Goal: Transaction & Acquisition: Purchase product/service

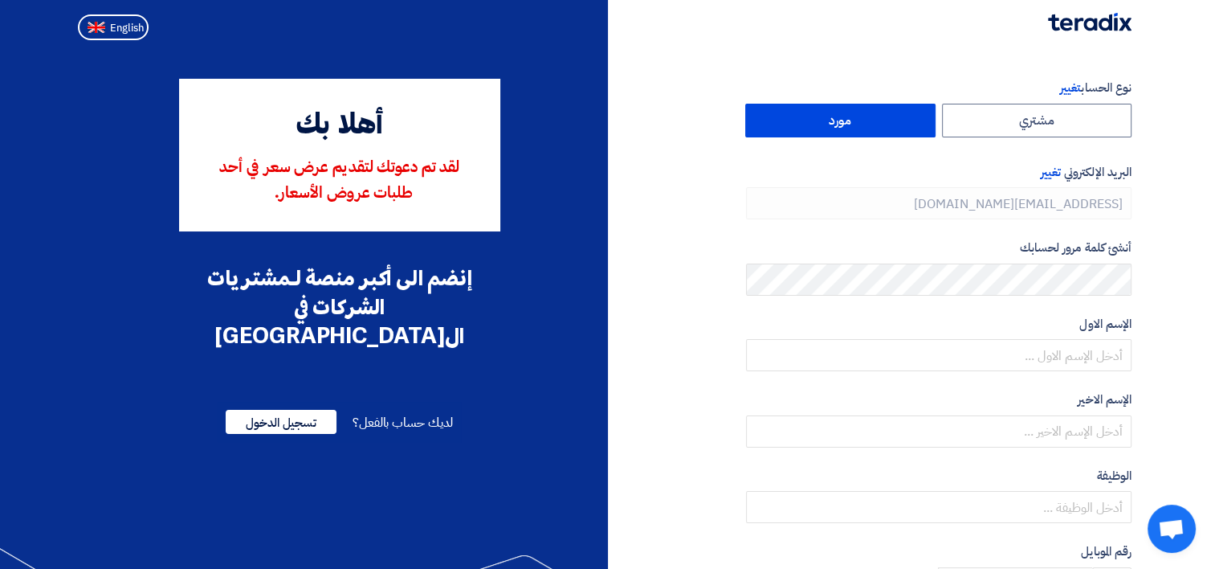
type input "[PHONE_NUMBER]"
click at [110, 27] on span "English" at bounding box center [127, 27] width 34 height 11
type input "Register"
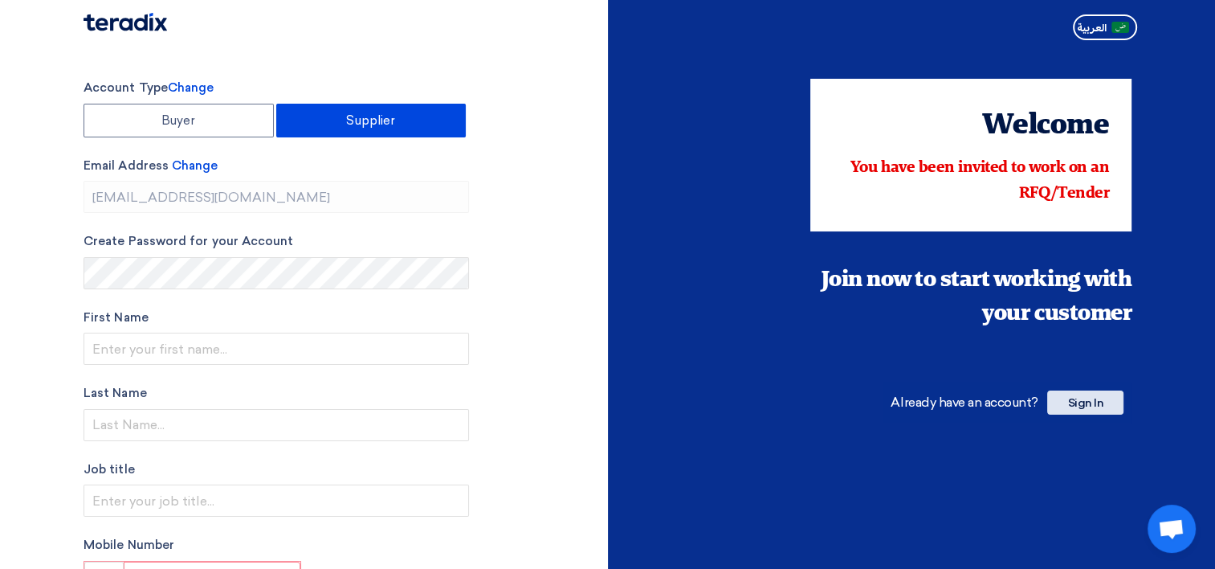
click at [1105, 400] on span "Sign In" at bounding box center [1086, 402] width 76 height 24
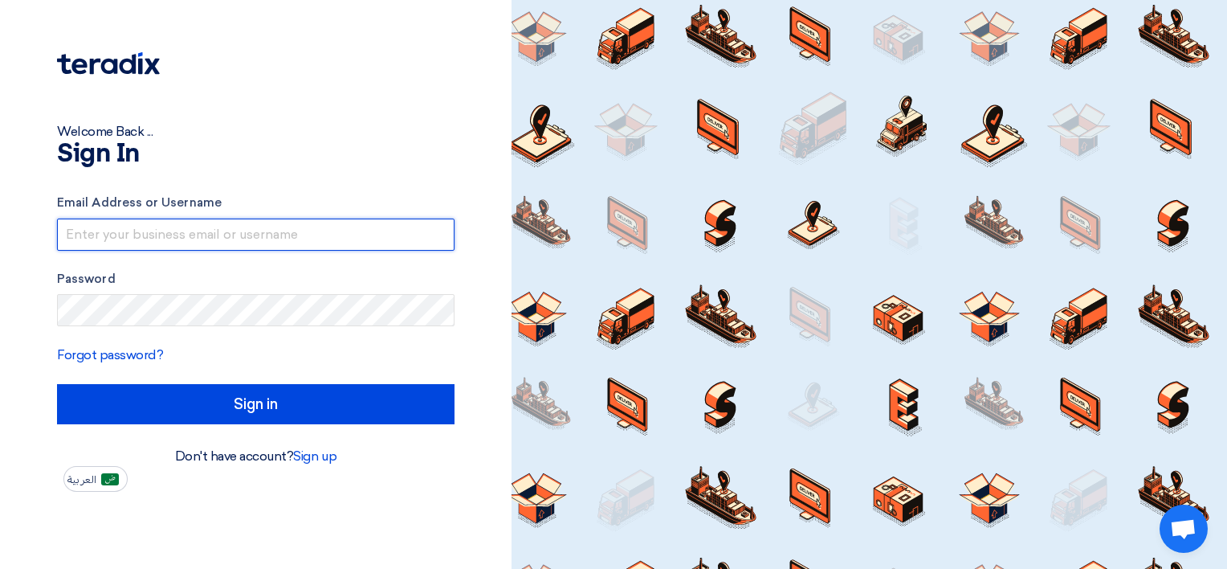
click at [122, 231] on input "text" at bounding box center [256, 235] width 398 height 32
paste input "[EMAIL_ADDRESS][DOMAIN_NAME]"
type input "[EMAIL_ADDRESS][DOMAIN_NAME]"
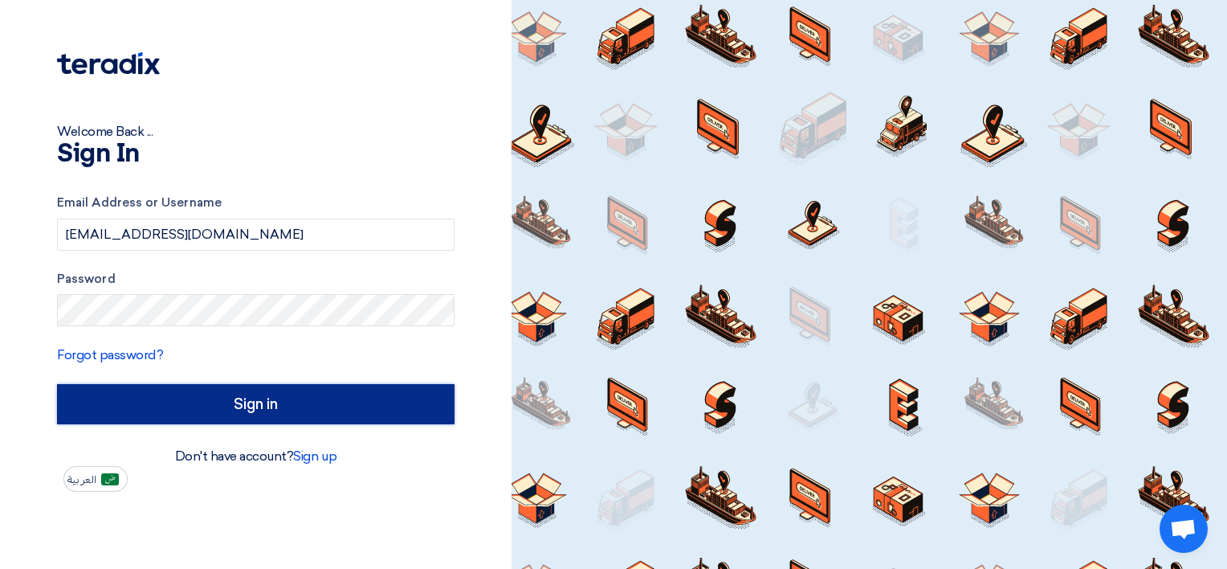
click at [255, 408] on input "Sign in" at bounding box center [256, 404] width 398 height 40
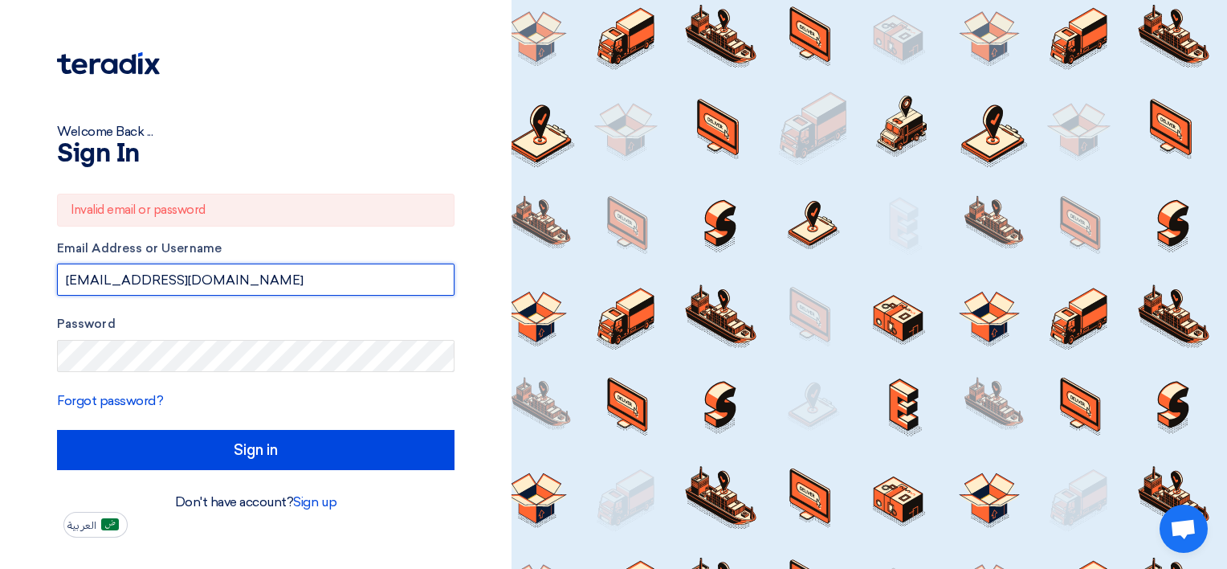
click at [235, 283] on input "[EMAIL_ADDRESS][DOMAIN_NAME]" at bounding box center [256, 279] width 398 height 32
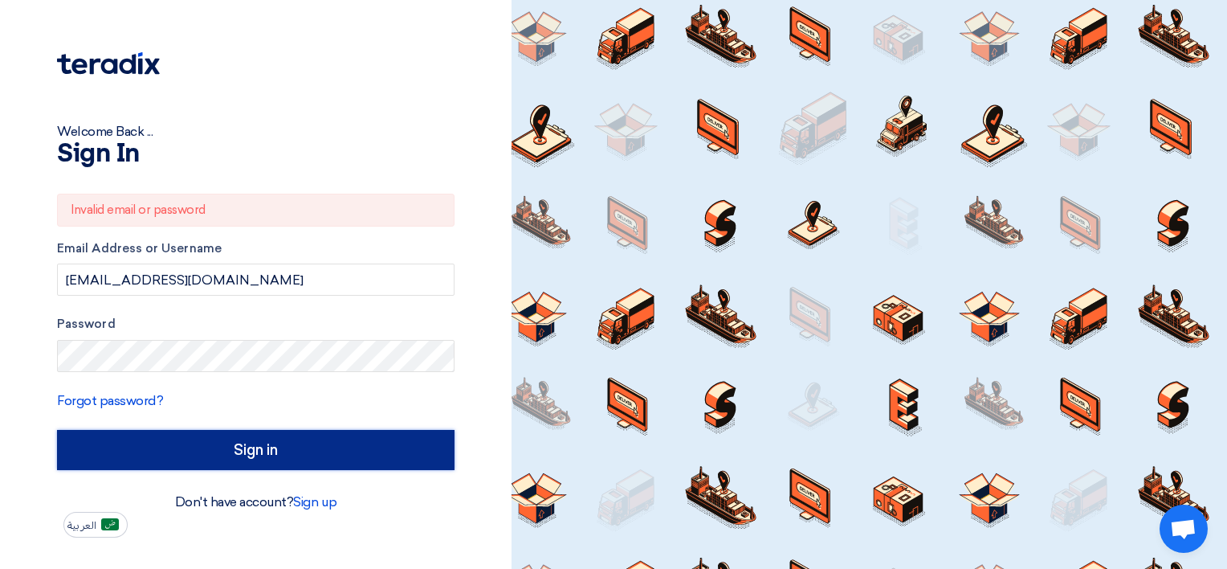
click at [237, 450] on input "Sign in" at bounding box center [256, 450] width 398 height 40
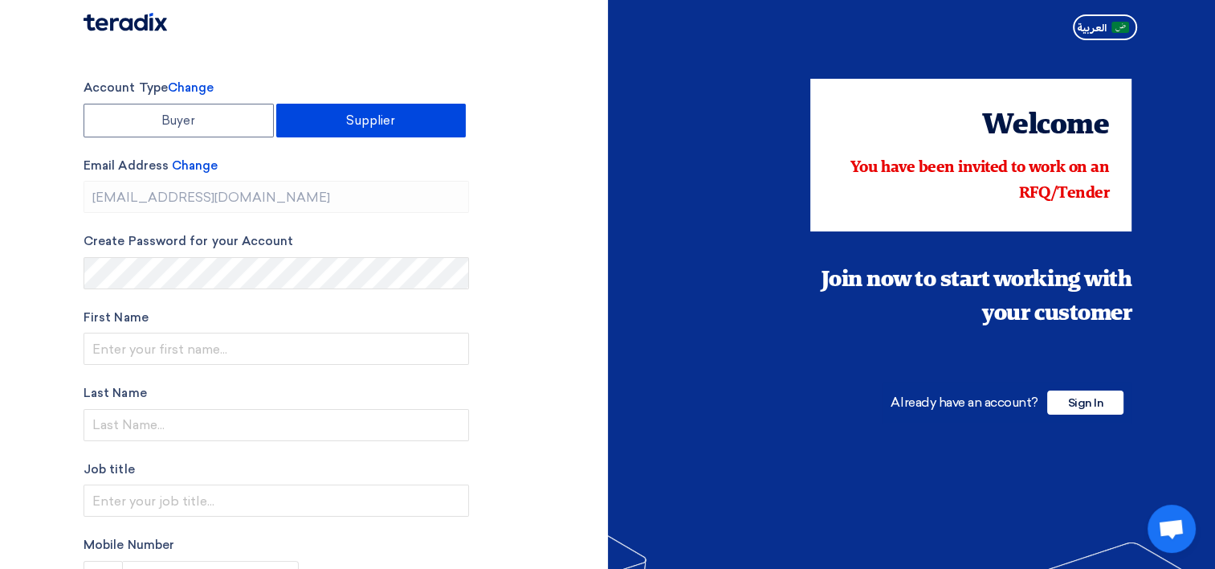
type input "[PHONE_NUMBER]"
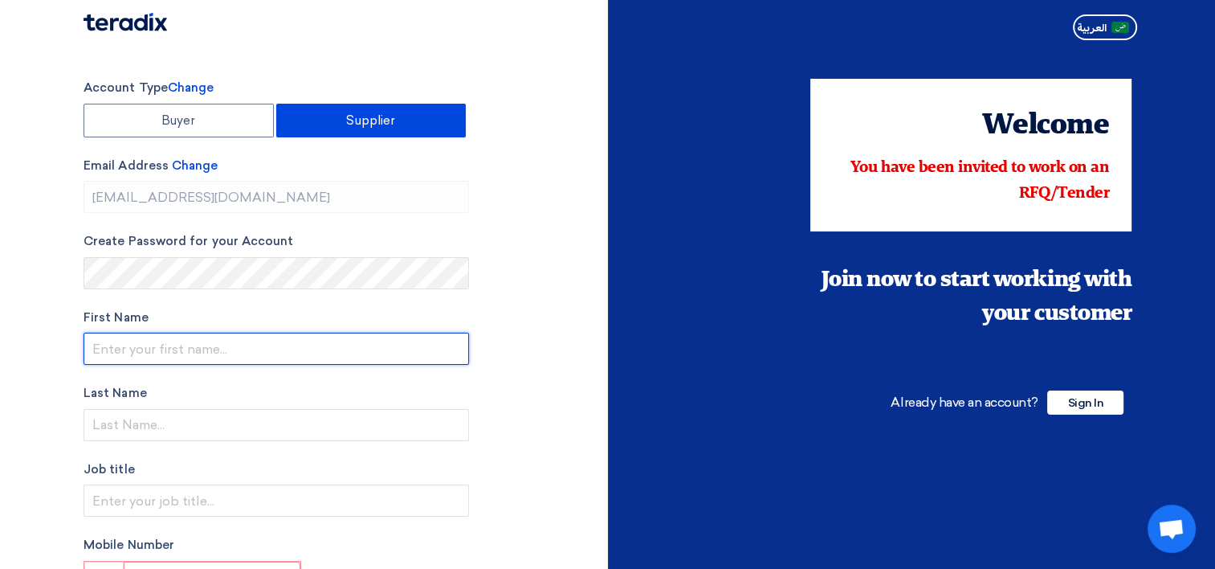
click at [195, 357] on input "text" at bounding box center [277, 349] width 386 height 32
type input "JUNAID"
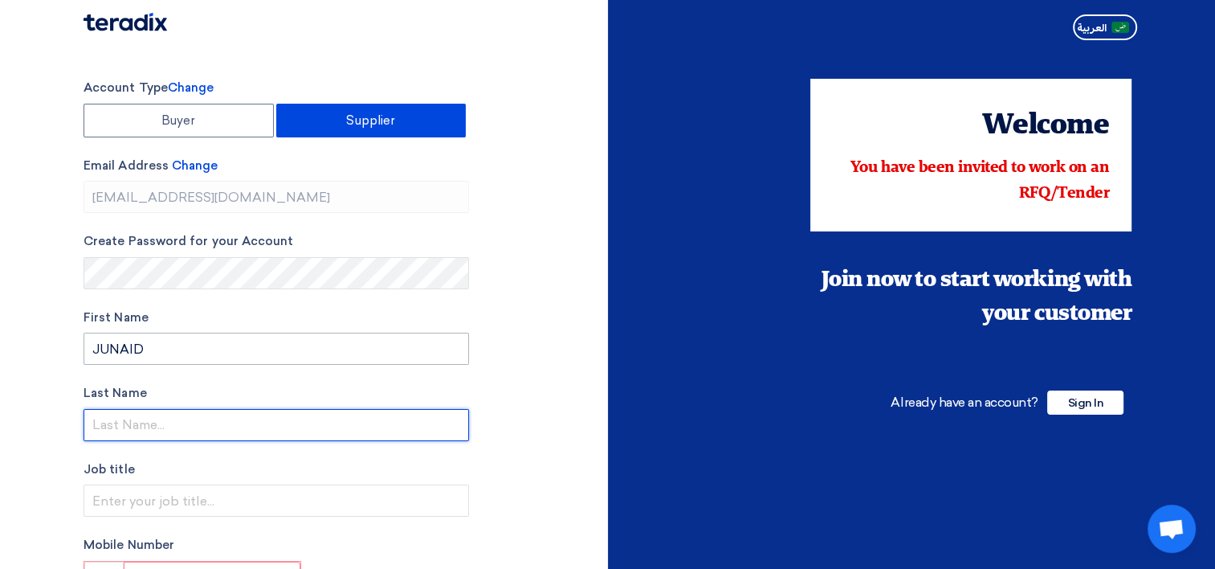
type input "MOHAMMED"
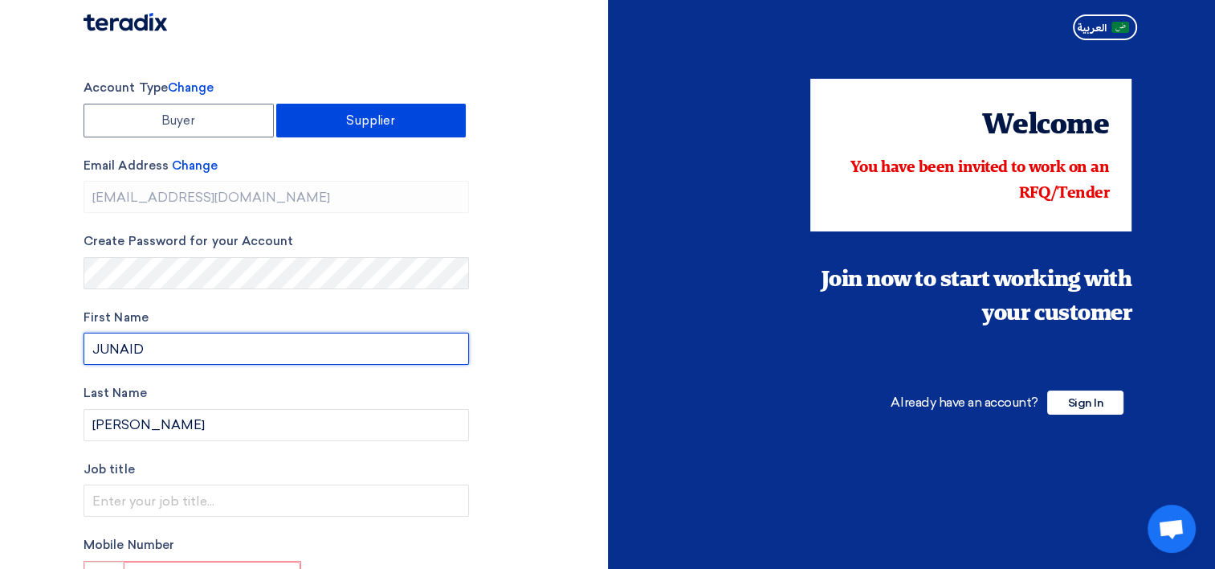
type input "From SMI"
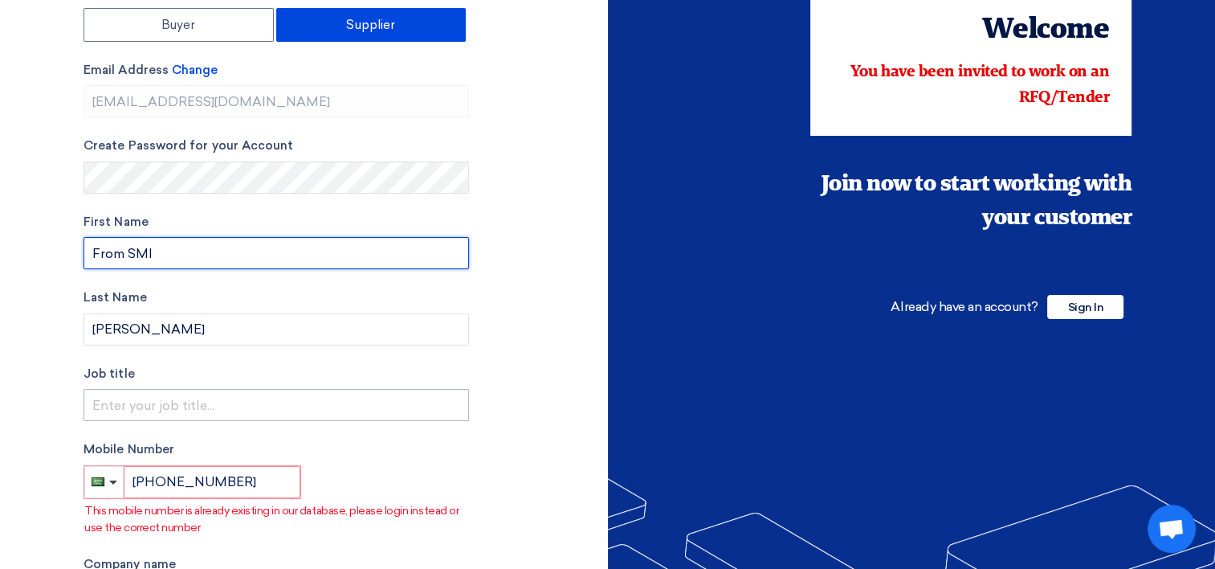
scroll to position [161, 0]
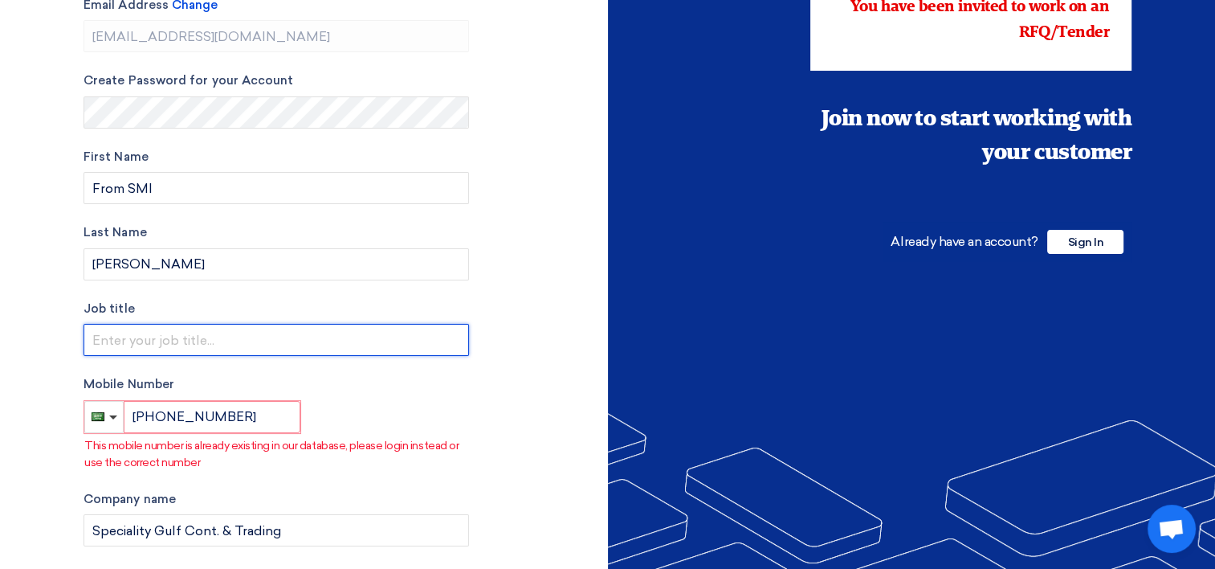
click at [196, 337] on input "text" at bounding box center [277, 340] width 386 height 32
type input "SALES MANAGER"
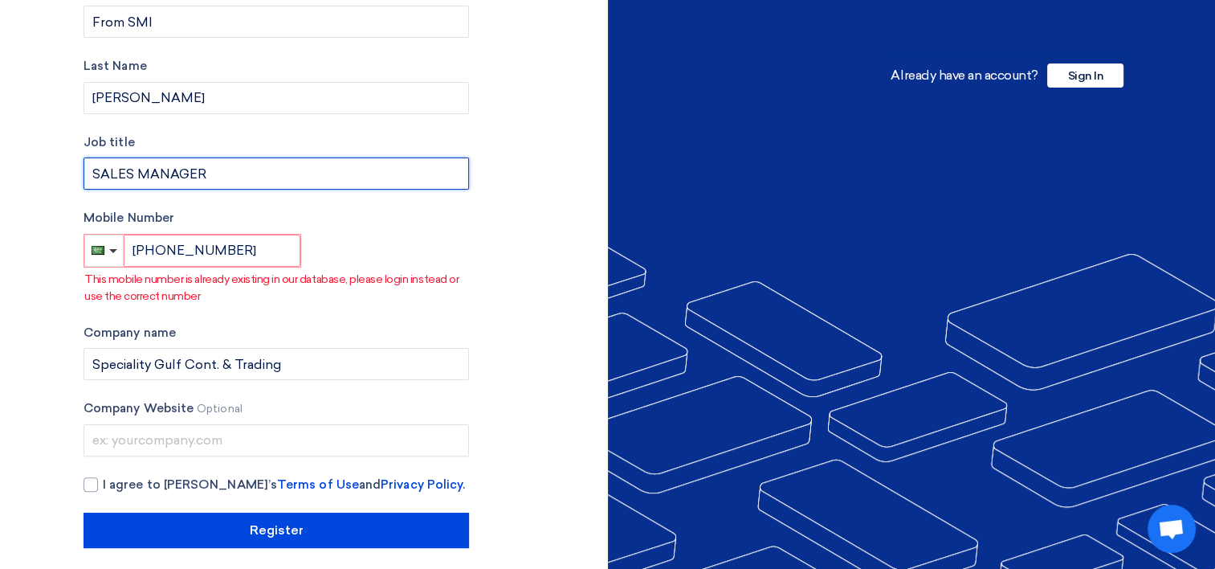
scroll to position [337, 0]
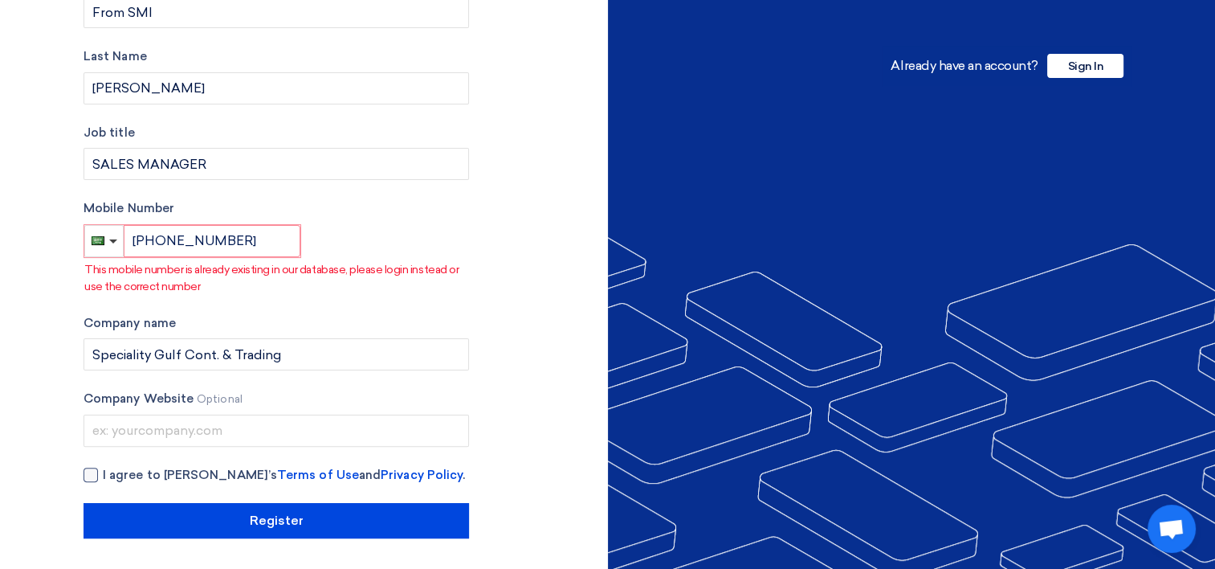
click at [96, 478] on div at bounding box center [91, 475] width 14 height 14
click at [103, 478] on input "I agree to Teradix’s Terms of Use and Privacy Policy ." at bounding box center [296, 482] width 386 height 32
checkbox input "true"
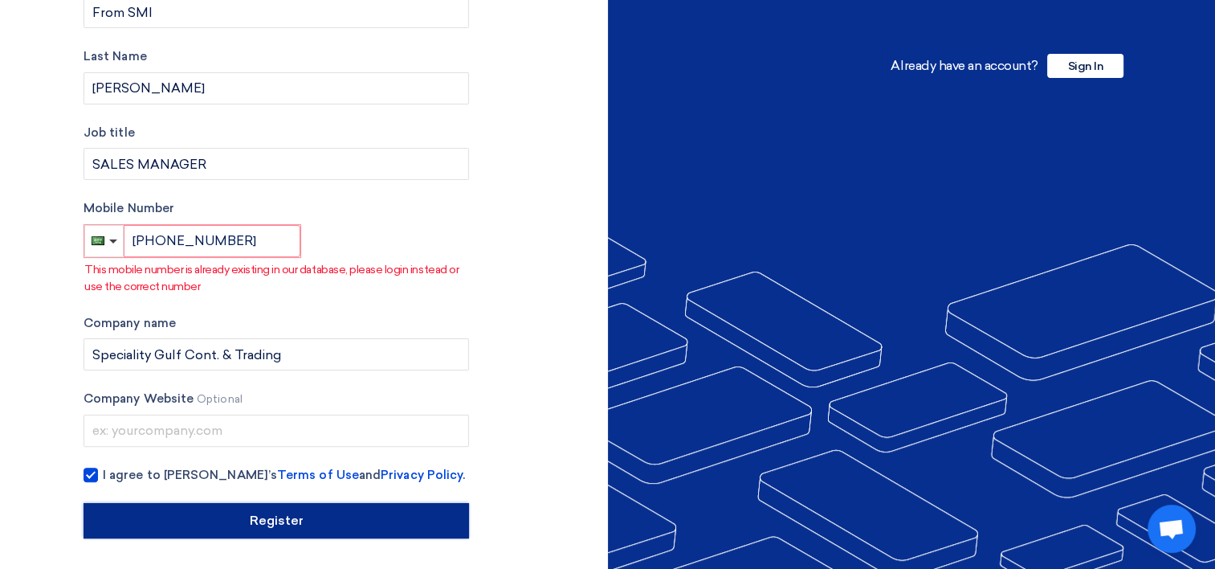
click at [209, 521] on input "Register" at bounding box center [277, 520] width 386 height 35
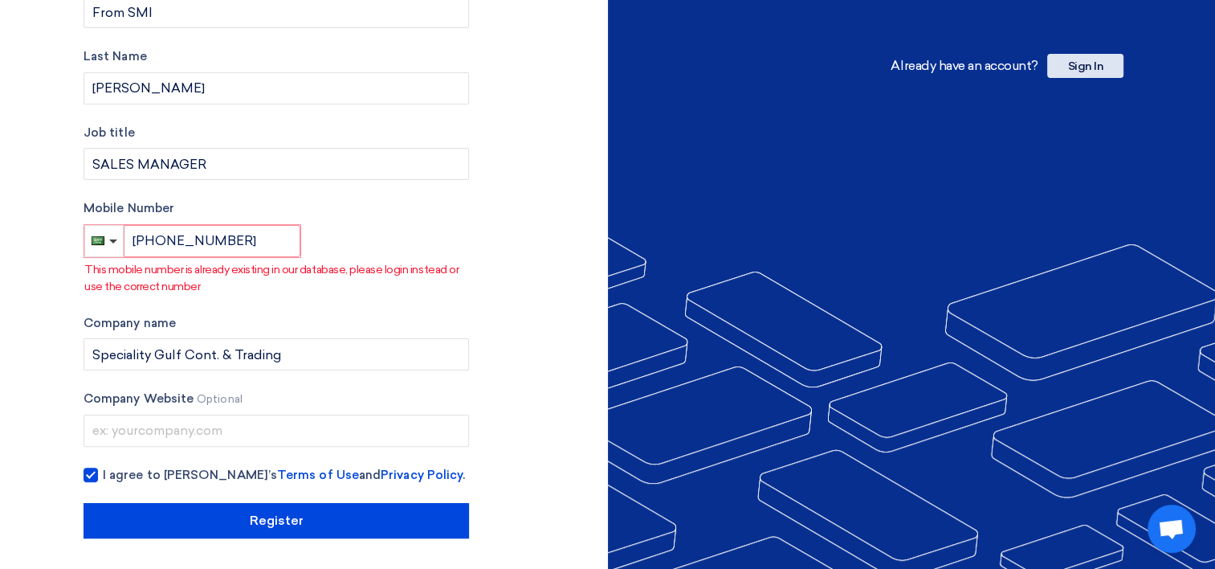
click at [1083, 63] on span "Sign In" at bounding box center [1086, 66] width 76 height 24
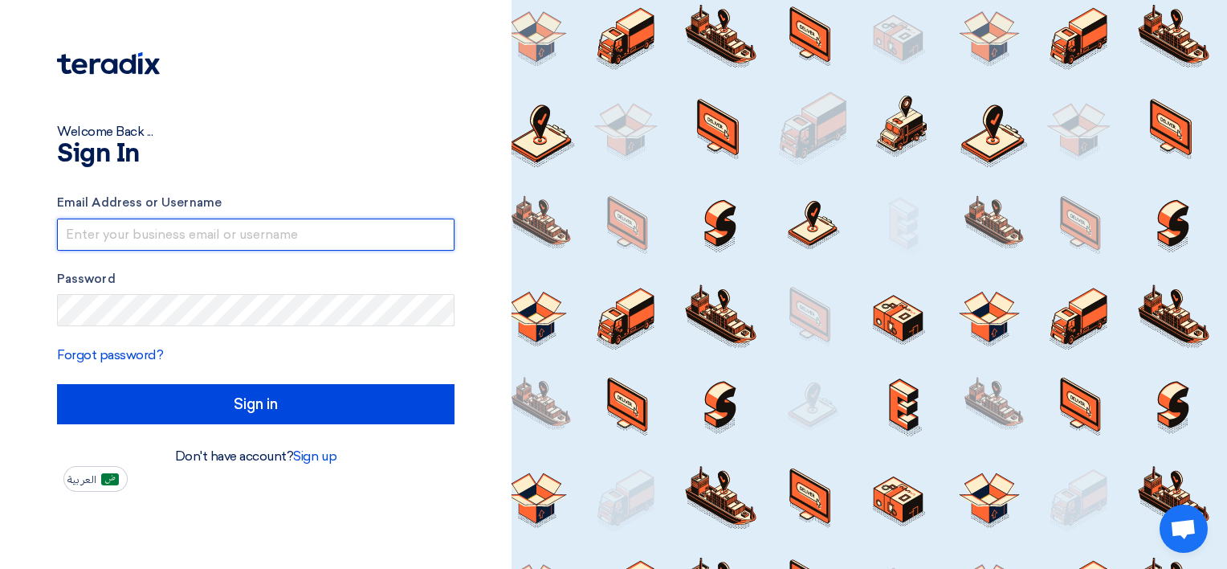
click at [222, 241] on input "text" at bounding box center [256, 235] width 398 height 32
paste input "Sgtc#junaiD2025"
type input "Sgtc#junaiD2025"
drag, startPoint x: 222, startPoint y: 243, endPoint x: -3, endPoint y: 247, distance: 225.0
click at [0, 247] on html "Welcome Back ... Sign In Email Address or Username Sgtc#junaiD2025 Password For…" at bounding box center [613, 284] width 1227 height 569
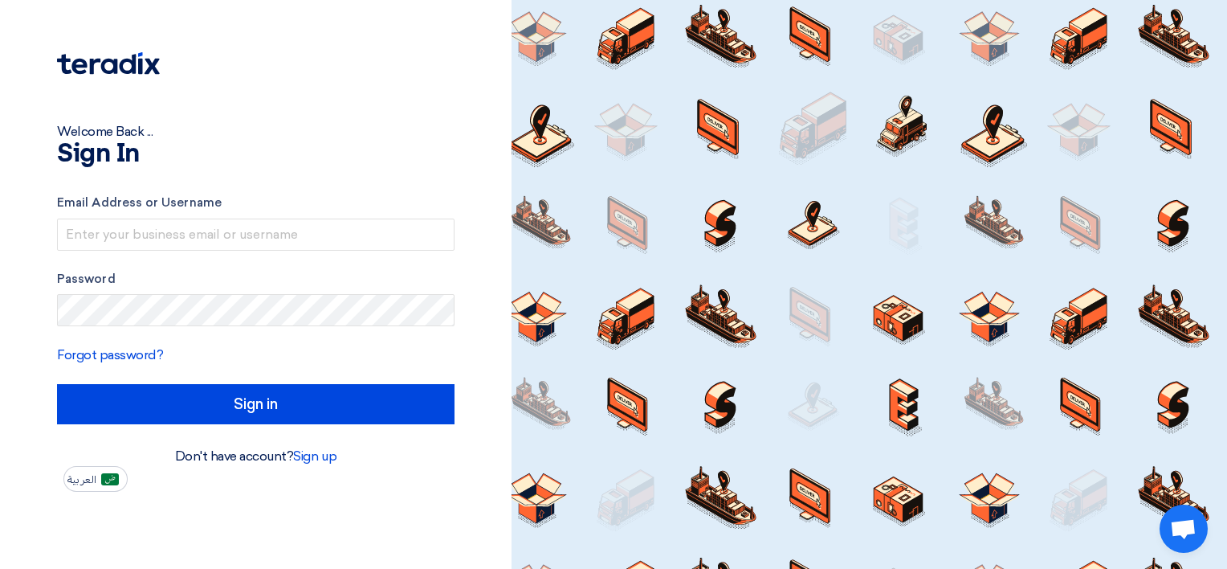
click at [89, 292] on div "Password" at bounding box center [256, 298] width 398 height 57
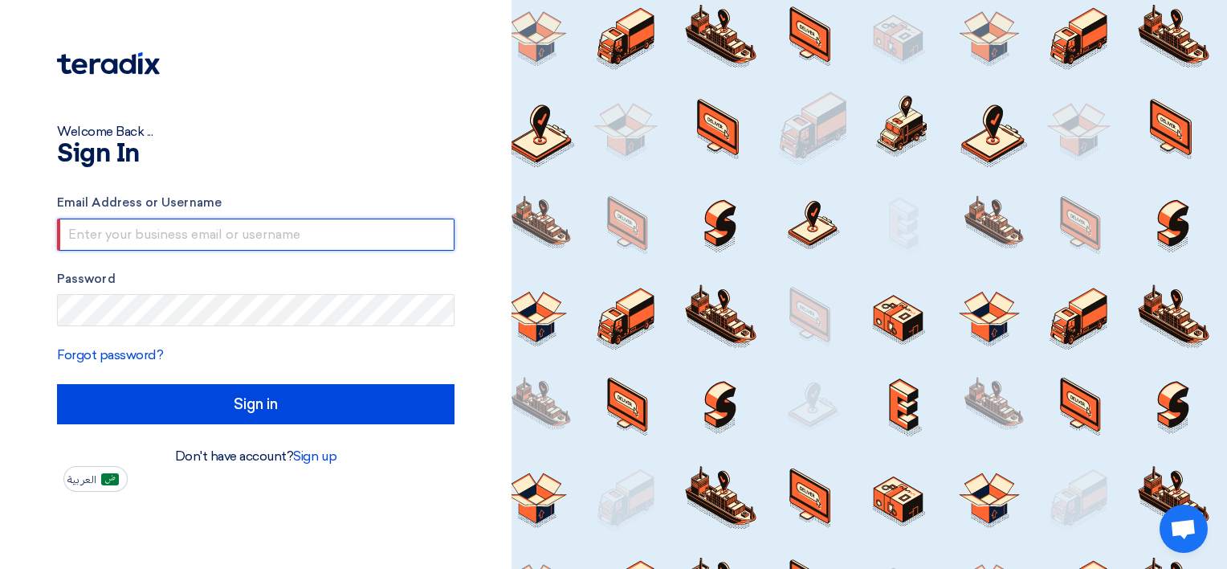
click at [300, 236] on input "text" at bounding box center [256, 235] width 398 height 32
paste input "[EMAIL_ADDRESS][DOMAIN_NAME]"
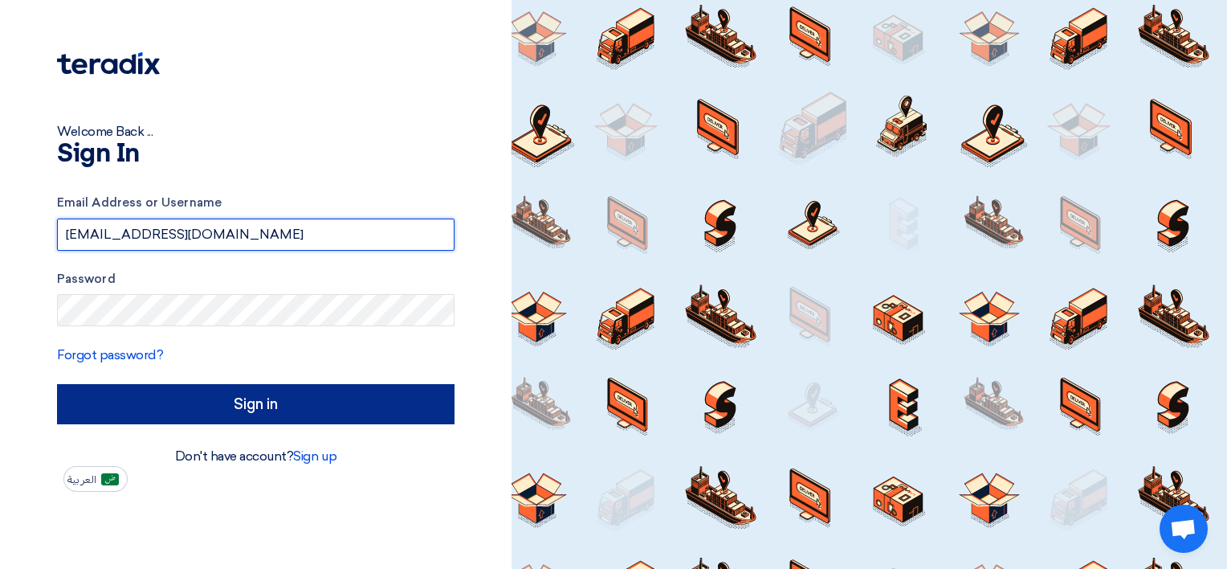
type input "[EMAIL_ADDRESS][DOMAIN_NAME]"
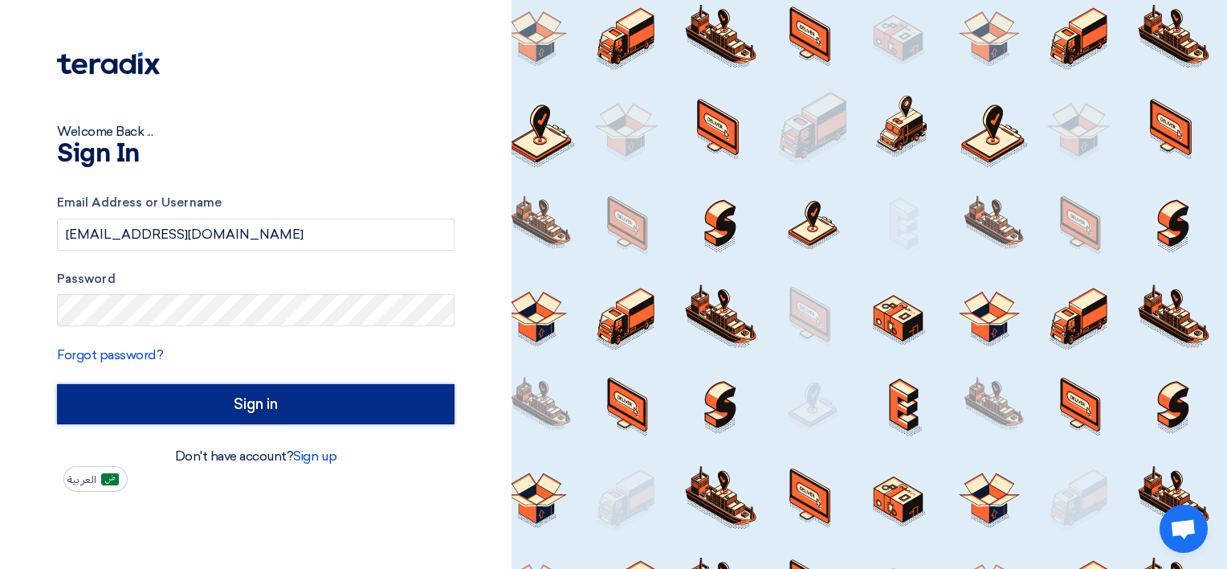
click at [210, 410] on input "Sign in" at bounding box center [256, 404] width 398 height 40
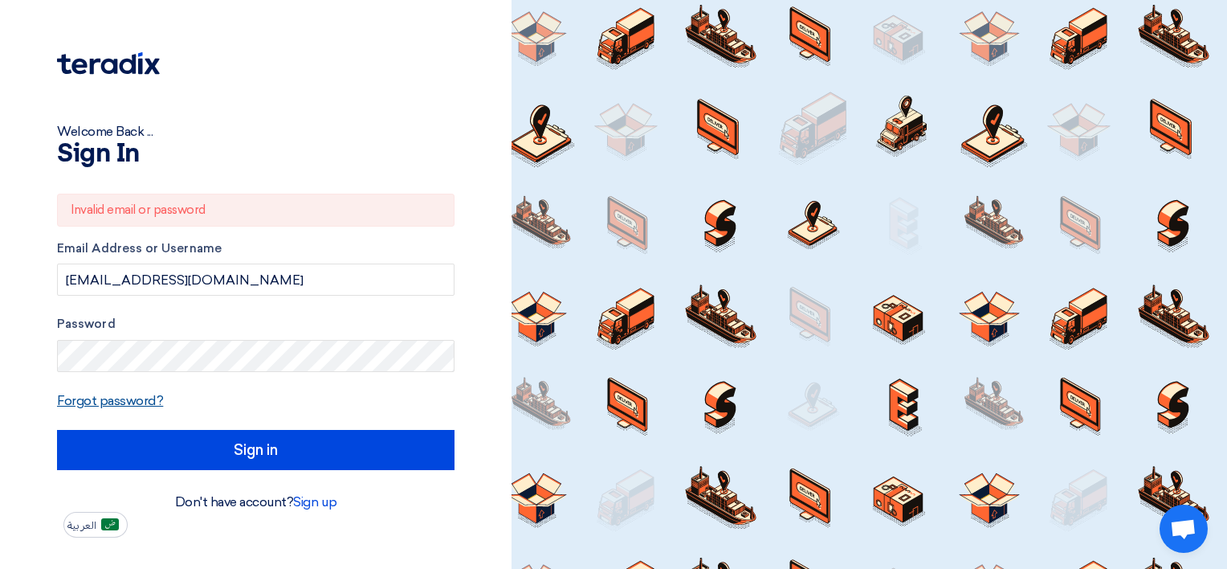
click at [145, 398] on link "Forgot password?" at bounding box center [110, 400] width 106 height 15
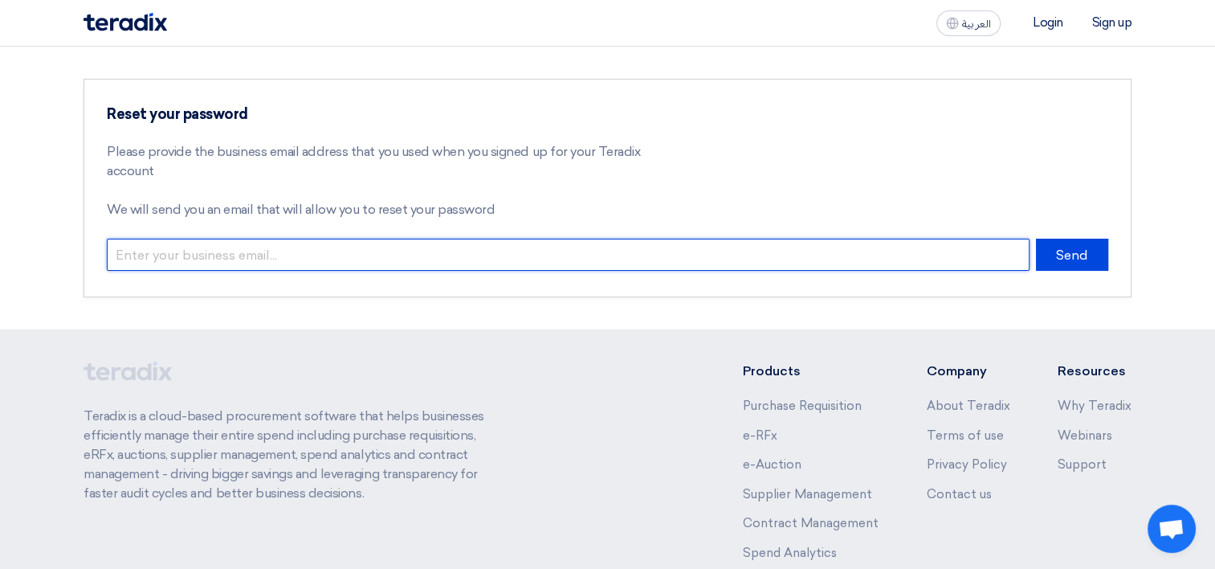
click at [292, 263] on input "email" at bounding box center [568, 255] width 923 height 32
type input "Internal.sales@specialitygulf.com"
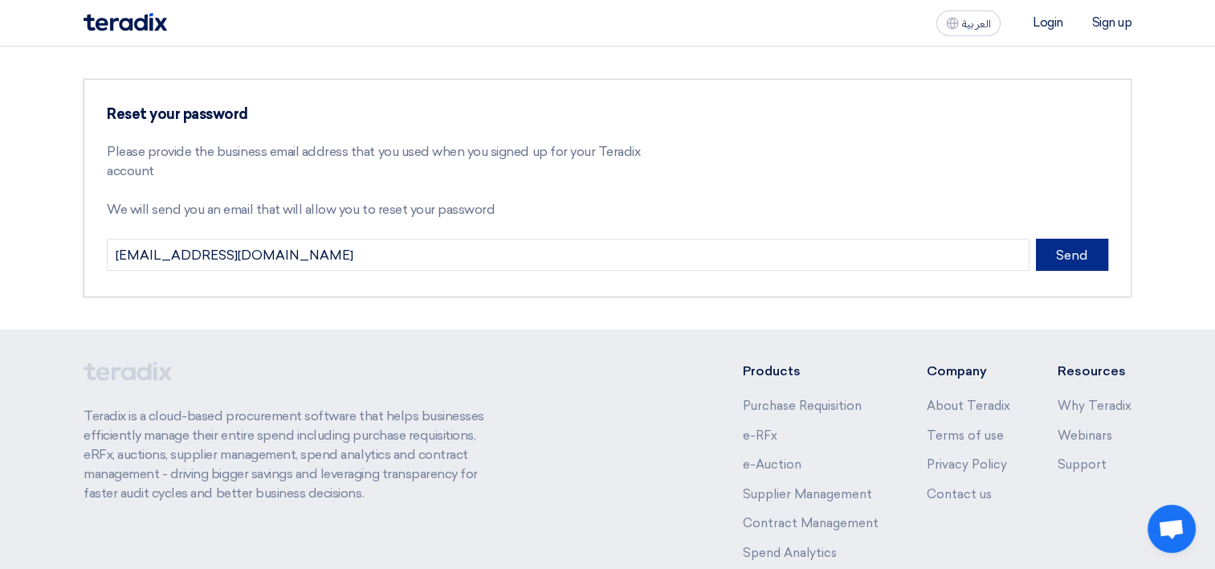
click at [1097, 261] on button "Send" at bounding box center [1072, 255] width 72 height 32
click at [1064, 260] on button "Send" at bounding box center [1072, 255] width 72 height 32
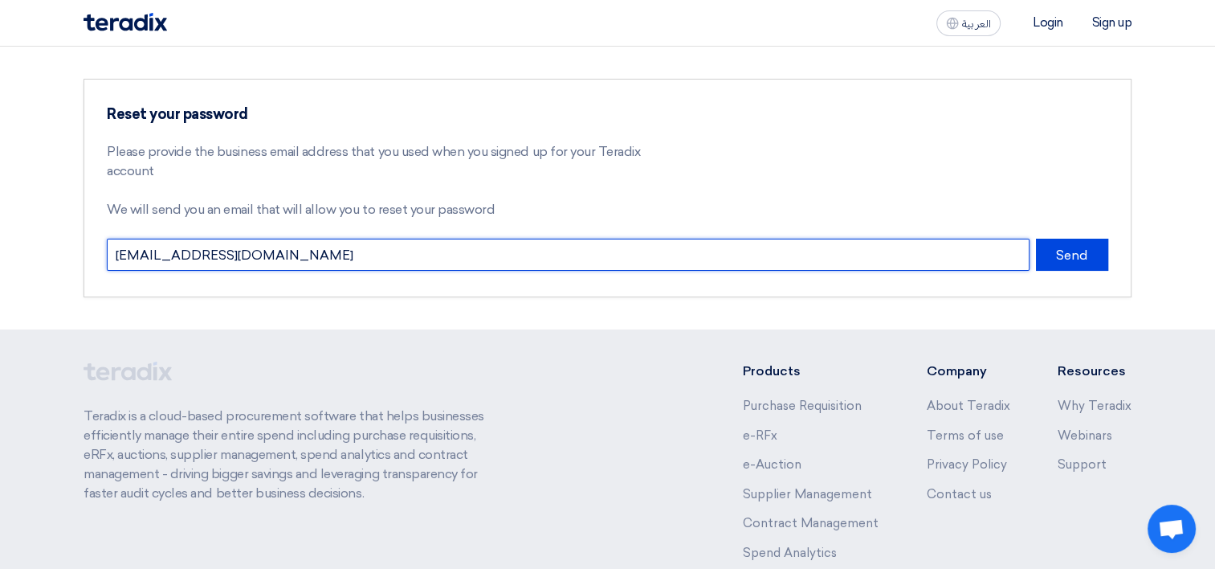
drag, startPoint x: 437, startPoint y: 258, endPoint x: -3, endPoint y: 280, distance: 440.8
click at [0, 280] on html "العربية ع Login Sign up Reset your password Please provide the business email a…" at bounding box center [607, 346] width 1215 height 693
paste input "[EMAIL_ADDRESS][DOMAIN_NAME]"
type input "[EMAIL_ADDRESS][DOMAIN_NAME]"
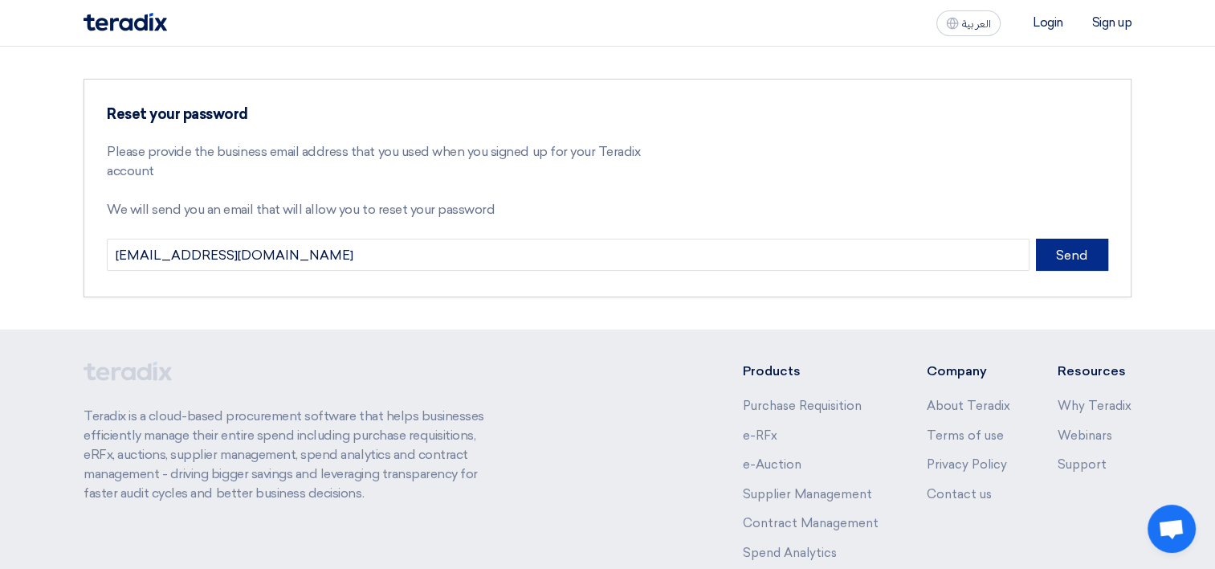
click at [1078, 253] on button "Send" at bounding box center [1072, 255] width 72 height 32
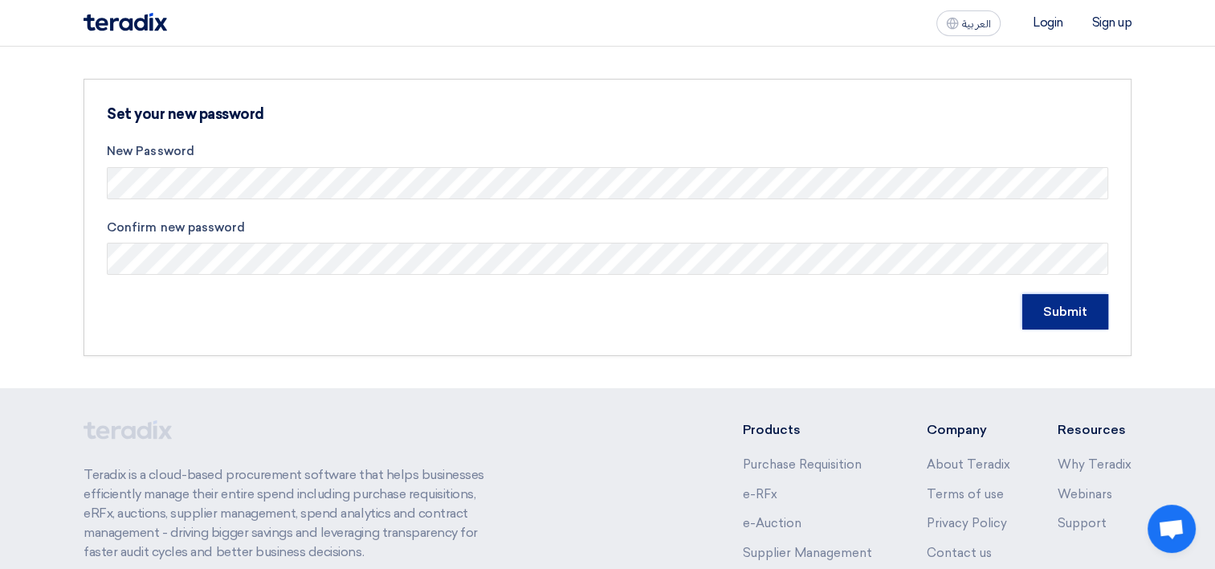
click at [1076, 310] on input "Submit" at bounding box center [1066, 311] width 86 height 35
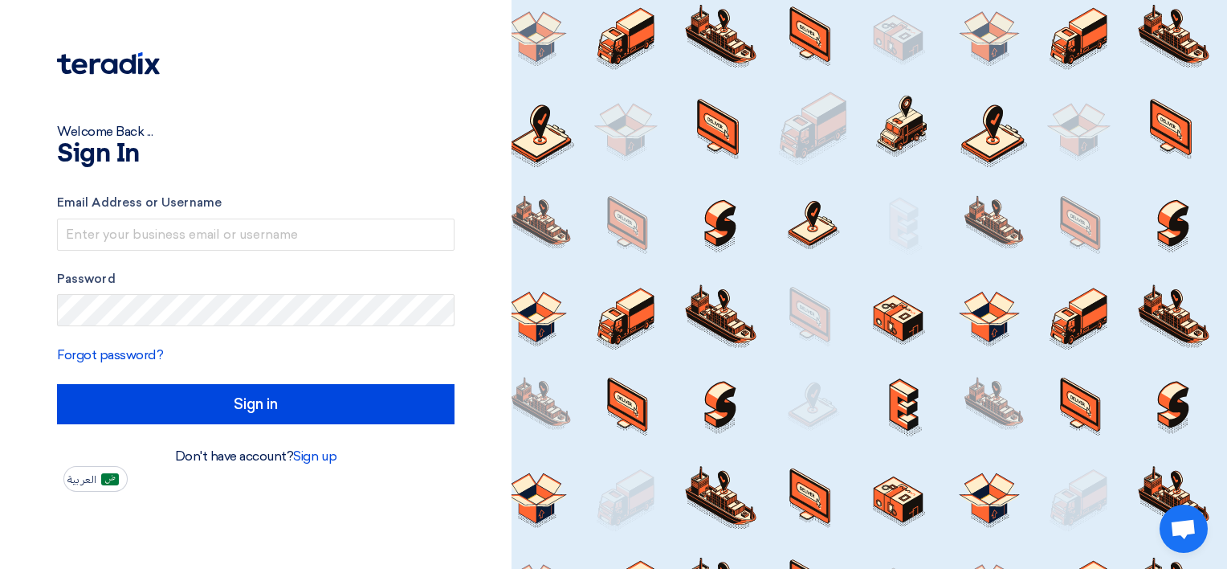
click at [1056, 331] on div at bounding box center [870, 284] width 716 height 569
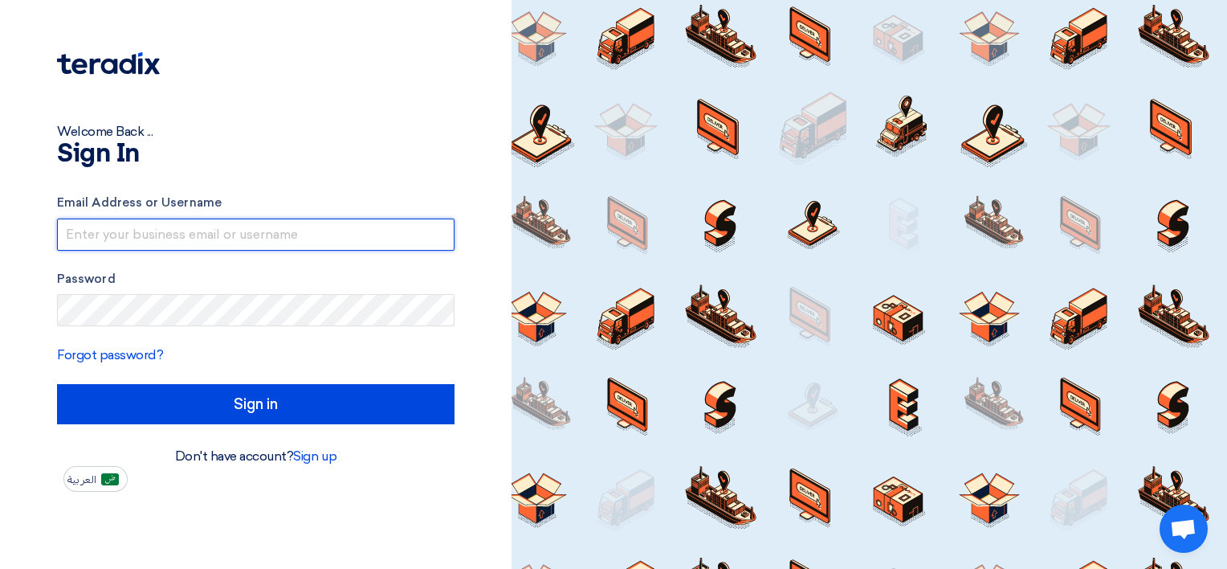
click at [163, 239] on input "text" at bounding box center [256, 235] width 398 height 32
click at [255, 220] on input "text" at bounding box center [256, 235] width 398 height 32
paste input "[EMAIL_ADDRESS][DOMAIN_NAME]"
drag, startPoint x: 245, startPoint y: 238, endPoint x: -3, endPoint y: 238, distance: 248.2
click at [0, 238] on html "Welcome Back ... Sign In Email Address or Username [EMAIL_ADDRESS][DOMAIN_NAME]…" at bounding box center [613, 284] width 1227 height 569
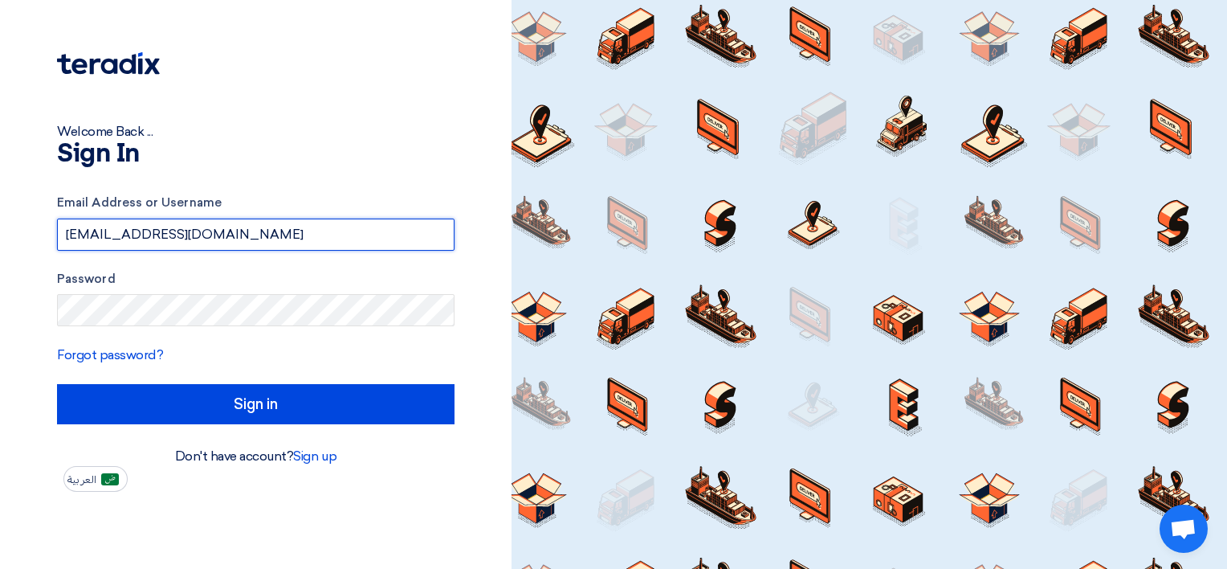
paste input "text"
type input "[EMAIL_ADDRESS][DOMAIN_NAME]"
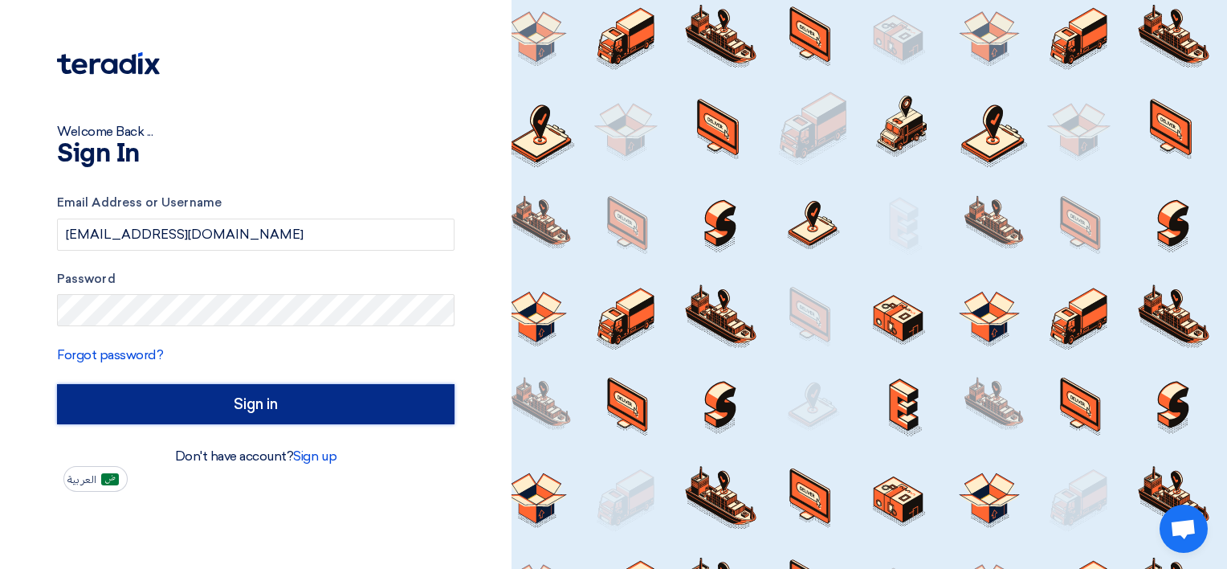
click at [171, 392] on input "Sign in" at bounding box center [256, 404] width 398 height 40
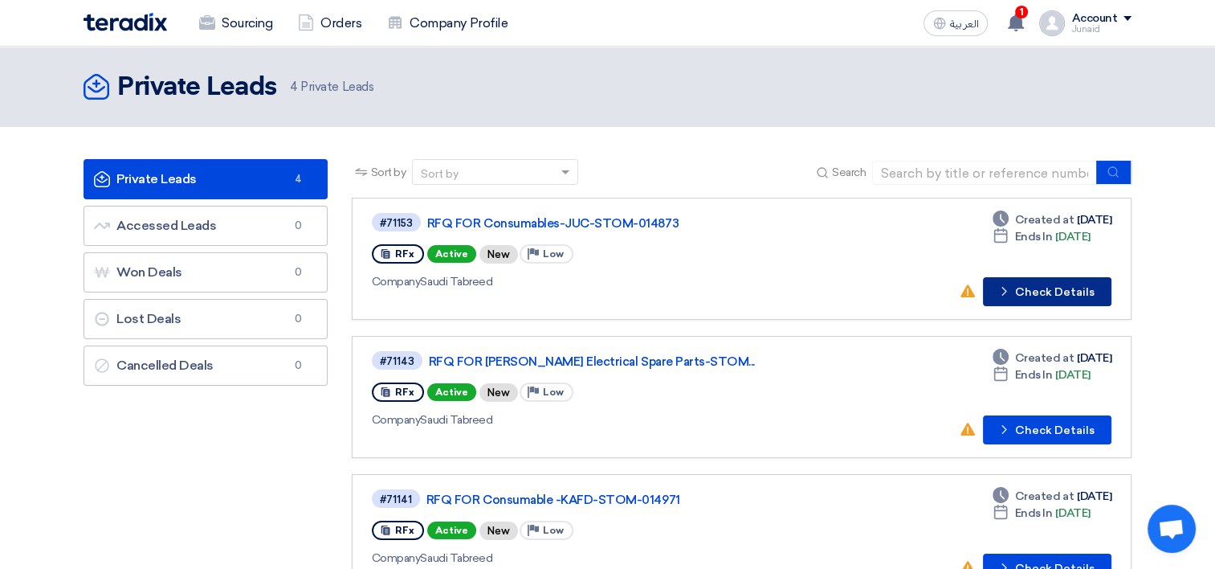
click at [1061, 288] on button "Check details Check Details" at bounding box center [1047, 291] width 129 height 29
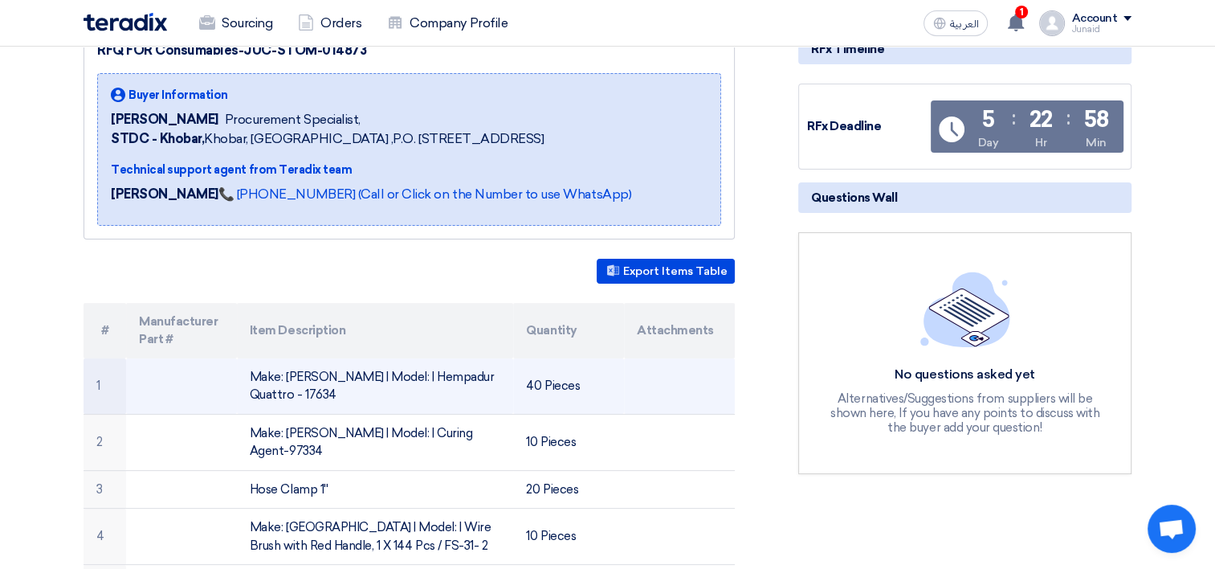
scroll to position [241, 0]
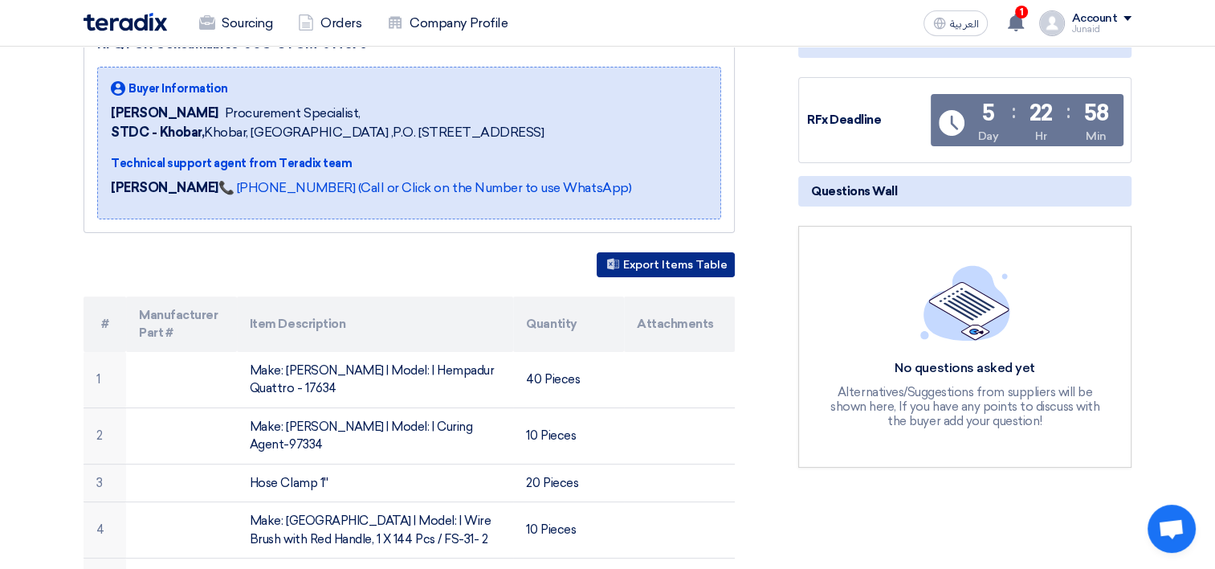
click at [657, 252] on button "Export Items Table" at bounding box center [666, 264] width 138 height 25
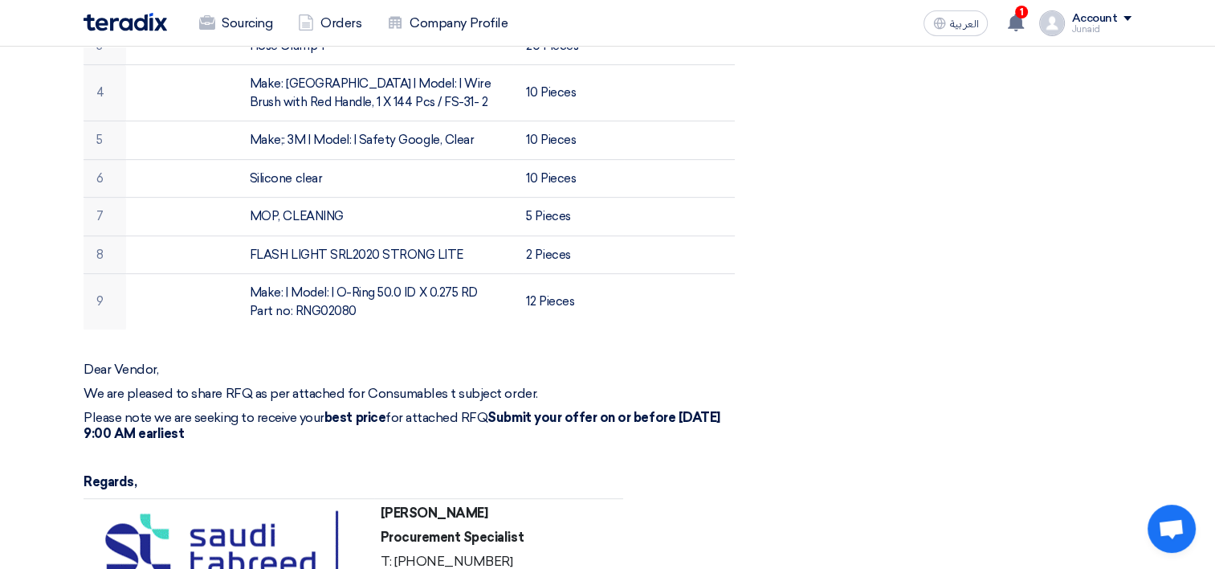
scroll to position [964, 0]
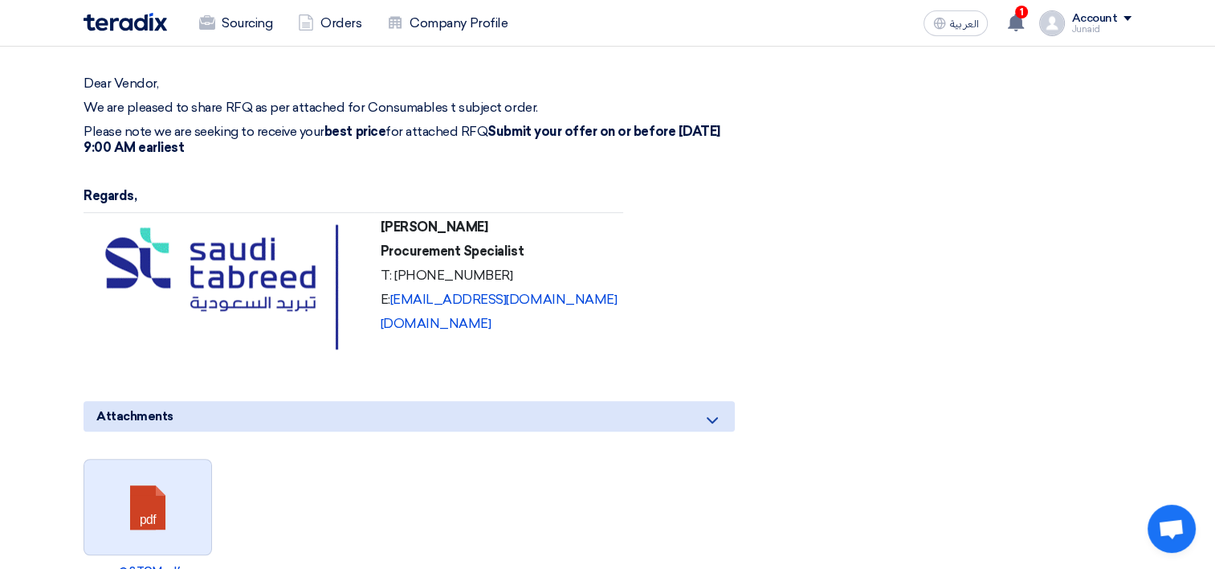
click at [141, 485] on link at bounding box center [148, 508] width 129 height 96
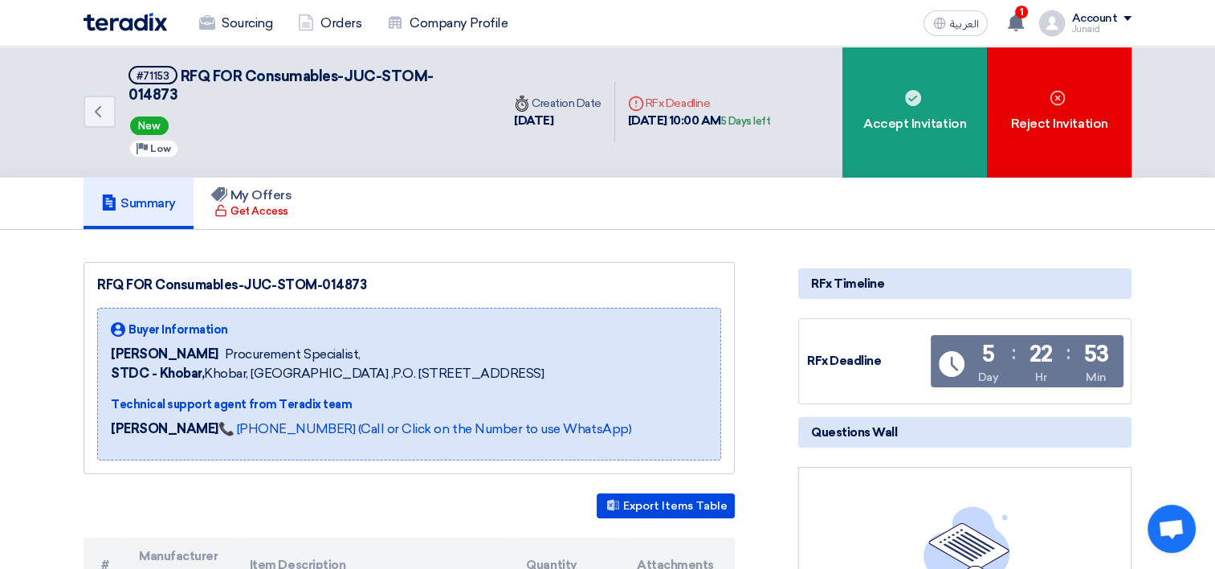
scroll to position [0, 0]
drag, startPoint x: 393, startPoint y: 257, endPoint x: 74, endPoint y: 257, distance: 318.9
copy div "RFQ FOR Consumables-JUC-STOM-014873"
click at [108, 96] on link "Back" at bounding box center [100, 112] width 32 height 32
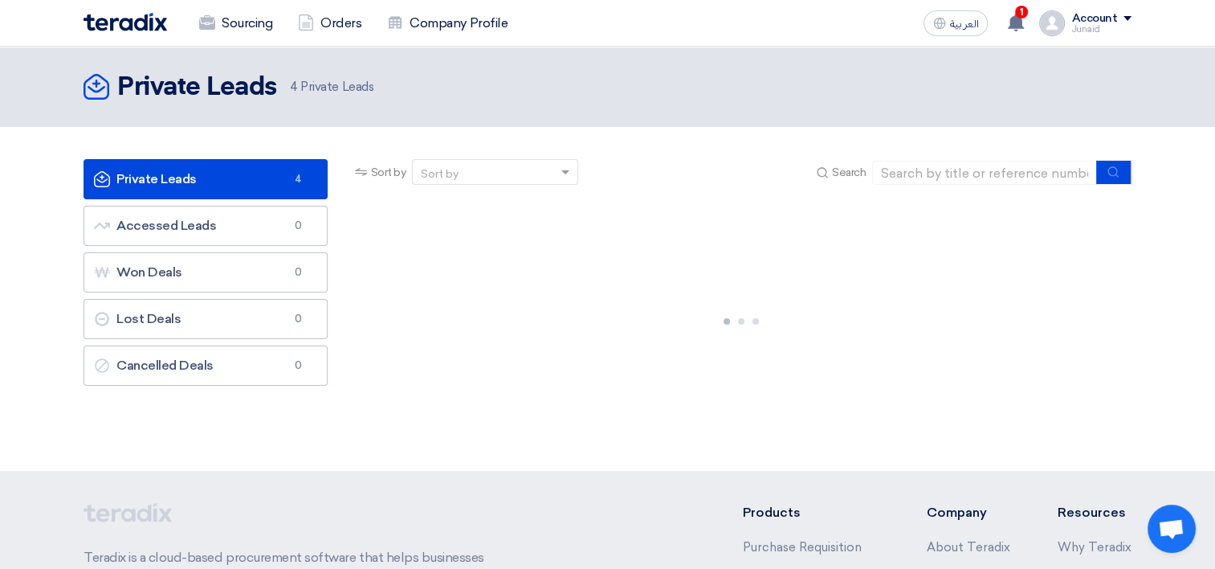
click at [259, 185] on link "Private Leads Private Leads 4" at bounding box center [206, 179] width 244 height 40
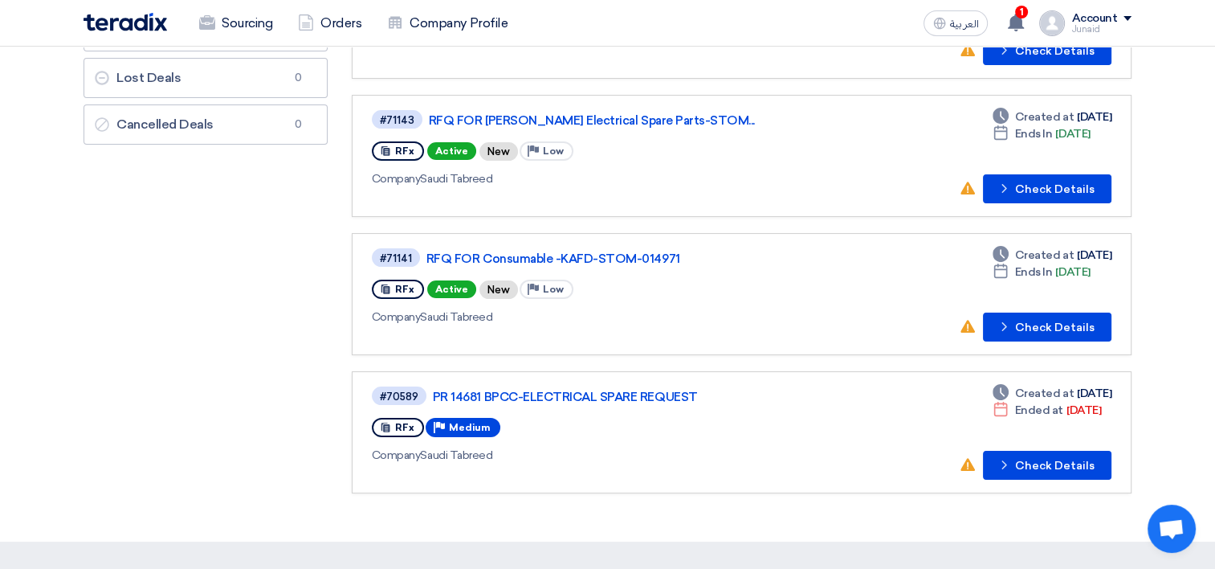
scroll to position [161, 0]
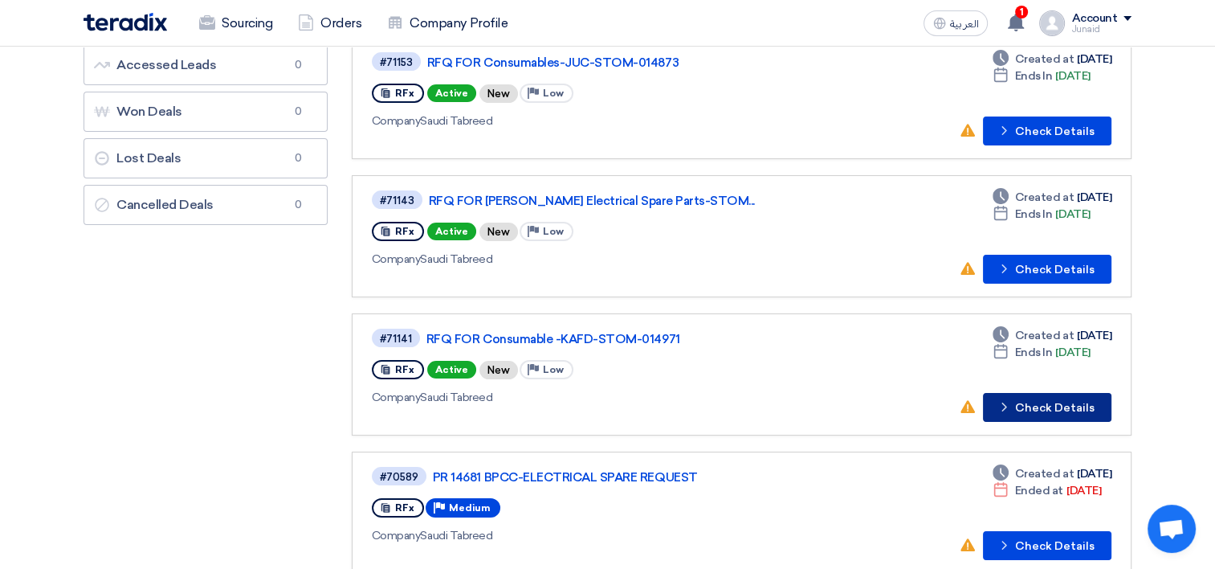
click at [1012, 409] on icon "Check details" at bounding box center [1004, 406] width 15 height 15
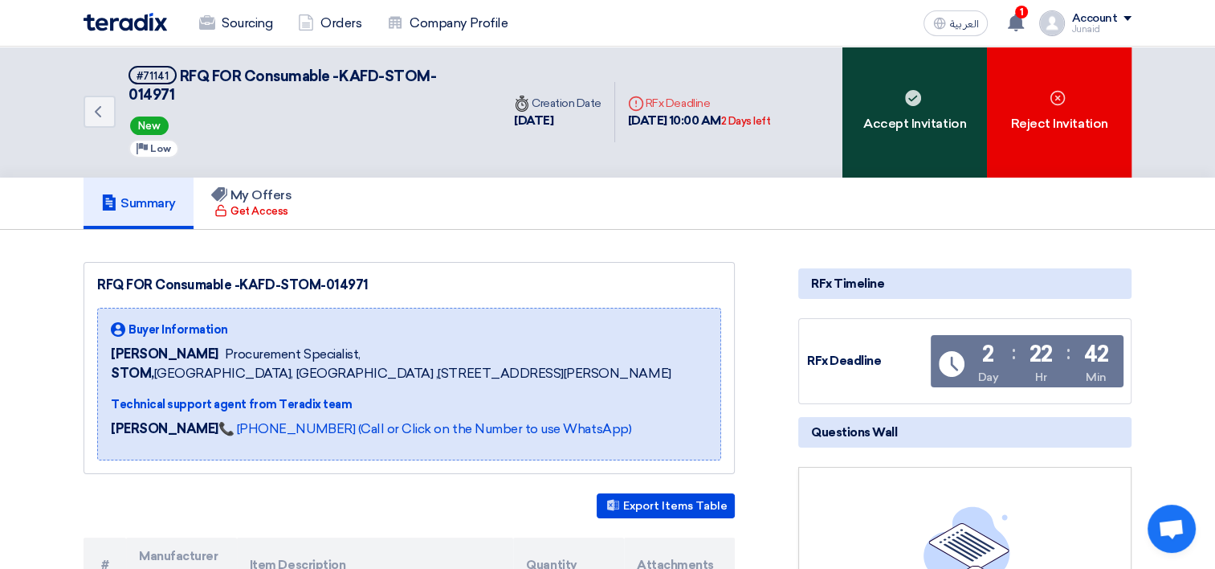
click at [871, 104] on div "Accept Invitation" at bounding box center [915, 112] width 145 height 131
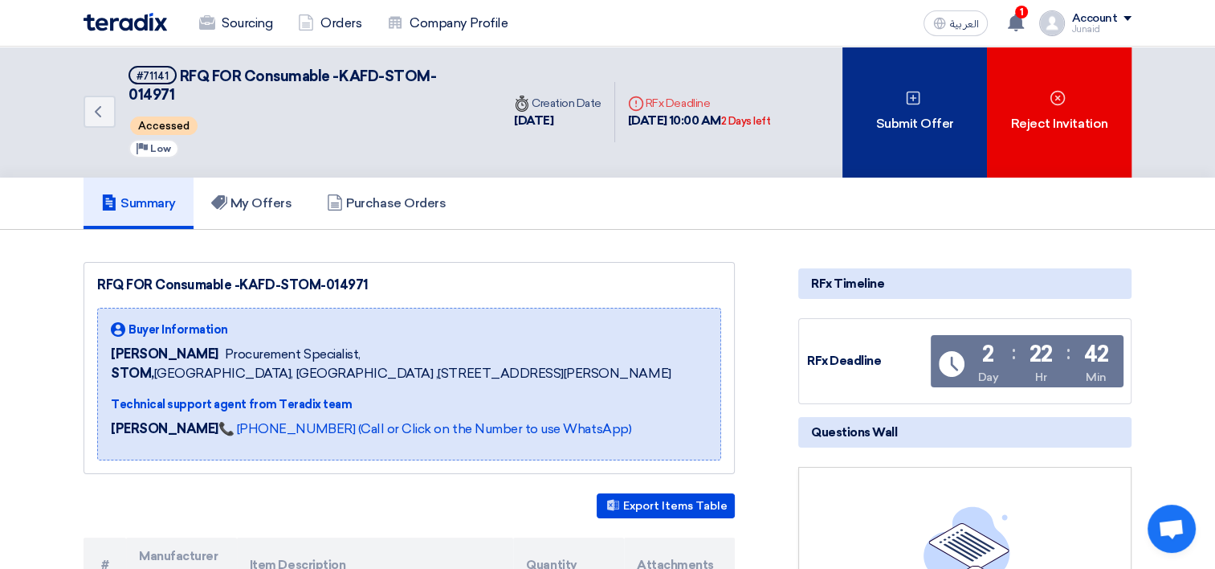
click at [928, 100] on div "Submit Offer" at bounding box center [915, 112] width 145 height 131
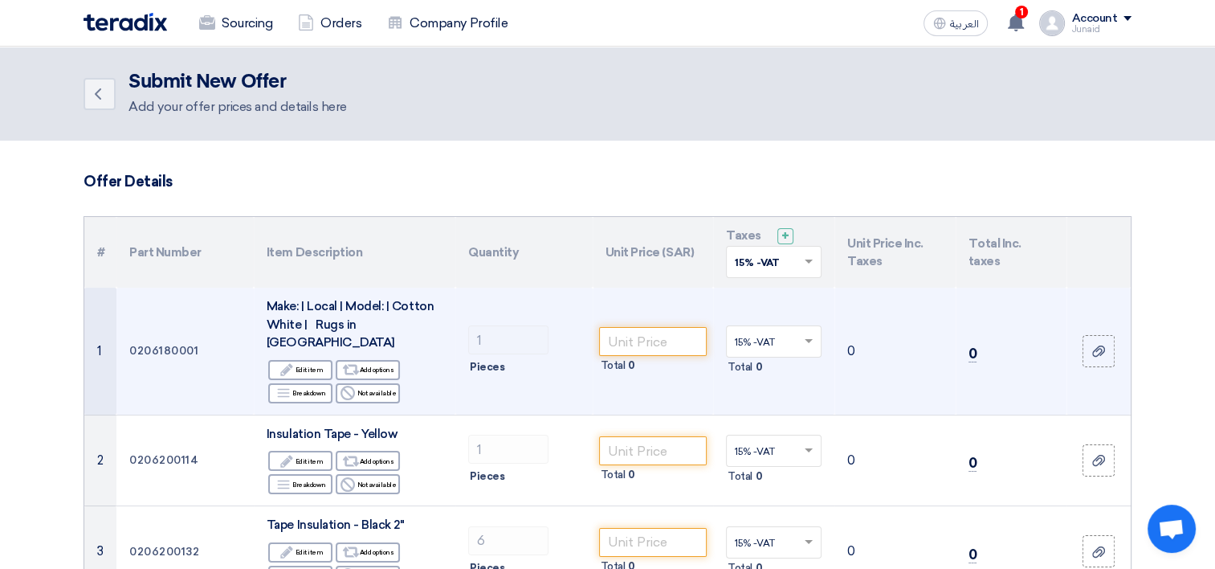
click at [485, 359] on span "Pieces" at bounding box center [487, 367] width 35 height 16
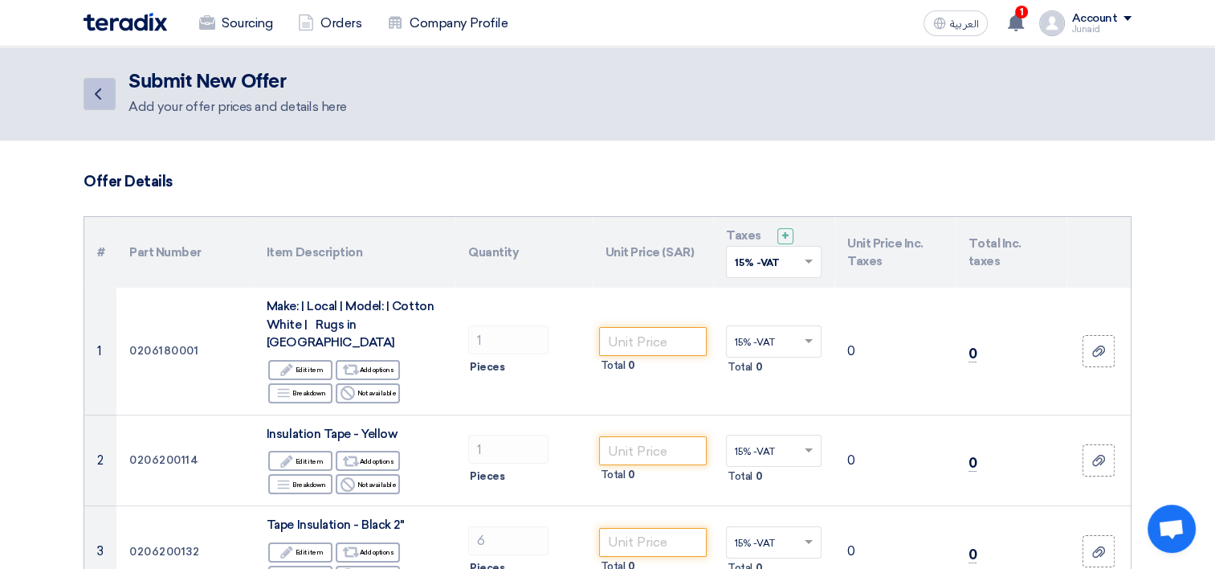
click at [96, 89] on icon "Back" at bounding box center [97, 93] width 19 height 19
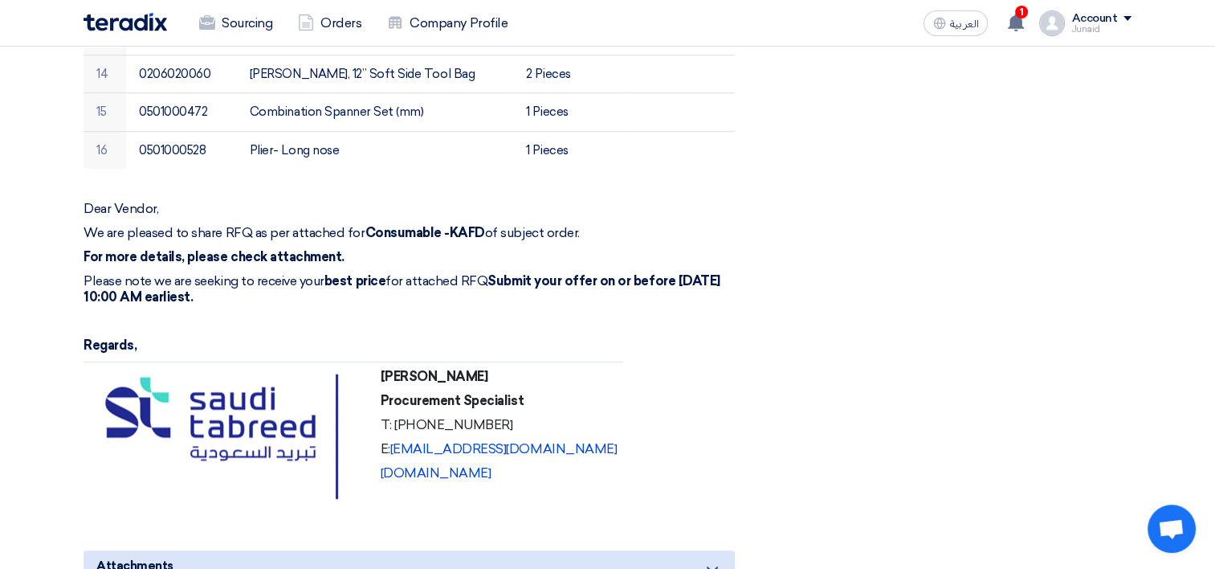
scroll to position [1125, 0]
drag, startPoint x: 379, startPoint y: 353, endPoint x: 498, endPoint y: 350, distance: 118.9
click at [498, 368] on p "[PERSON_NAME]" at bounding box center [499, 376] width 237 height 16
copy strong "[PERSON_NAME]"
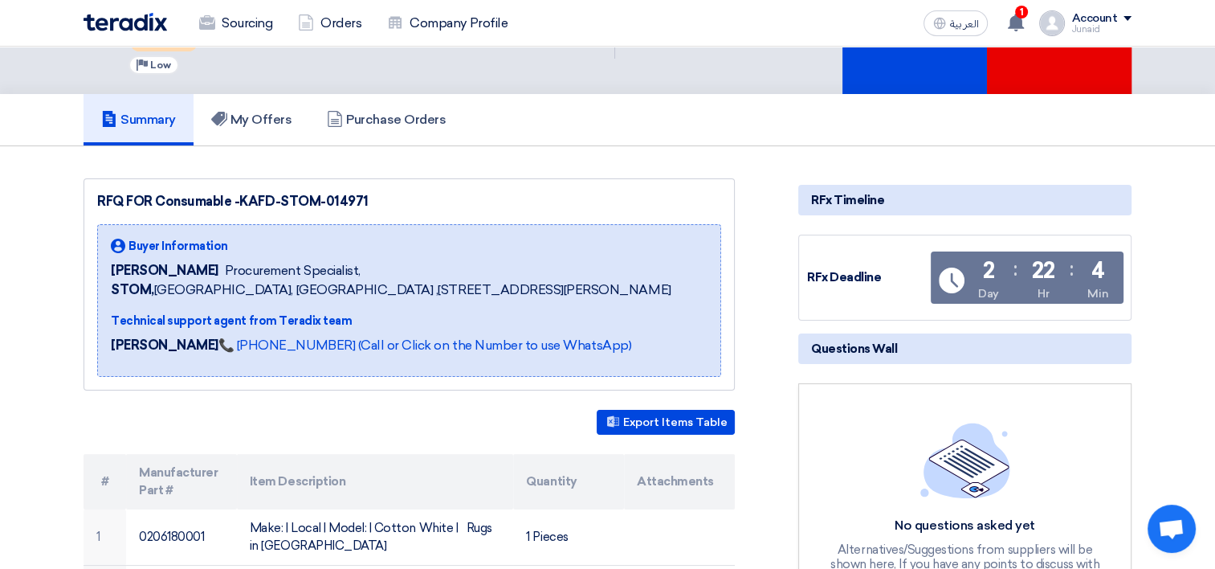
scroll to position [0, 0]
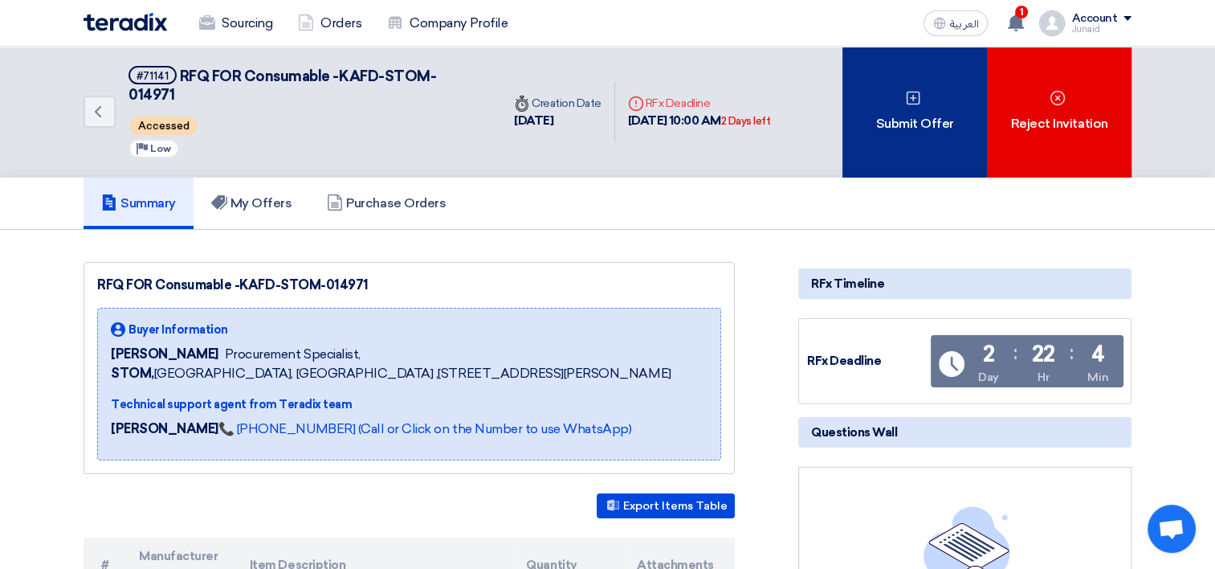
click at [913, 108] on div "Submit Offer" at bounding box center [915, 112] width 145 height 131
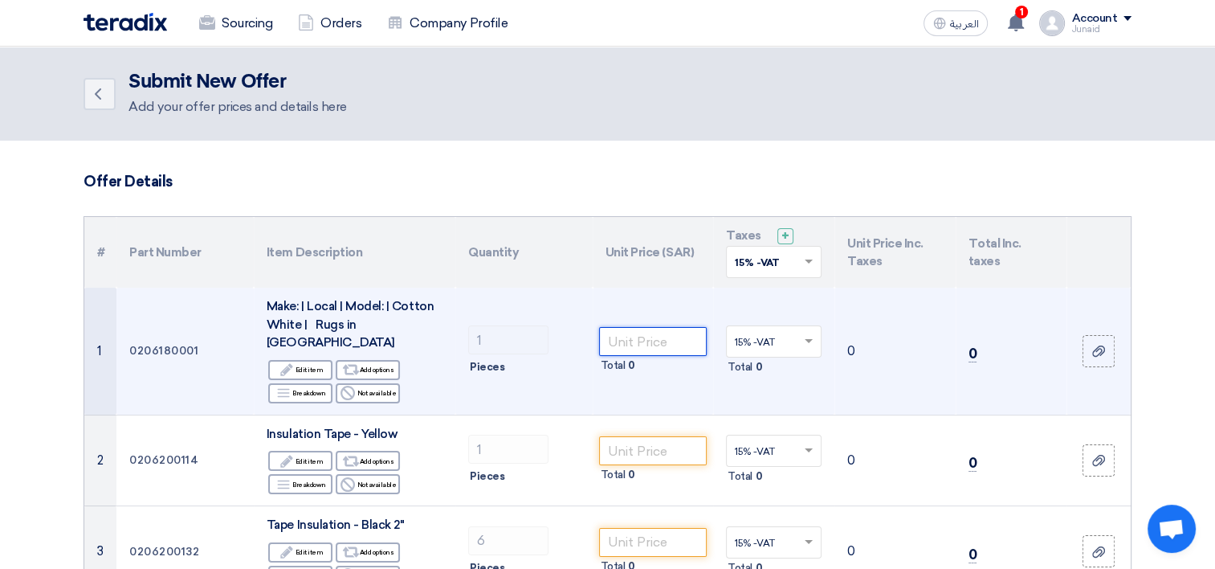
click at [643, 327] on input "number" at bounding box center [653, 341] width 108 height 29
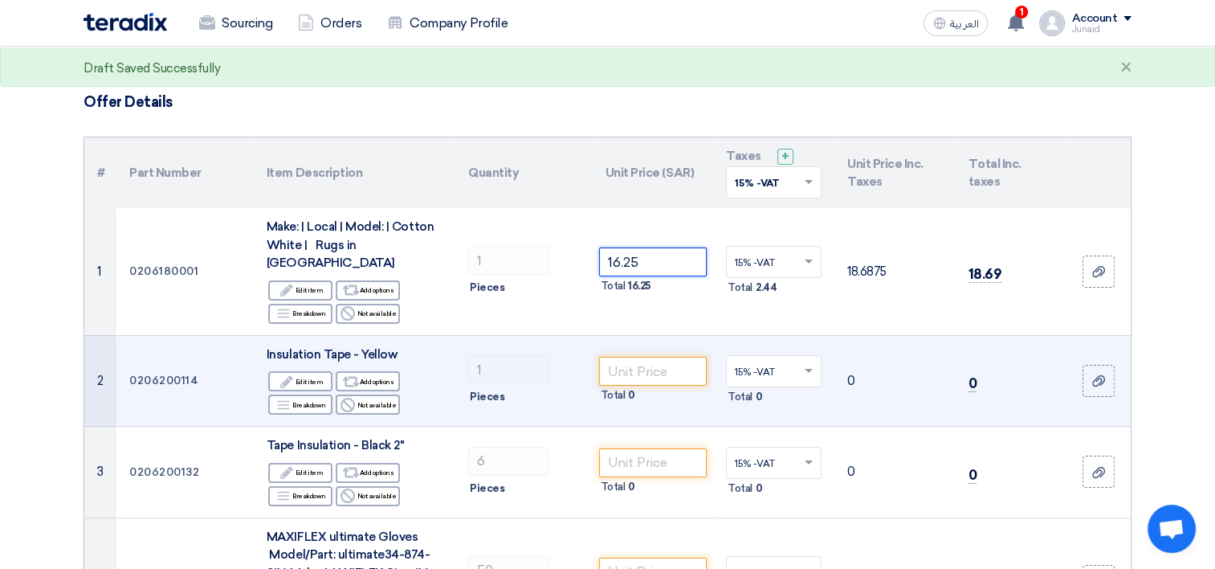
scroll to position [80, 0]
click at [628, 359] on input "number" at bounding box center [653, 370] width 108 height 29
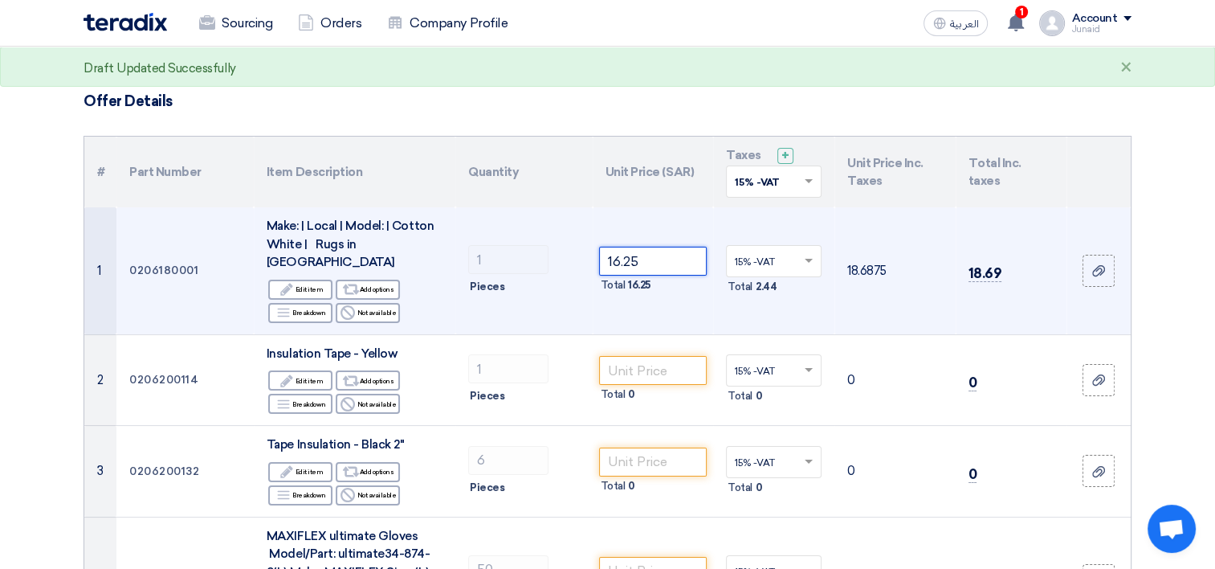
click at [611, 251] on input "16.25" at bounding box center [653, 261] width 108 height 29
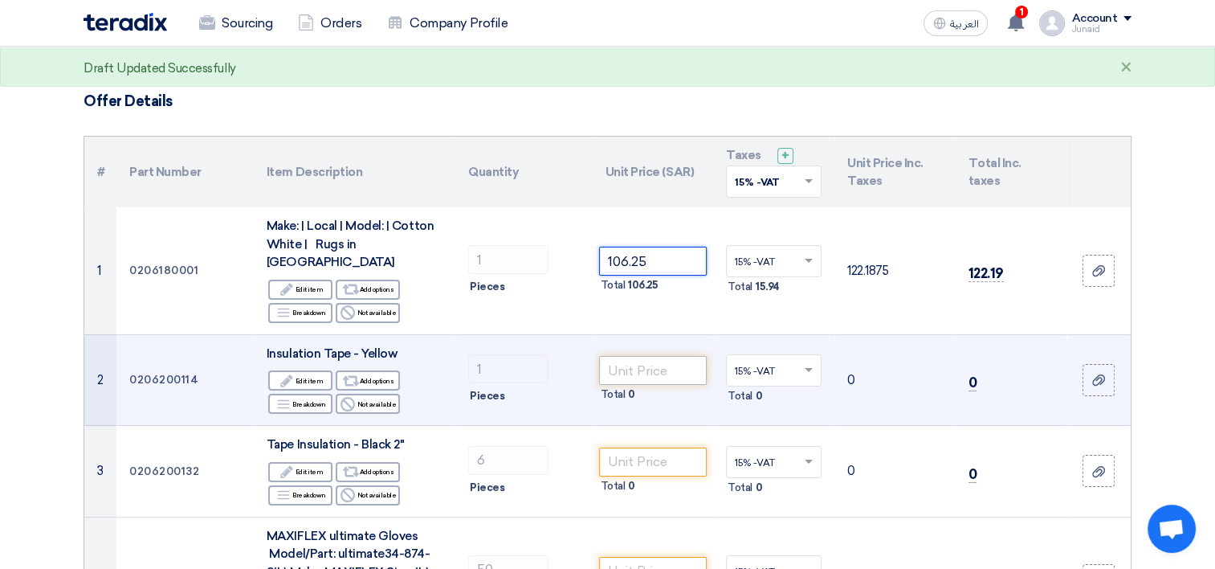
type input "106.25"
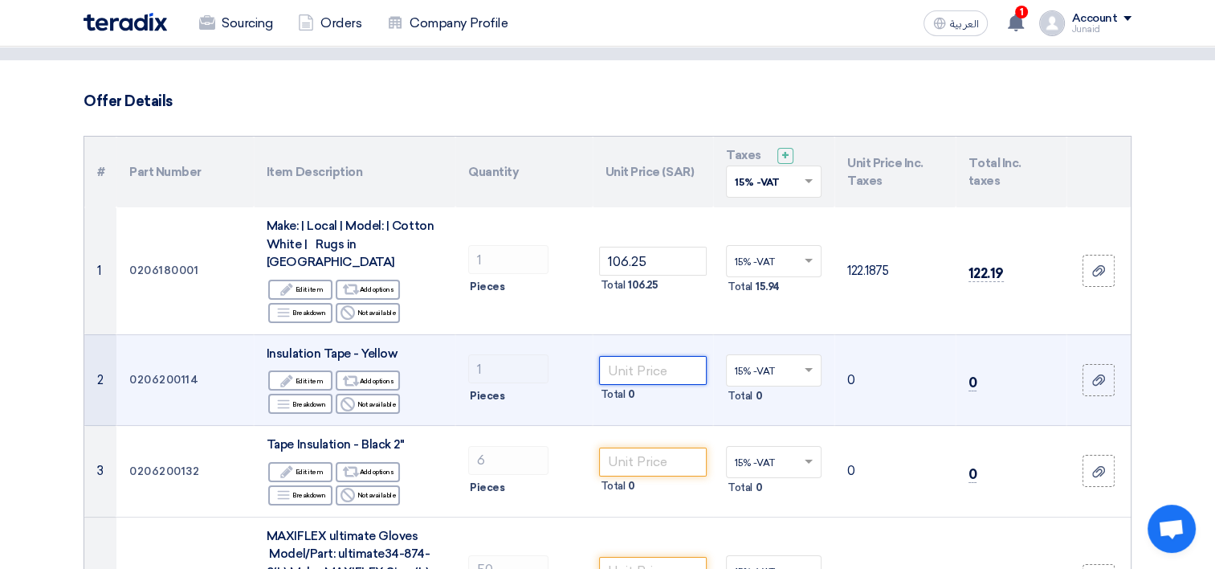
click at [639, 356] on input "number" at bounding box center [653, 370] width 108 height 29
click at [624, 357] on input "number" at bounding box center [653, 370] width 108 height 29
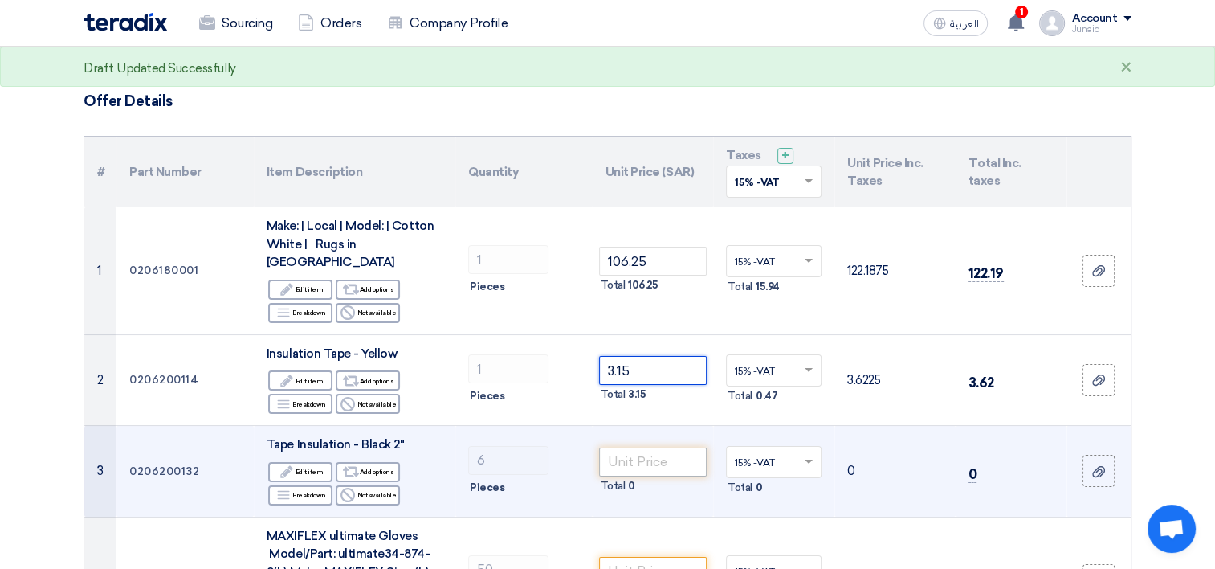
type input "3.15"
click at [652, 447] on input "number" at bounding box center [653, 461] width 108 height 29
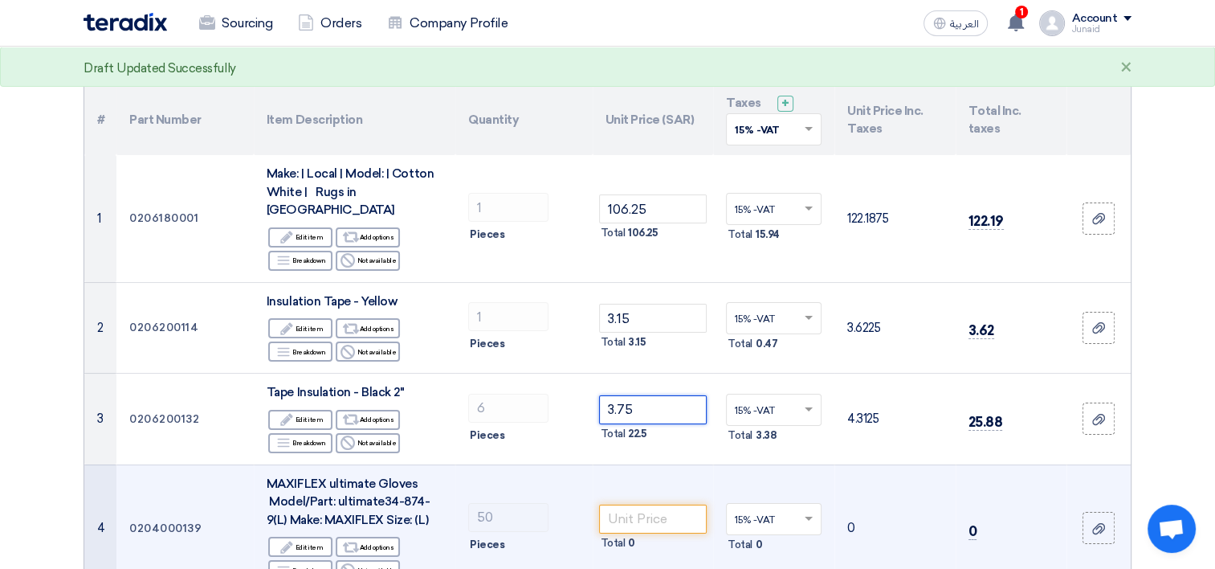
scroll to position [161, 0]
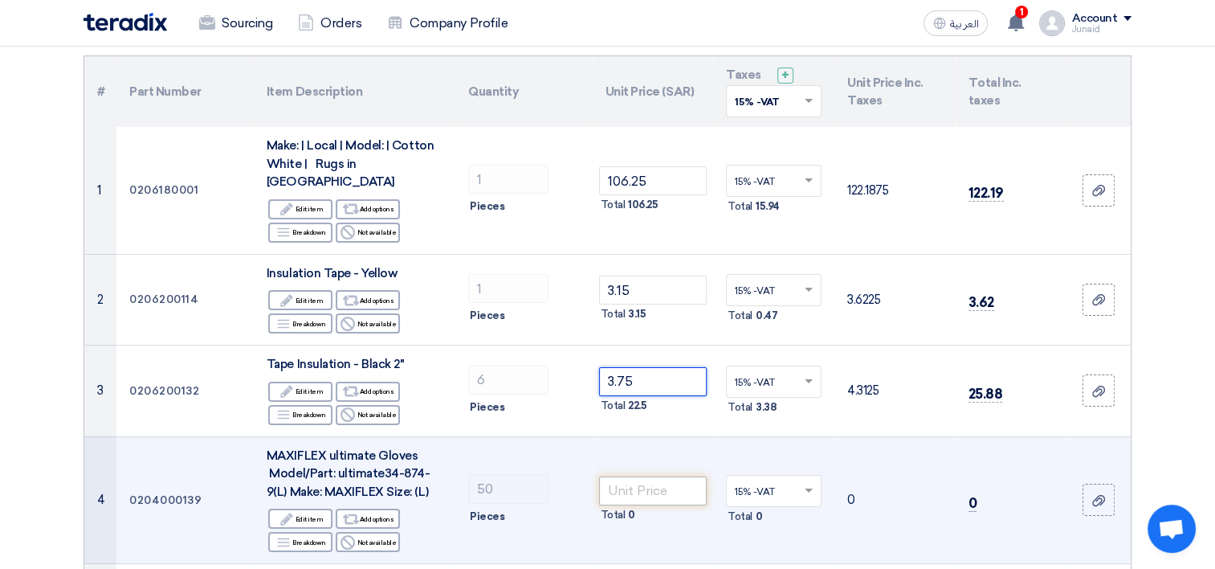
type input "3.75"
click at [649, 476] on input "number" at bounding box center [653, 490] width 108 height 29
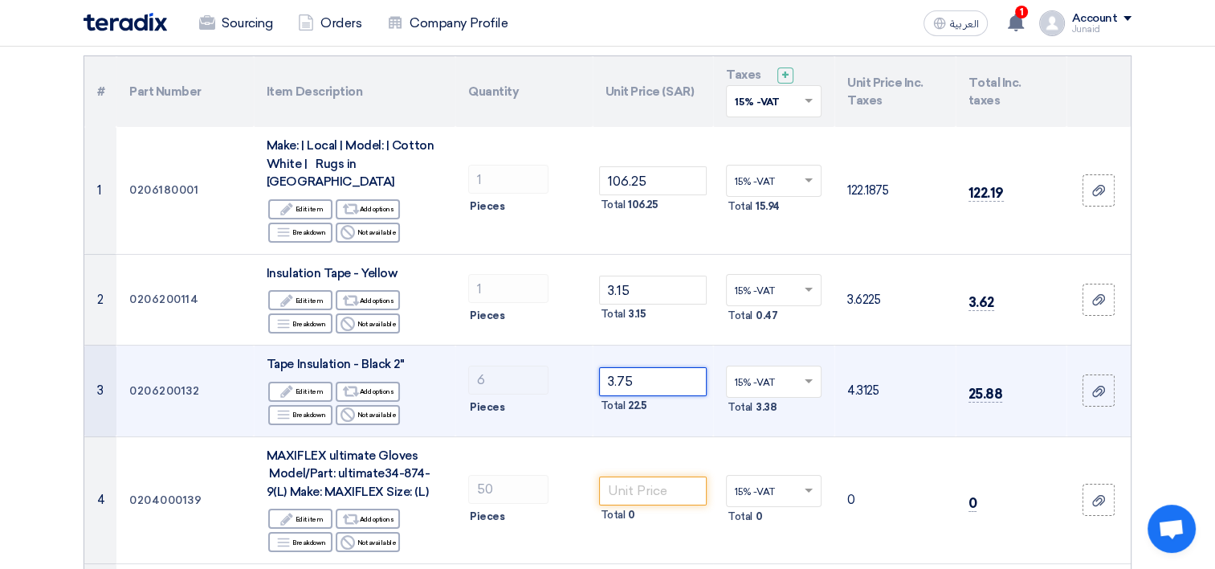
click at [644, 367] on input "3.75" at bounding box center [653, 381] width 108 height 29
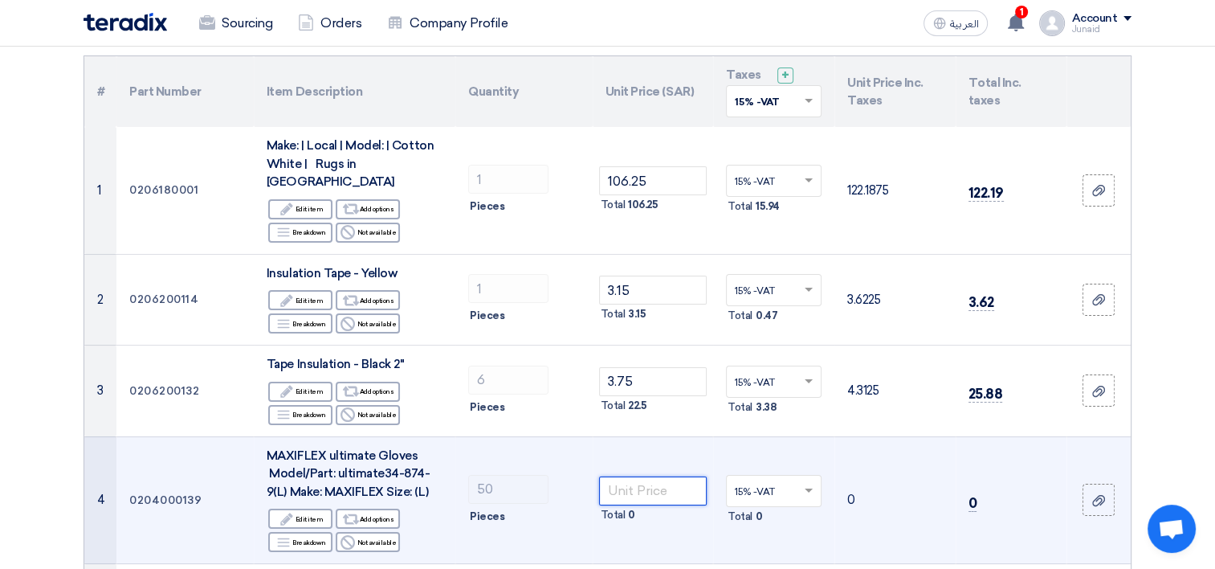
click at [631, 476] on input "number" at bounding box center [653, 490] width 108 height 29
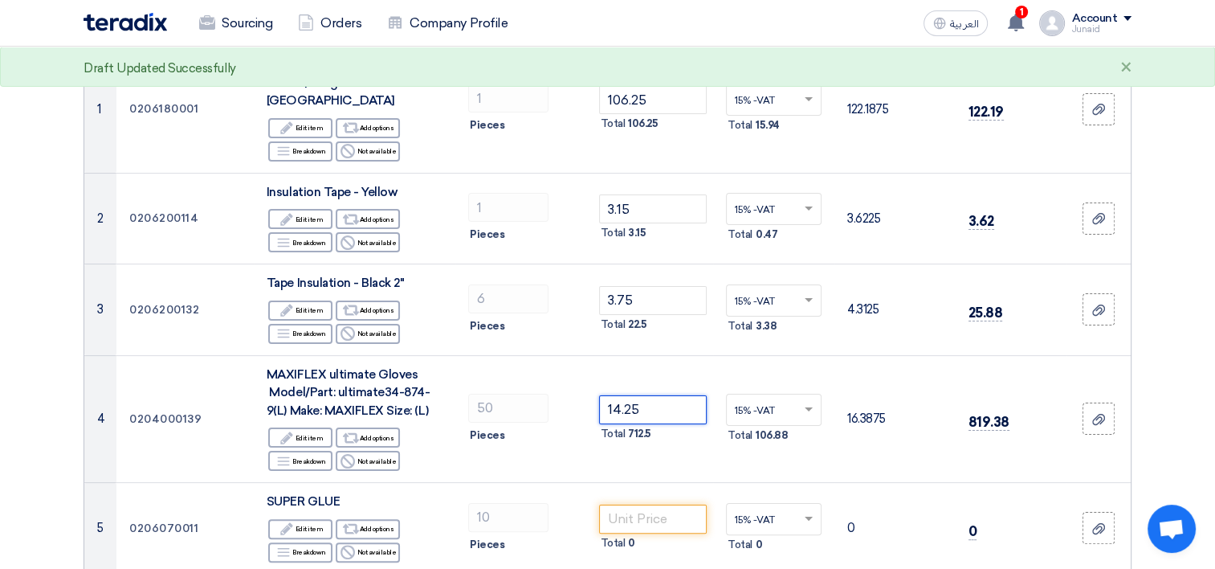
scroll to position [402, 0]
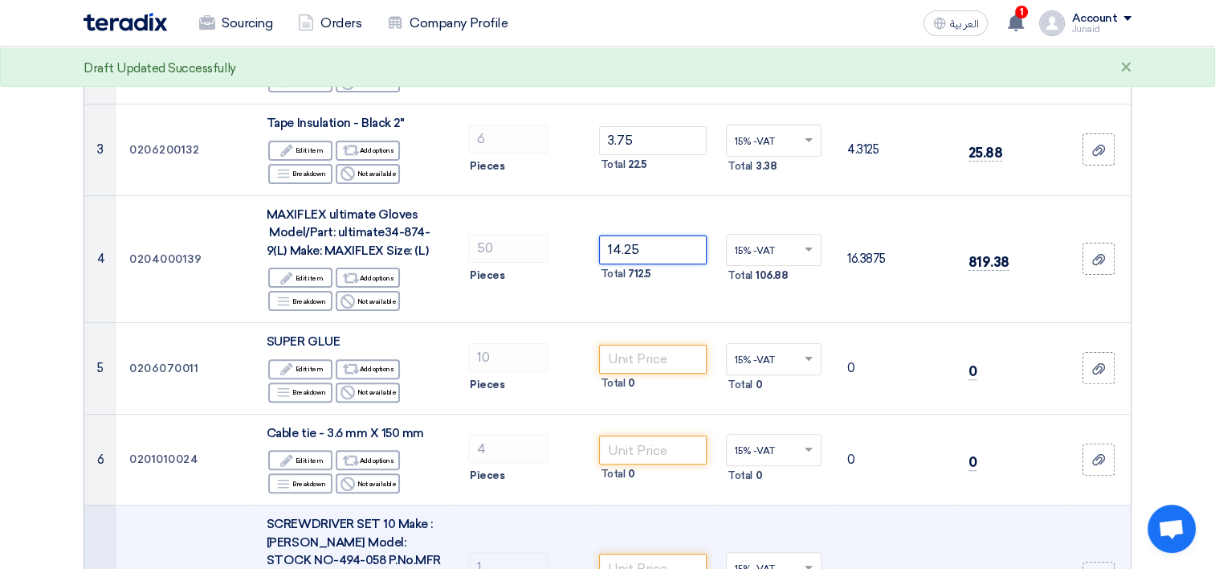
type input "14.25"
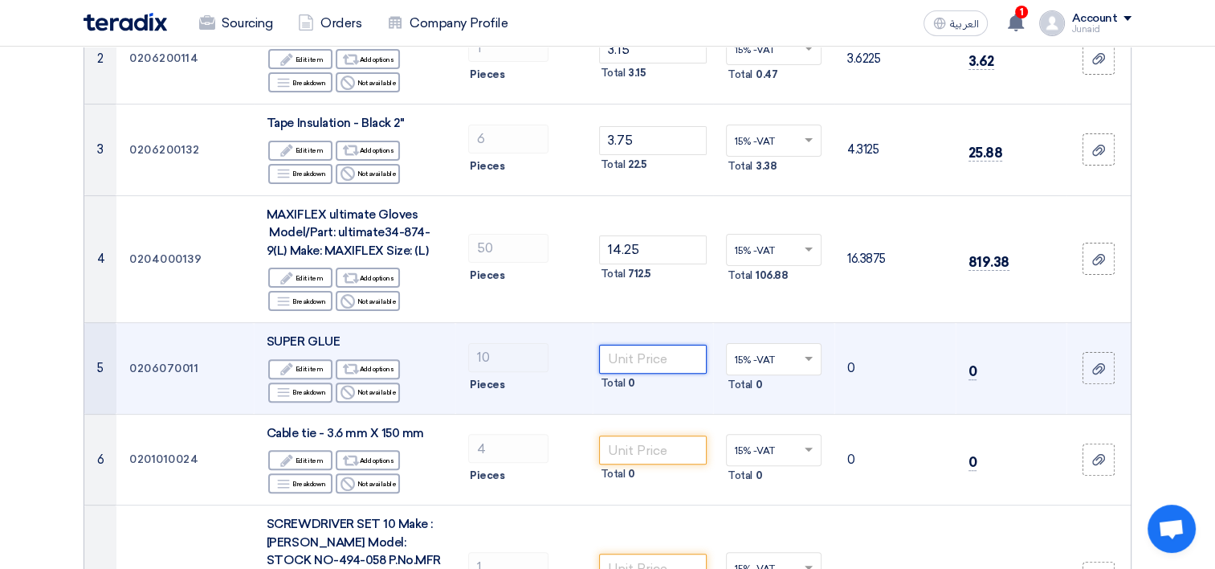
click at [650, 345] on input "number" at bounding box center [653, 359] width 108 height 29
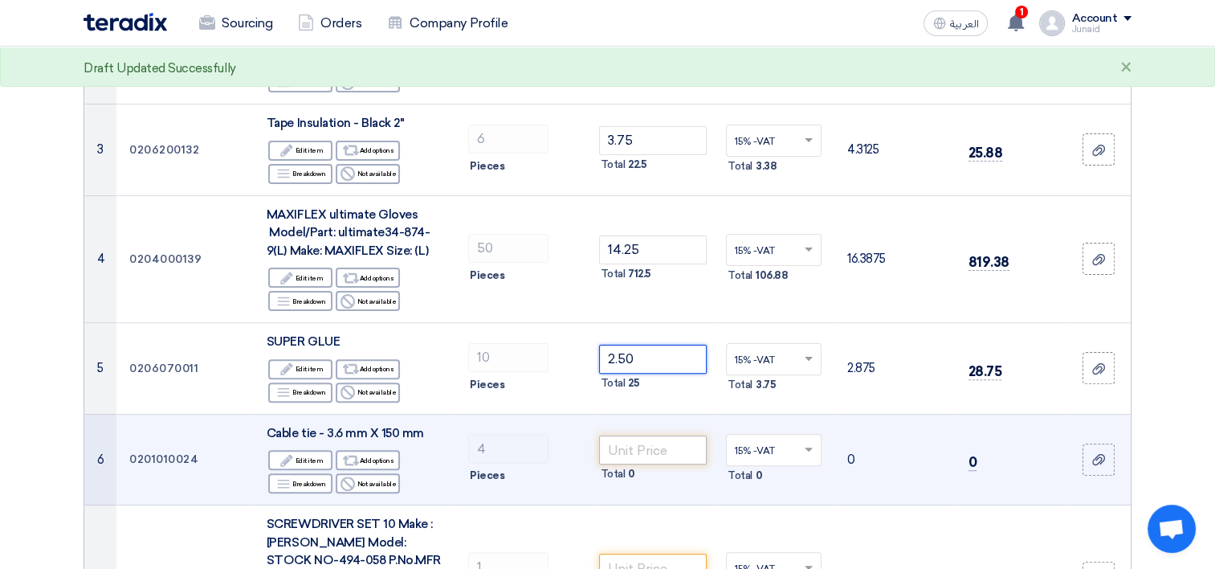
type input "2.50"
click at [653, 435] on input "number" at bounding box center [653, 449] width 108 height 29
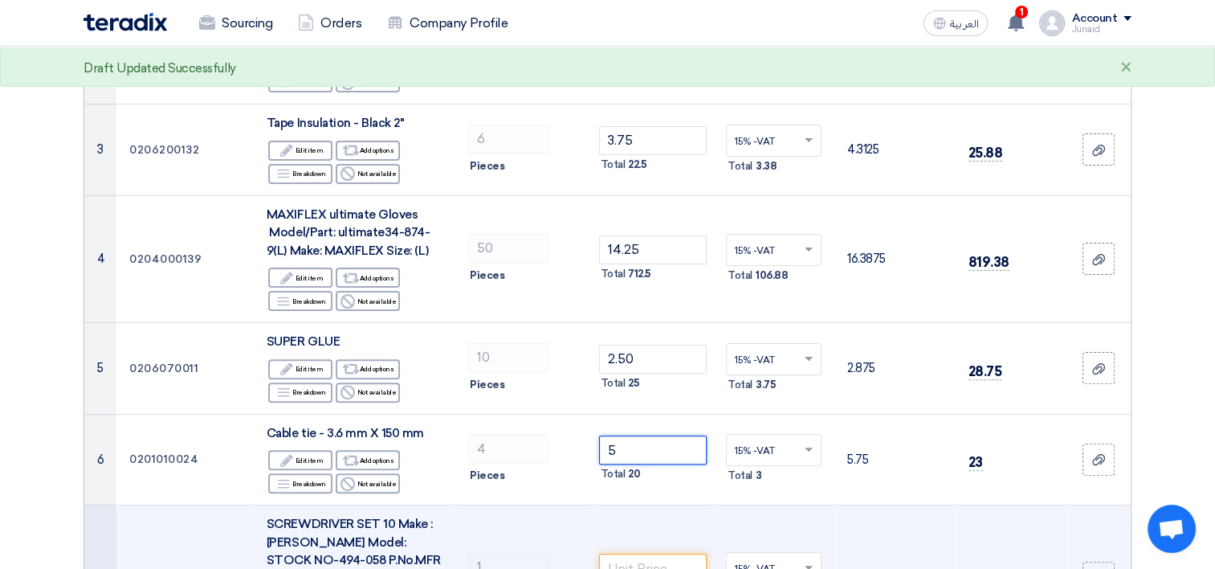
type input "5"
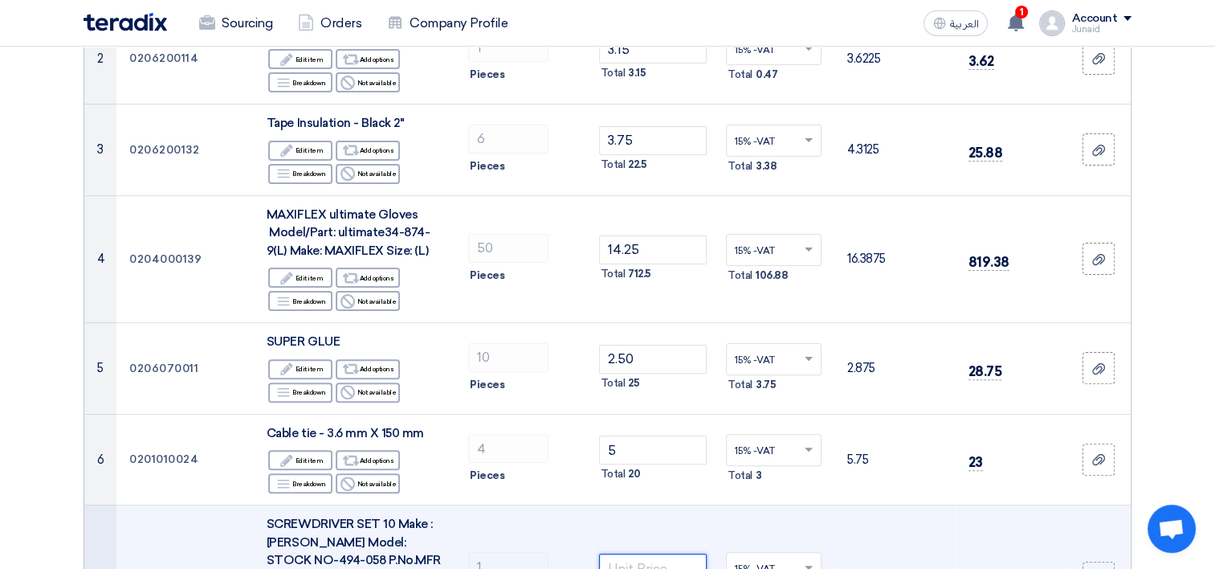
click at [633, 553] on input "number" at bounding box center [653, 567] width 108 height 29
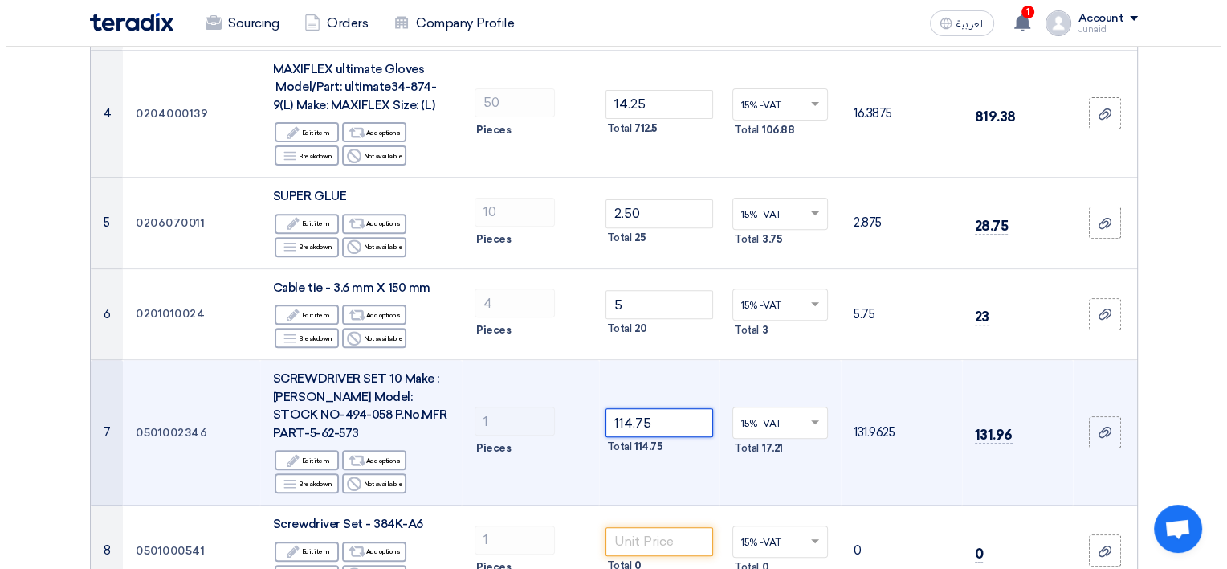
scroll to position [562, 0]
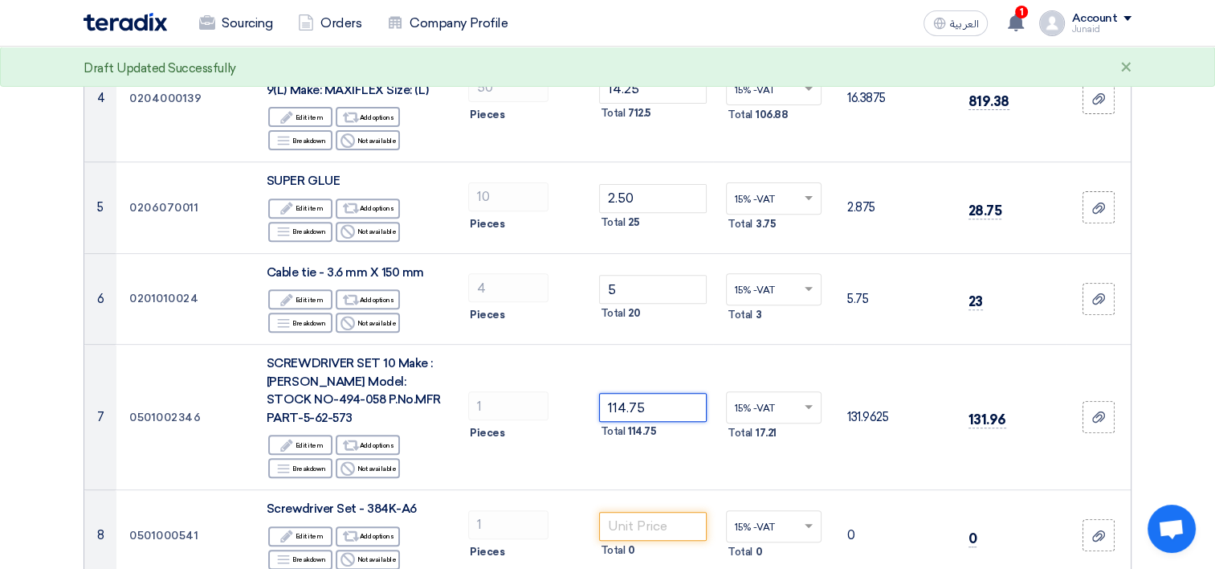
type input "114.75"
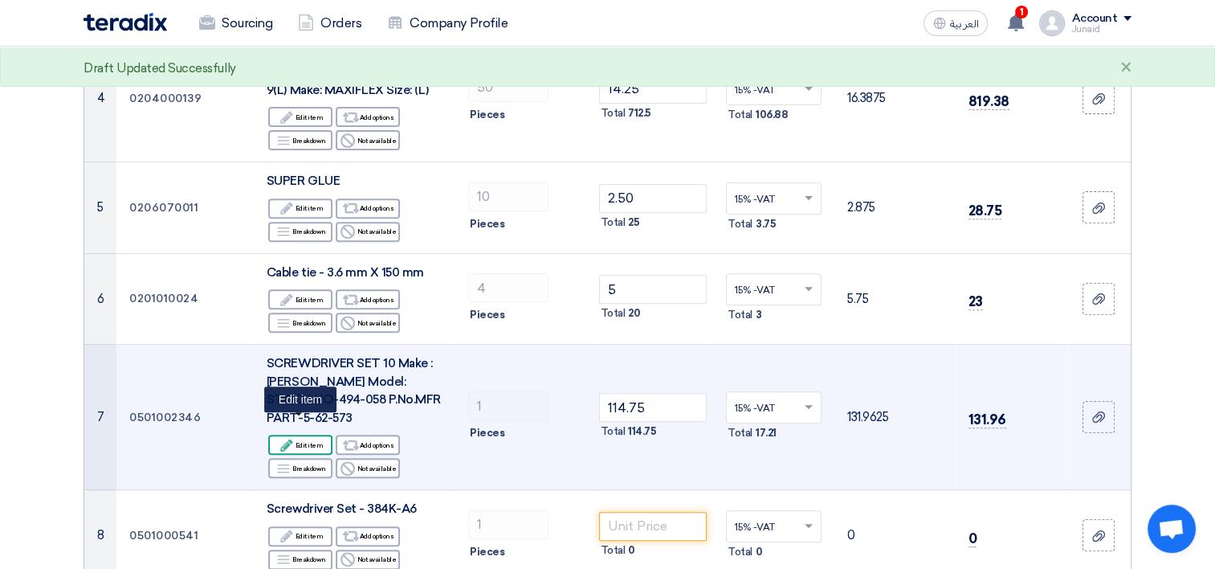
click at [315, 435] on div "Edit Edit item" at bounding box center [300, 445] width 64 height 20
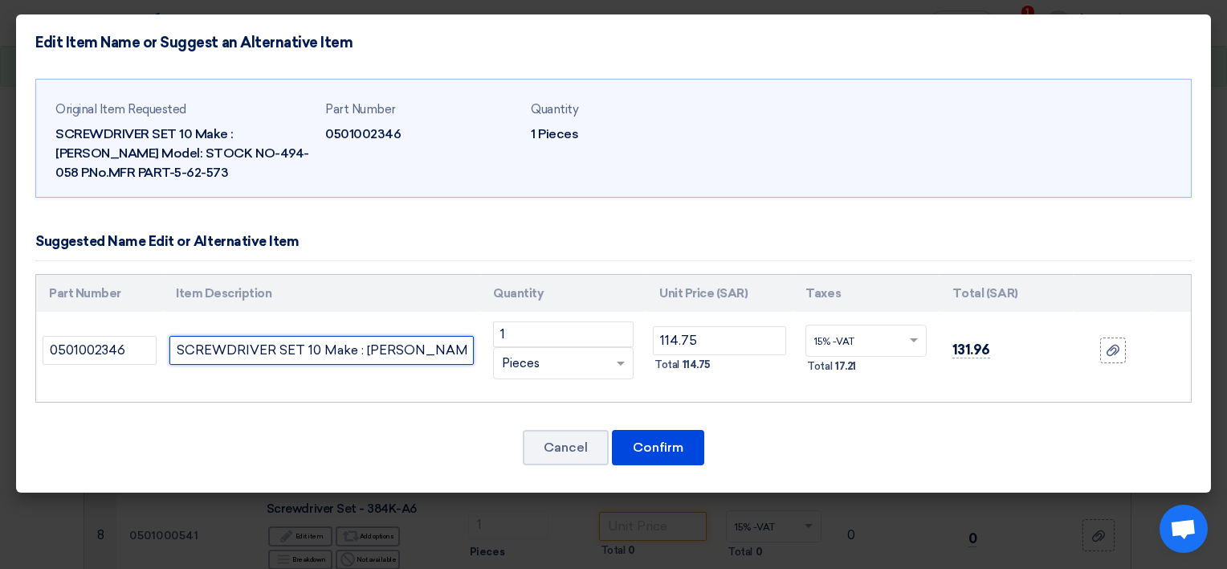
drag, startPoint x: 386, startPoint y: 353, endPoint x: 316, endPoint y: 343, distance: 70.6
click at [383, 352] on input "SCREWDRIVER SET 10 Make : [PERSON_NAME] Model: STOCK NO-494-058 P.No.MFR PART-5…" at bounding box center [322, 350] width 304 height 29
drag, startPoint x: 315, startPoint y: 353, endPoint x: 335, endPoint y: 354, distance: 20.1
click at [315, 354] on input "SCREWDRIVER SET 10 Make : [PERSON_NAME] Model: STOCK NO-494-058 P.No.MFR PART-5…" at bounding box center [322, 350] width 304 height 29
click at [366, 350] on input "SCREWDRIVER SET 8 Make : [PERSON_NAME] Model: STOCK NO-494-058 P.No.MFR PART-5-…" at bounding box center [322, 350] width 304 height 29
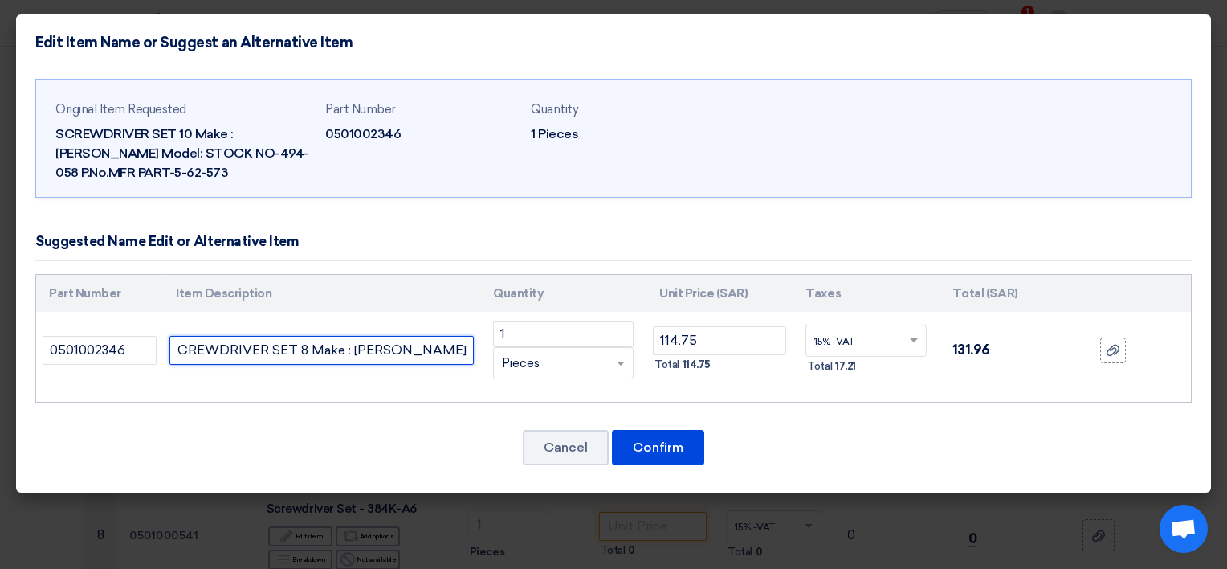
scroll to position [0, 0]
paste input "Model No. 0-65-011"
type input "SCREWDRIVER SET 8 Make : [PERSON_NAME] Model No. 0-65-011"
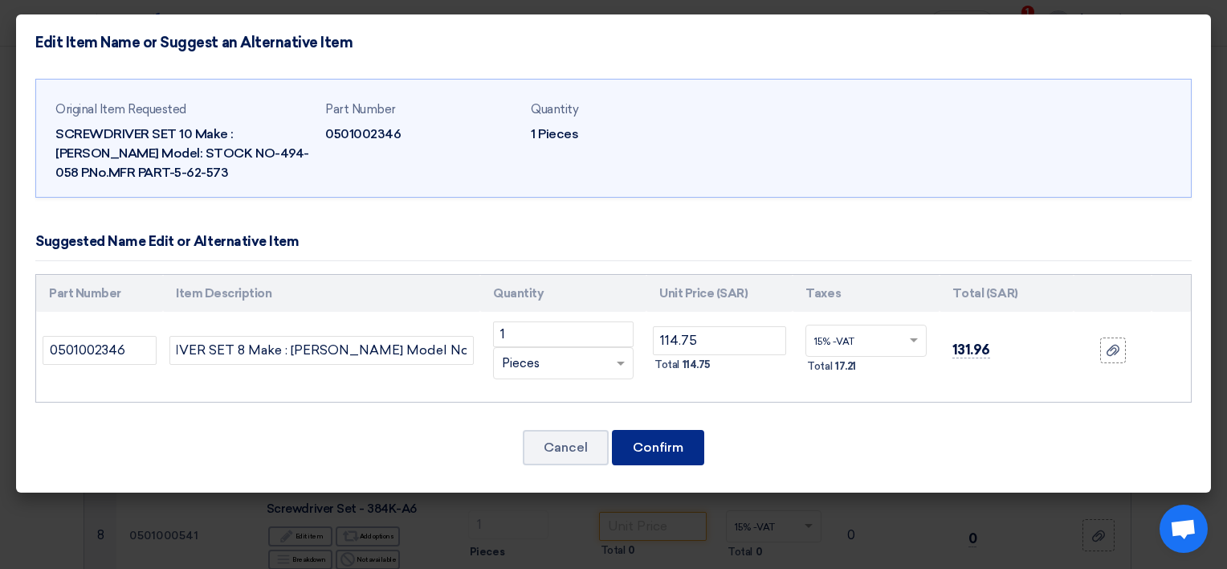
click at [647, 442] on button "Confirm" at bounding box center [658, 447] width 92 height 35
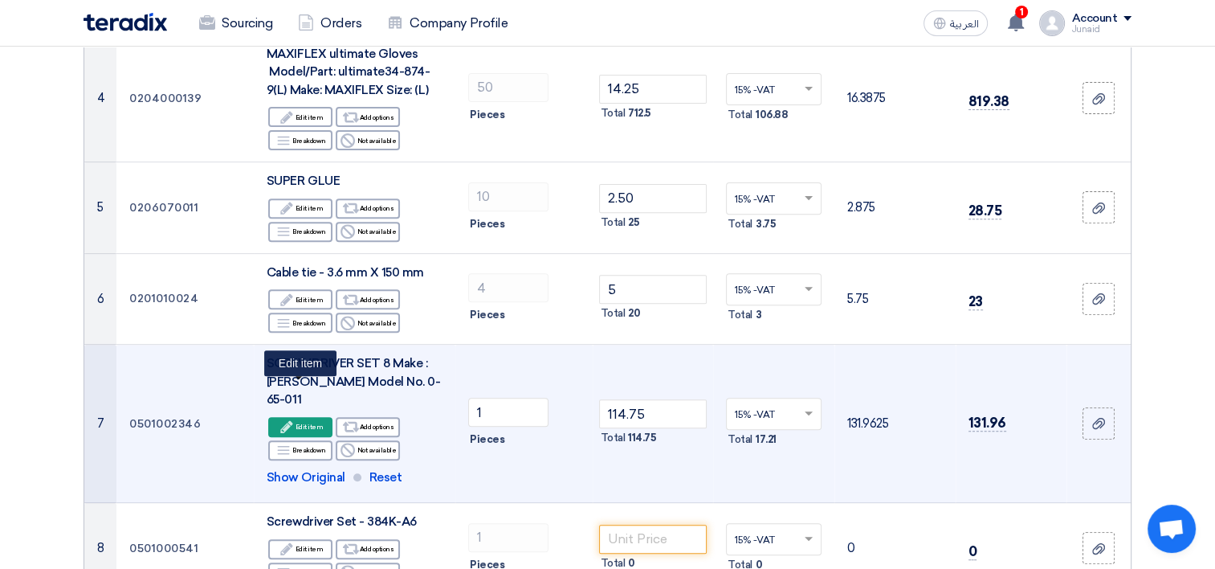
click at [300, 417] on div "Edit Edit item" at bounding box center [300, 427] width 64 height 20
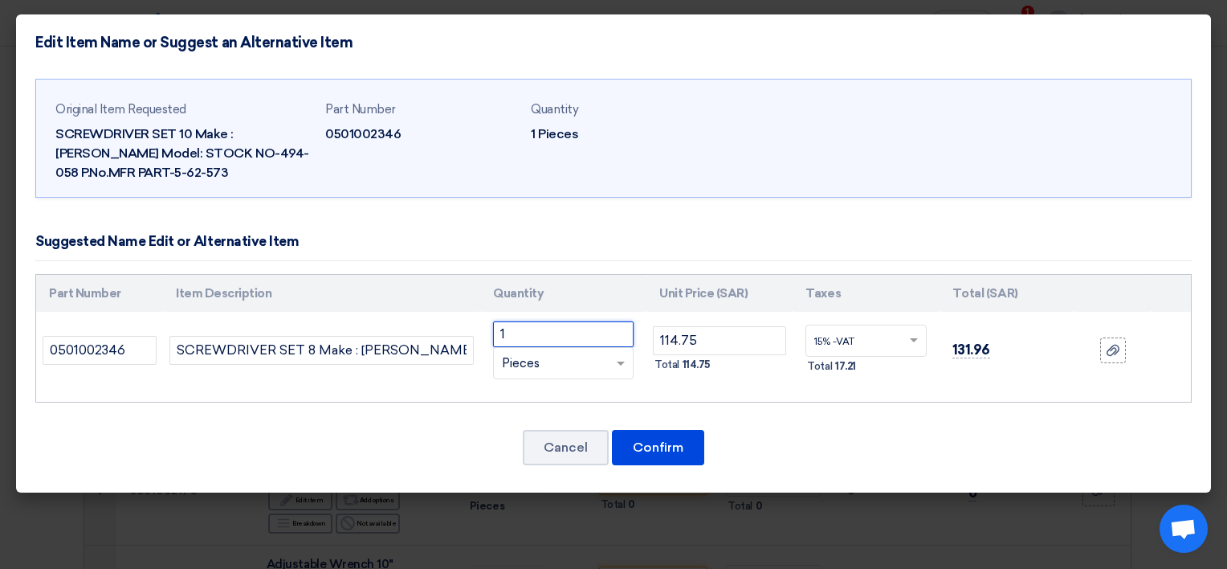
click at [575, 344] on input "1" at bounding box center [563, 334] width 141 height 26
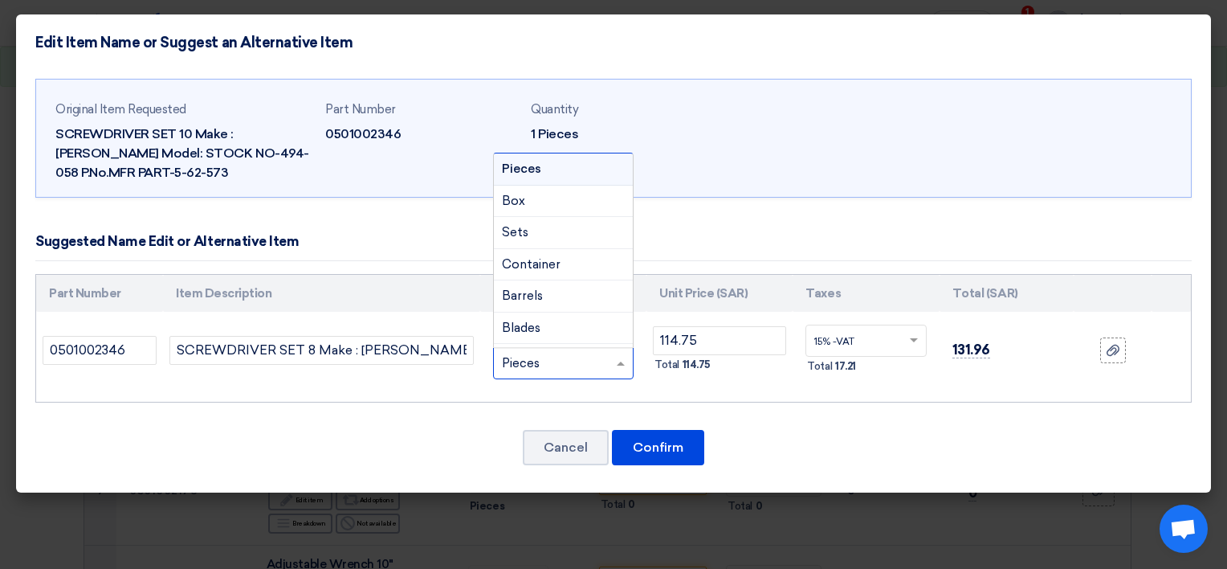
click at [603, 360] on div "RFQ_STEP1.ITEMS.2.TYPE_PLACEHOLDER × Pieces" at bounding box center [553, 363] width 119 height 18
click at [606, 360] on div "RFQ_STEP1.ITEMS.2.TYPE_PLACEHOLDER × Pieces" at bounding box center [553, 363] width 119 height 18
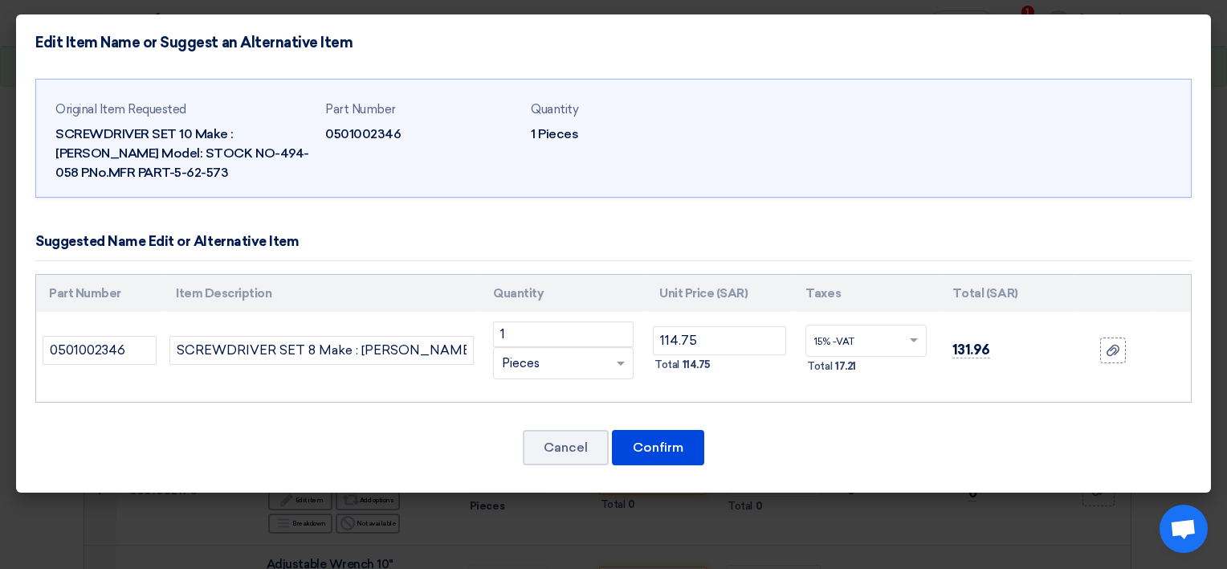
click at [610, 360] on div "RFQ_STEP1.ITEMS.2.TYPE_PLACEHOLDER × Pieces" at bounding box center [553, 363] width 119 height 18
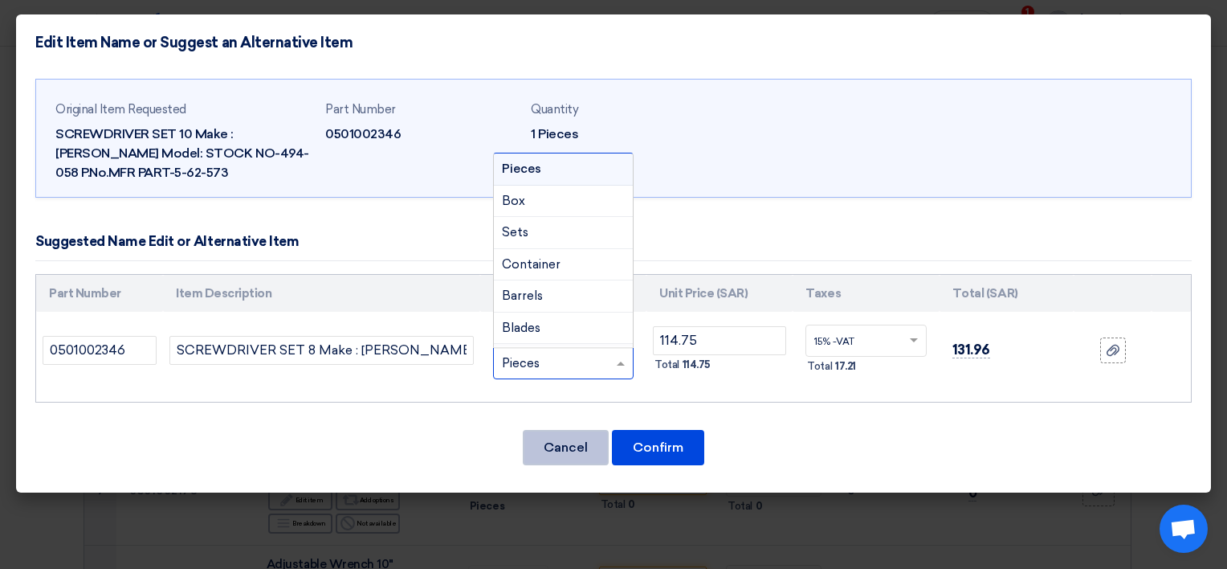
click at [557, 442] on button "Cancel" at bounding box center [566, 447] width 86 height 35
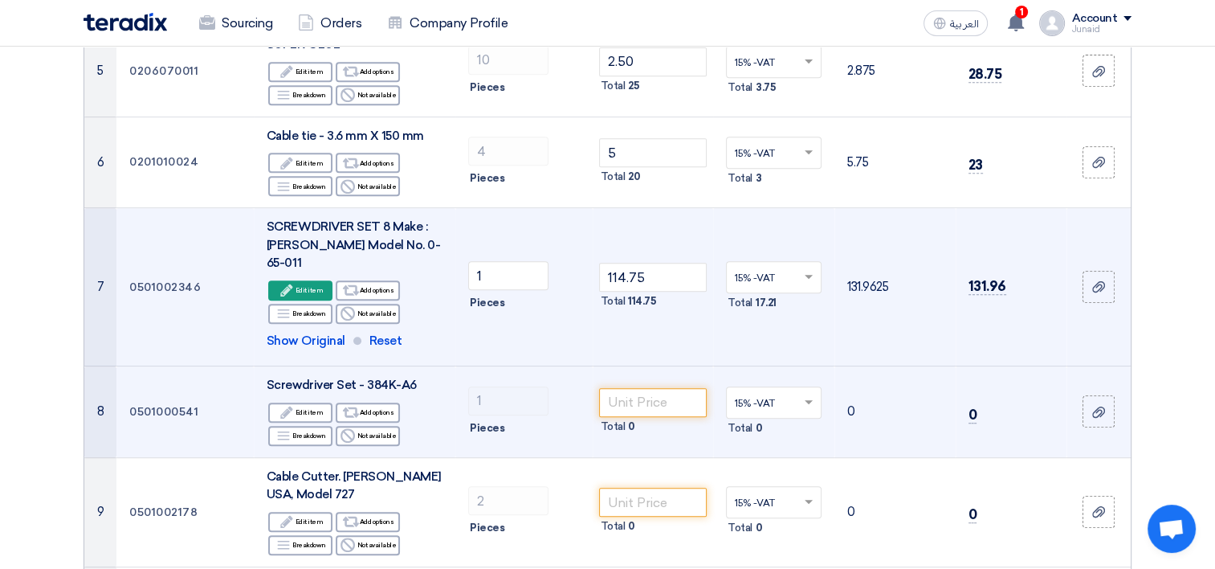
scroll to position [723, 0]
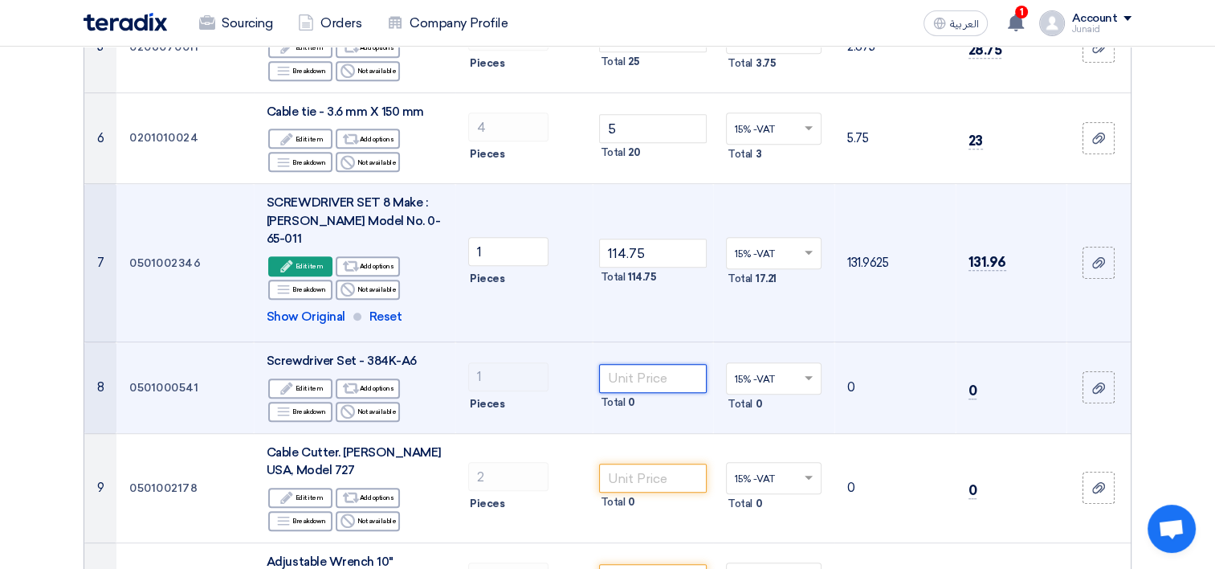
click at [663, 364] on input "number" at bounding box center [653, 378] width 108 height 29
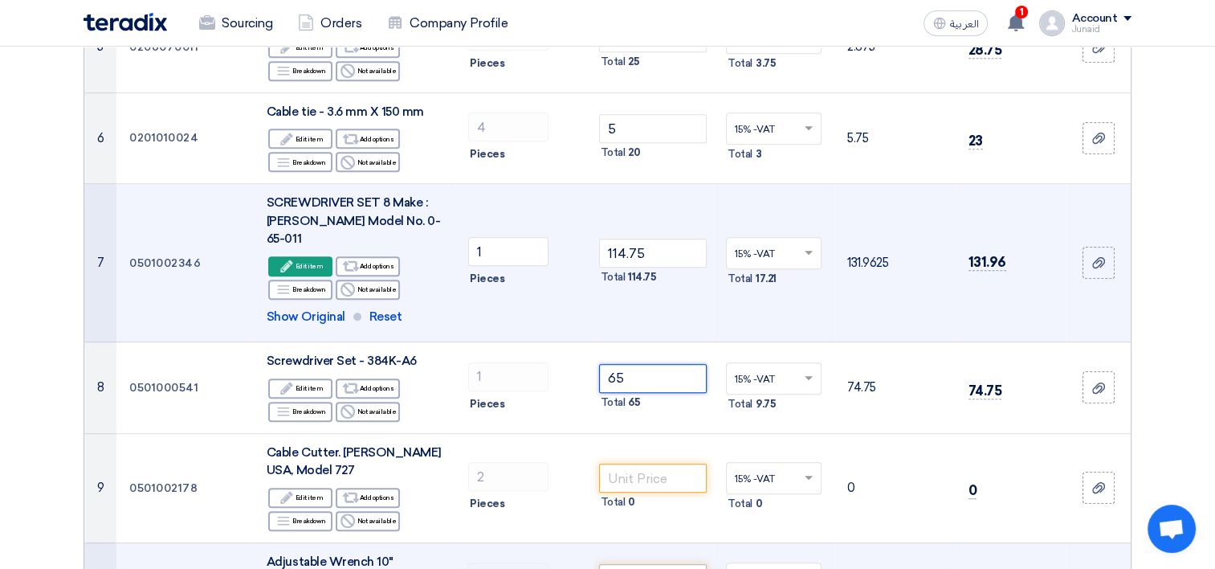
type input "65"
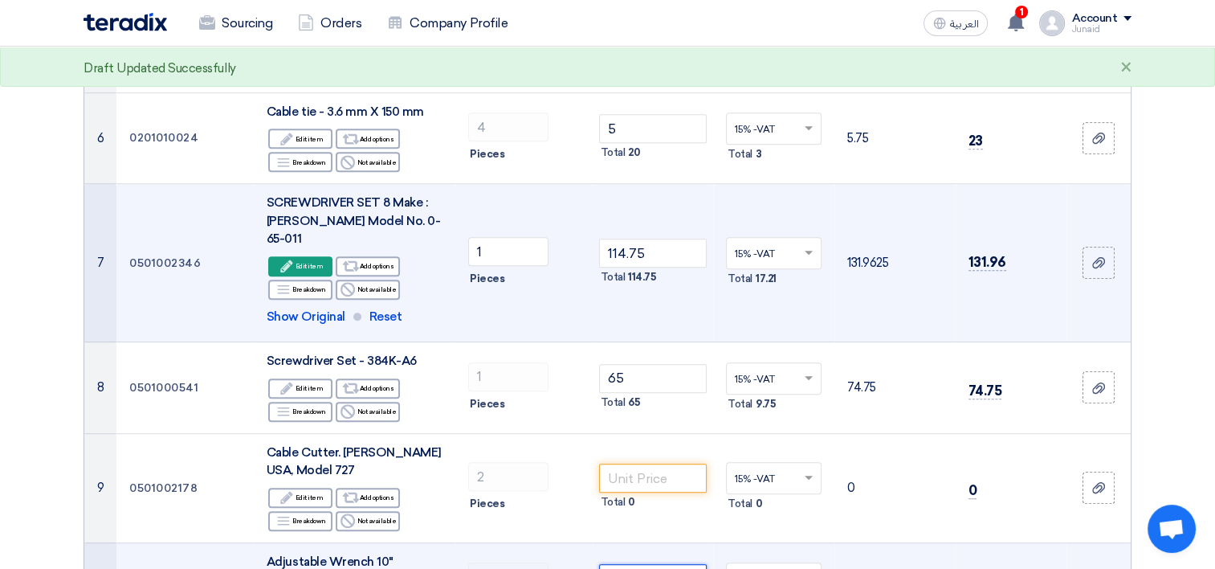
click at [677, 564] on input "number" at bounding box center [653, 578] width 108 height 29
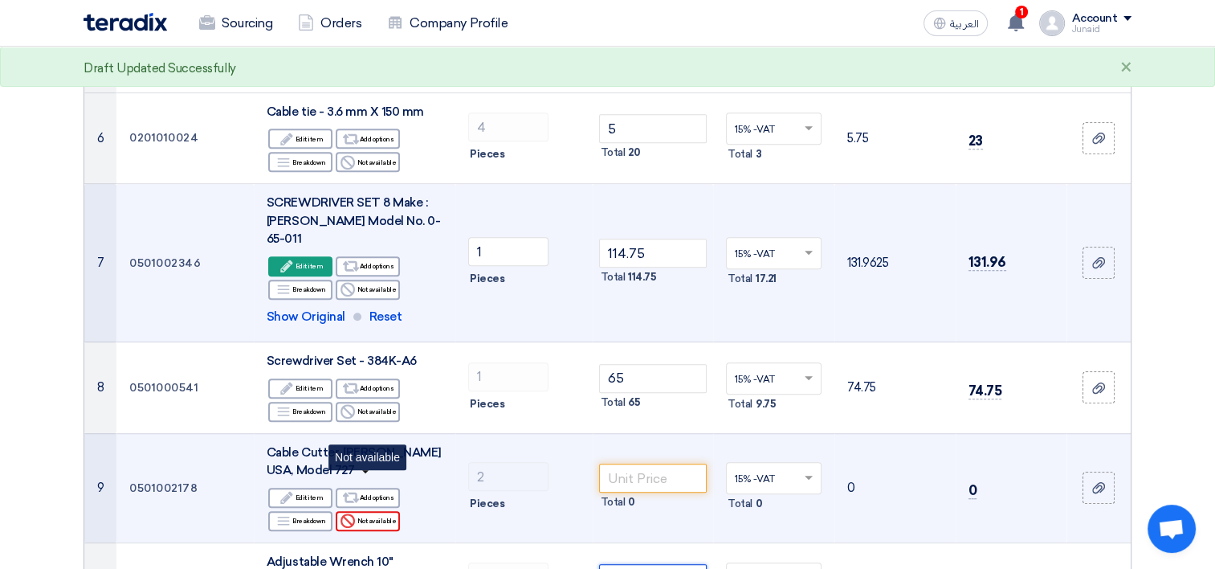
type input "35"
click at [354, 511] on div "Reject Not available" at bounding box center [368, 521] width 64 height 20
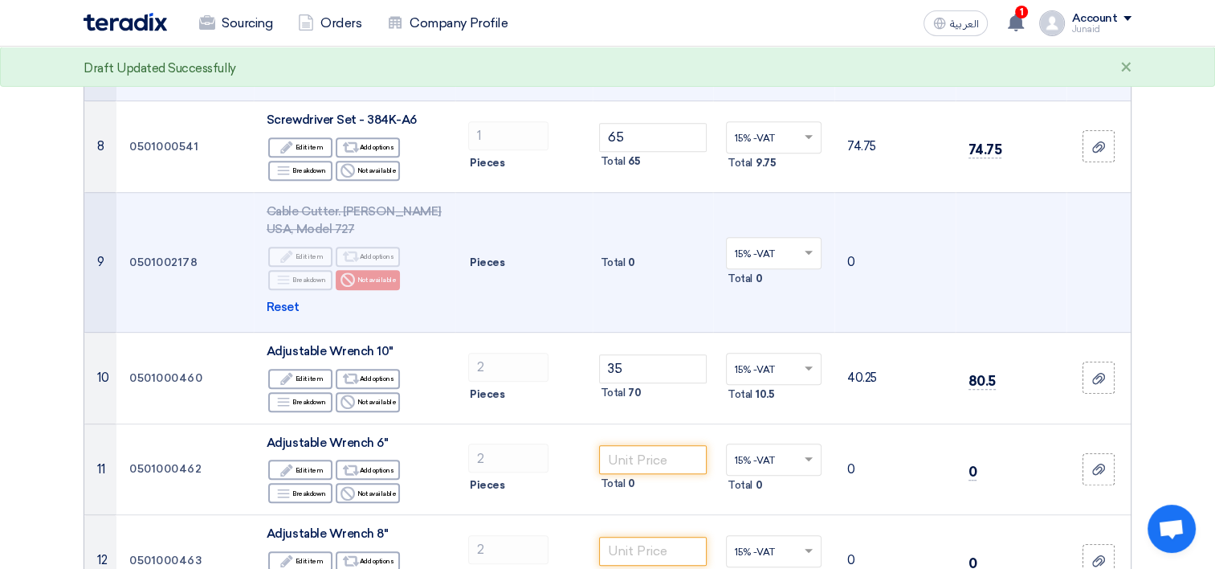
scroll to position [1044, 0]
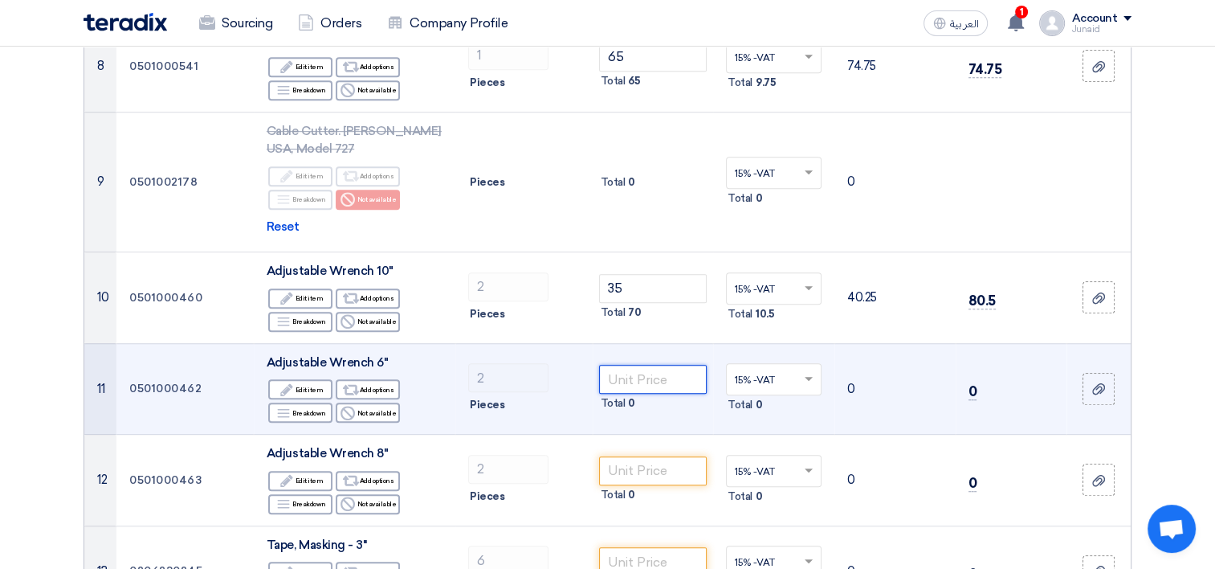
click at [647, 365] on input "number" at bounding box center [653, 379] width 108 height 29
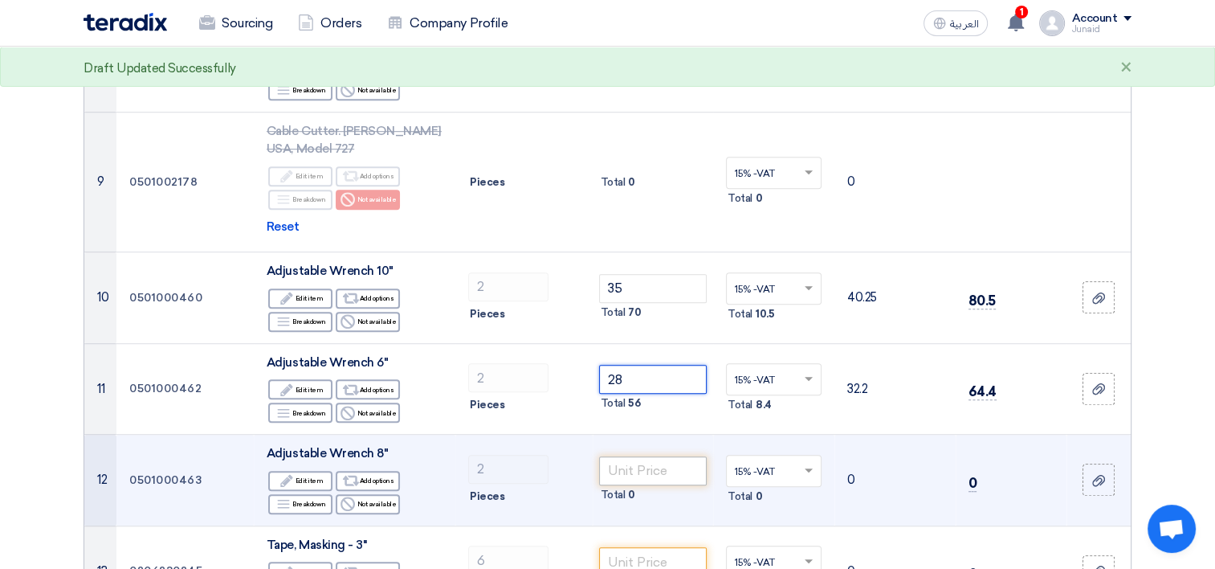
type input "28"
click at [656, 456] on input "number" at bounding box center [653, 470] width 108 height 29
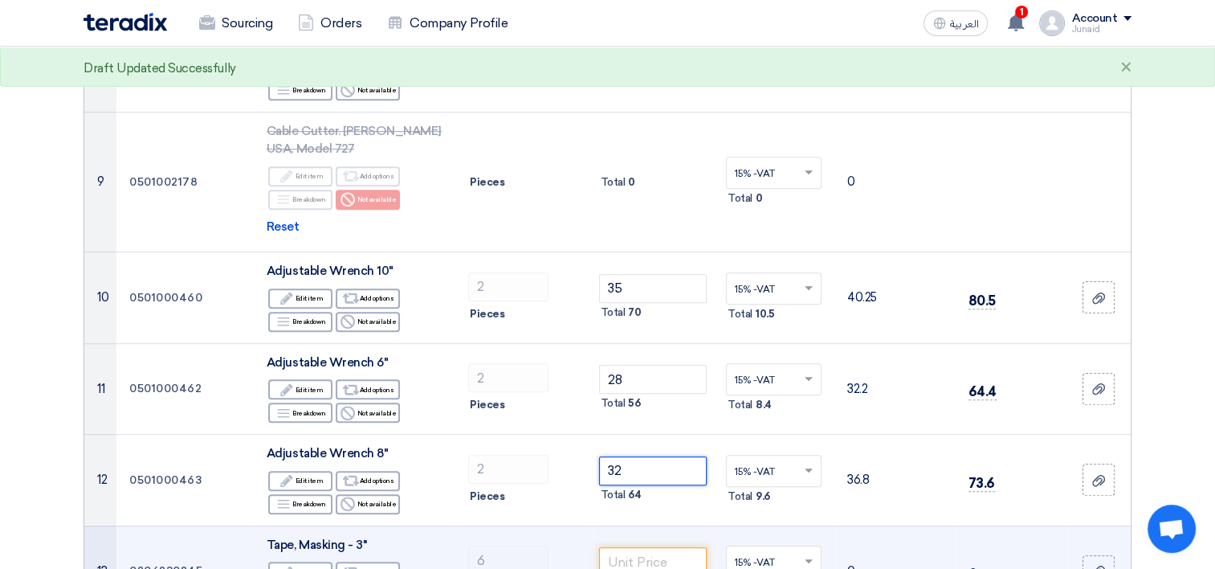
type input "32"
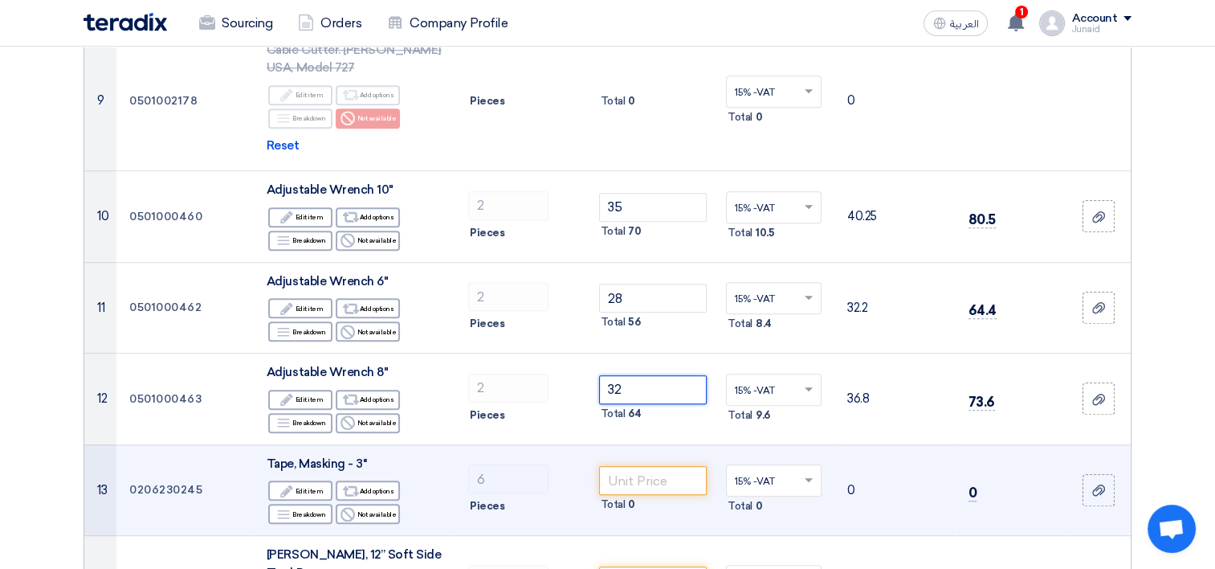
scroll to position [1205, 0]
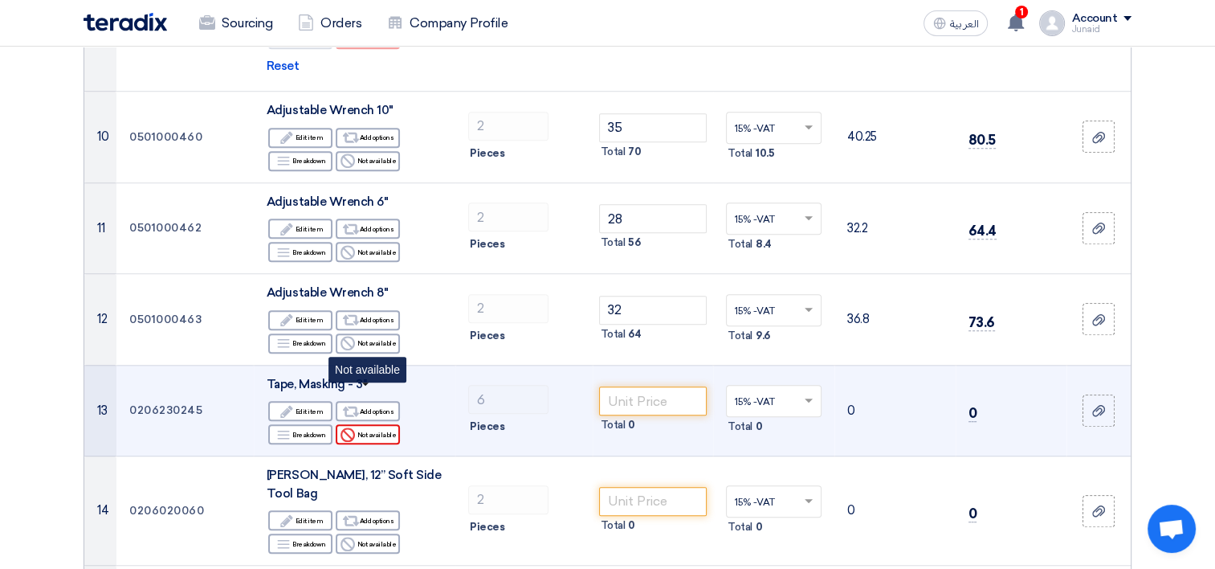
click at [377, 424] on div "Reject Not available" at bounding box center [368, 434] width 64 height 20
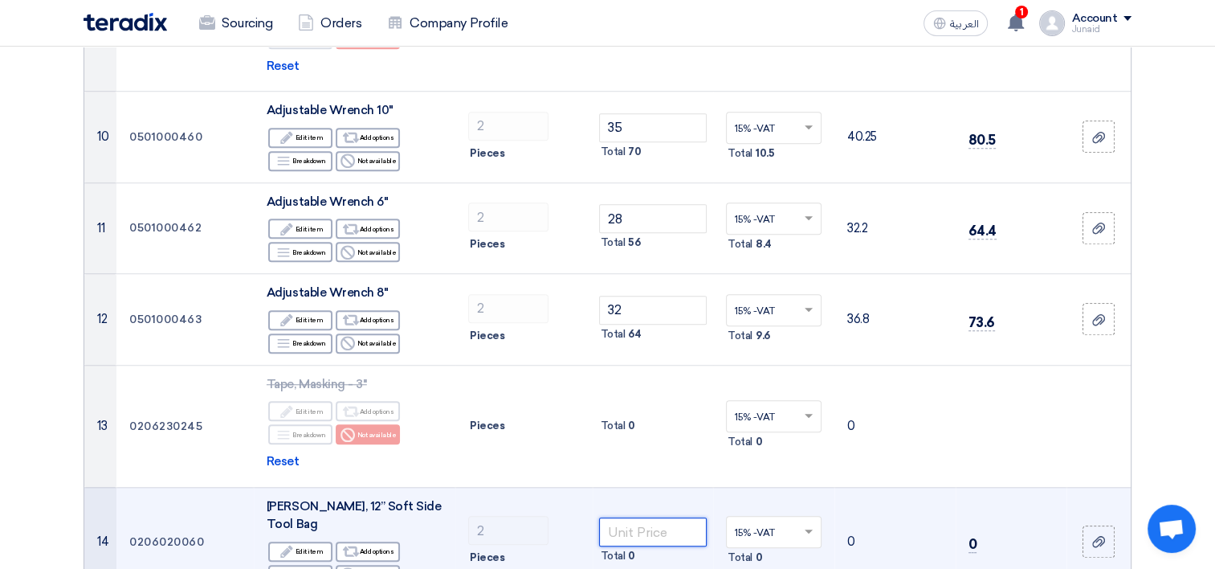
click at [634, 517] on input "number" at bounding box center [653, 531] width 108 height 29
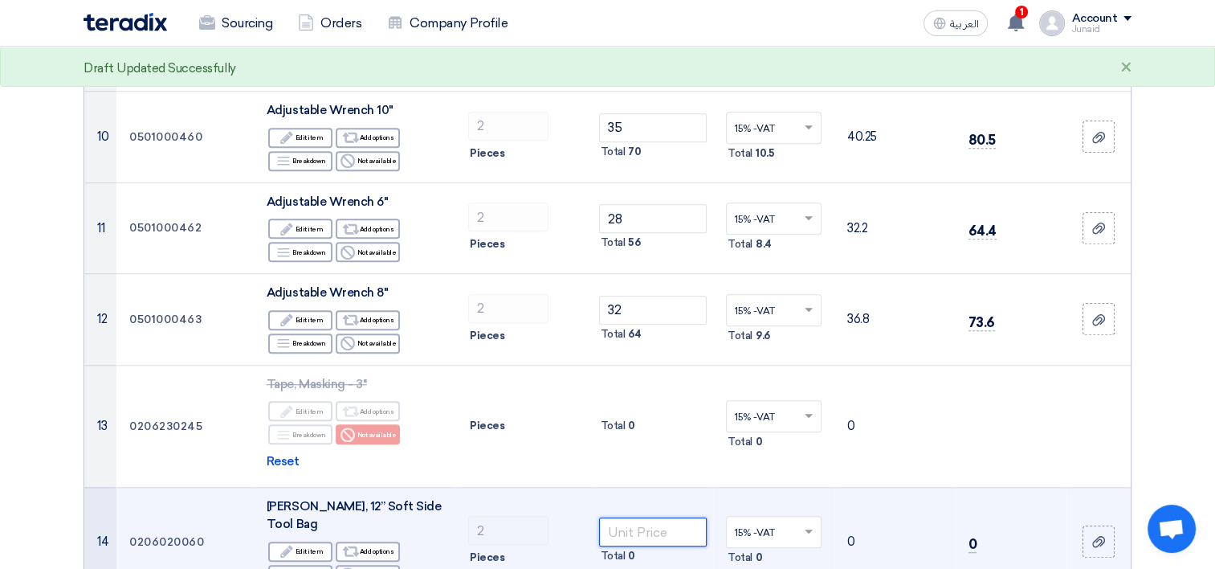
type input "0"
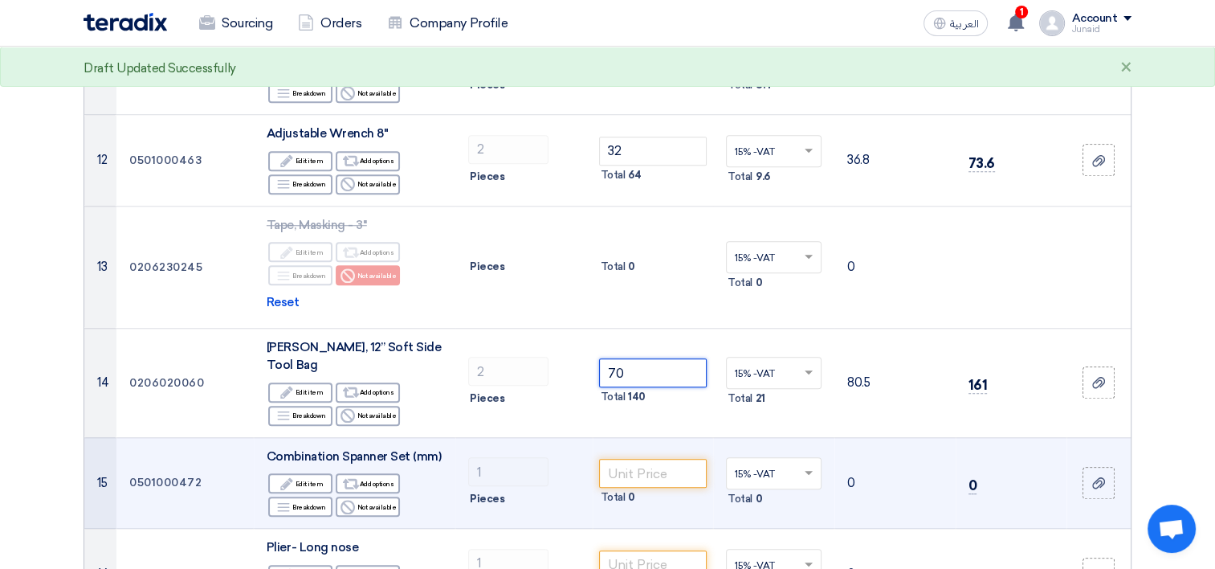
scroll to position [1366, 0]
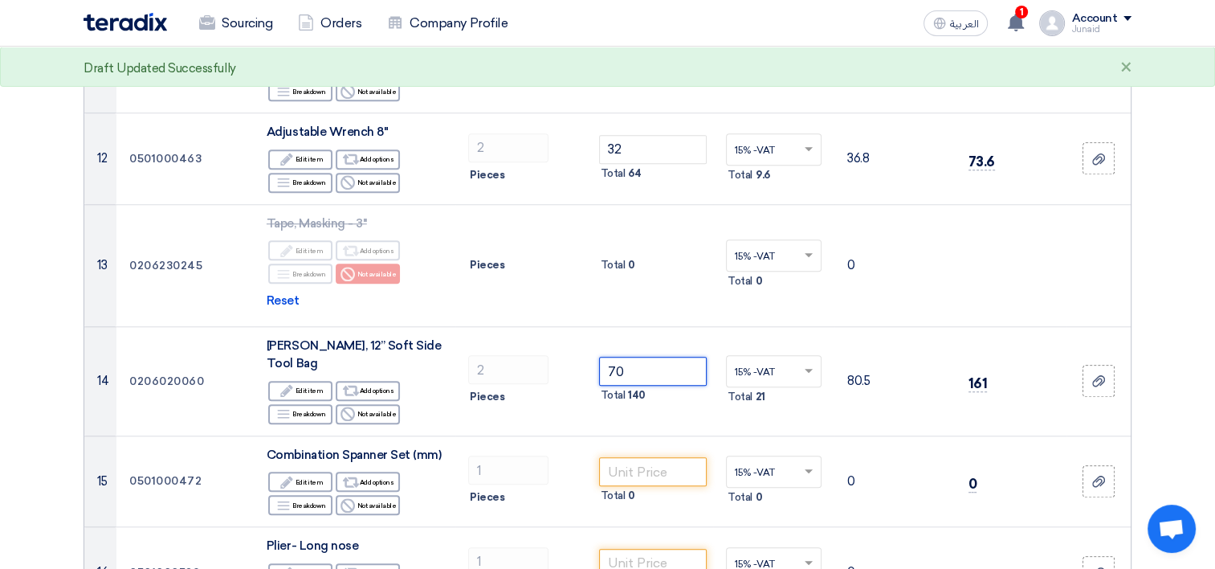
type input "70"
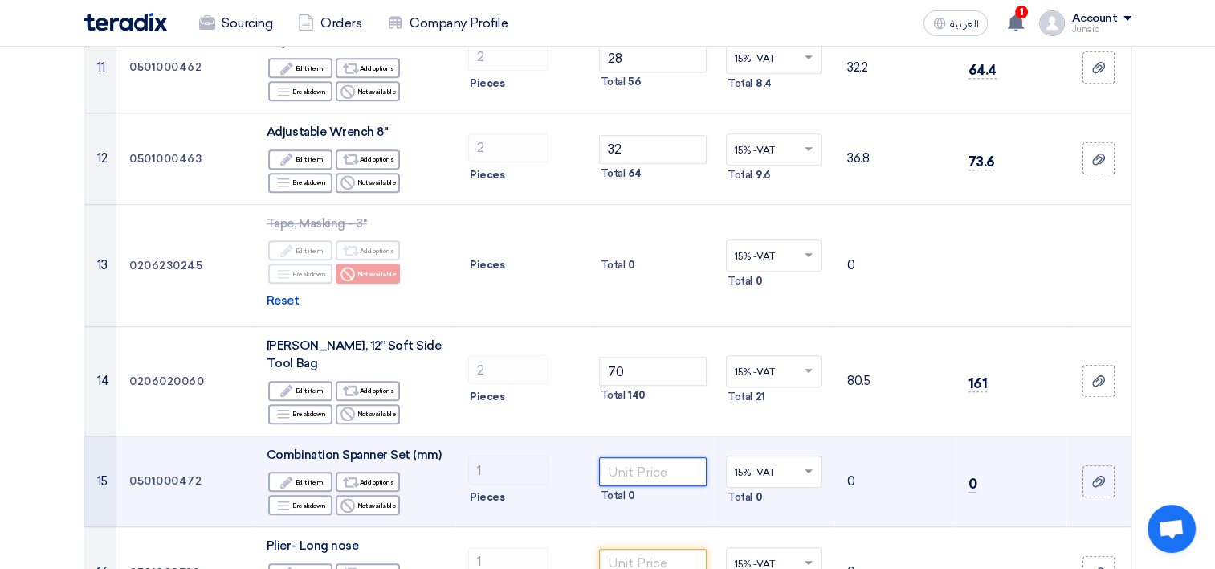
click at [660, 457] on input "number" at bounding box center [653, 471] width 108 height 29
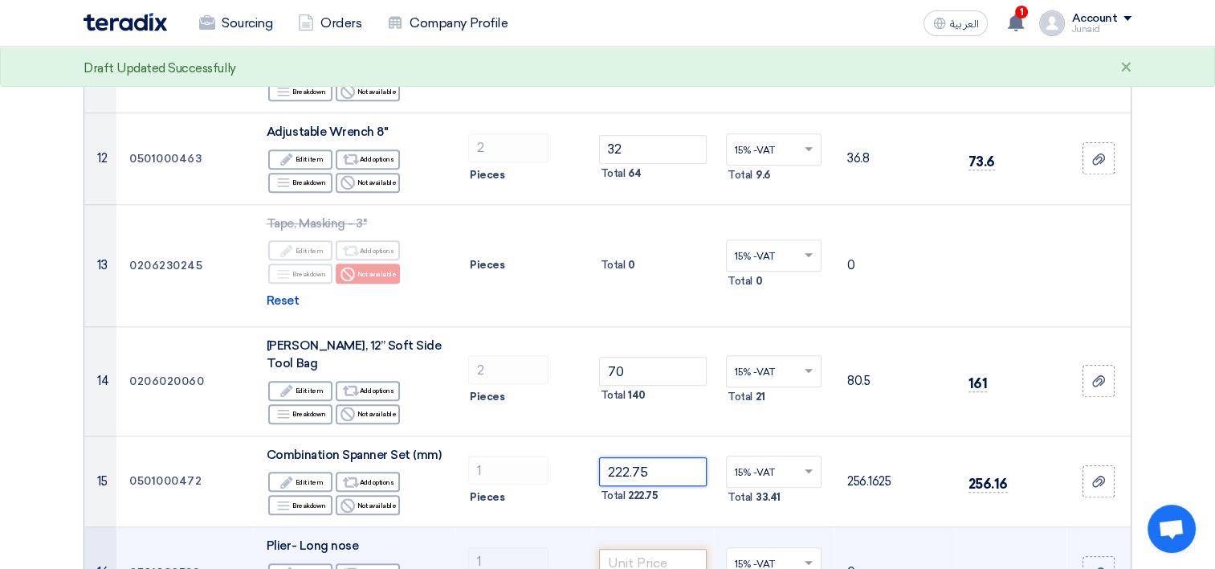
type input "222.75"
click at [689, 549] on input "number" at bounding box center [653, 563] width 108 height 29
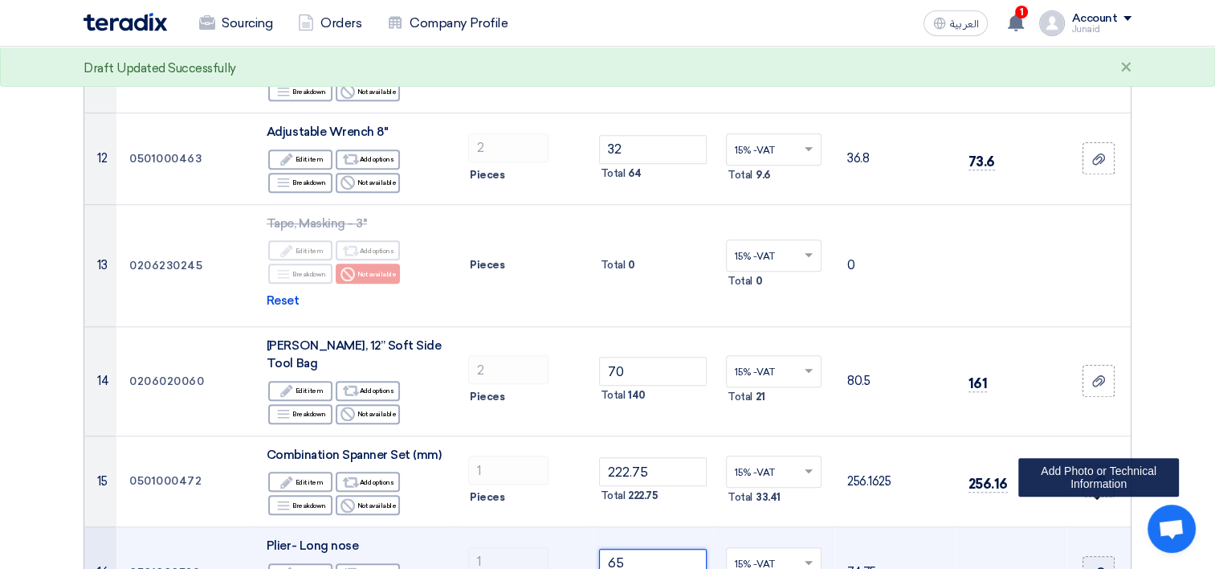
type input "65"
click at [1109, 556] on label at bounding box center [1099, 572] width 32 height 32
click at [0, 0] on input "file" at bounding box center [0, 0] width 0 height 0
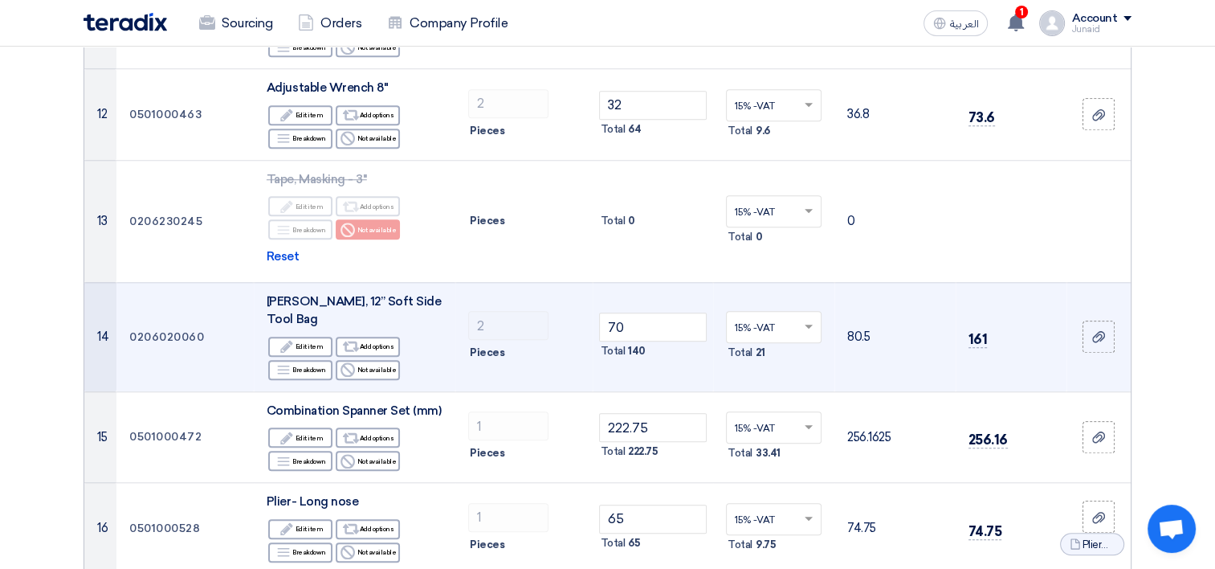
scroll to position [1446, 0]
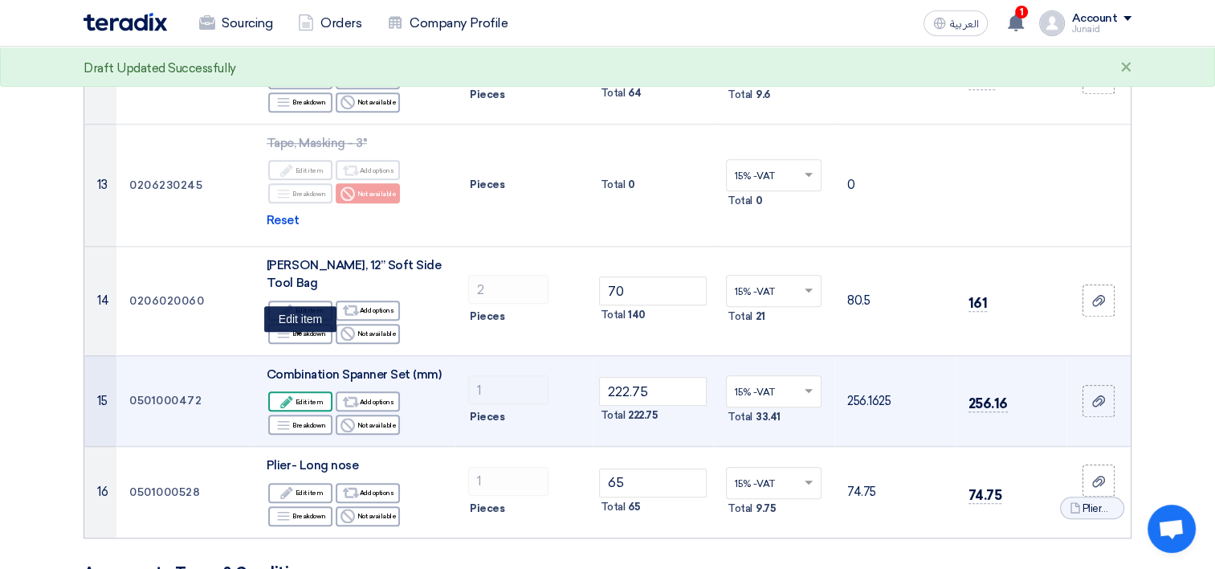
click at [304, 391] on div "Edit Edit item" at bounding box center [300, 401] width 64 height 20
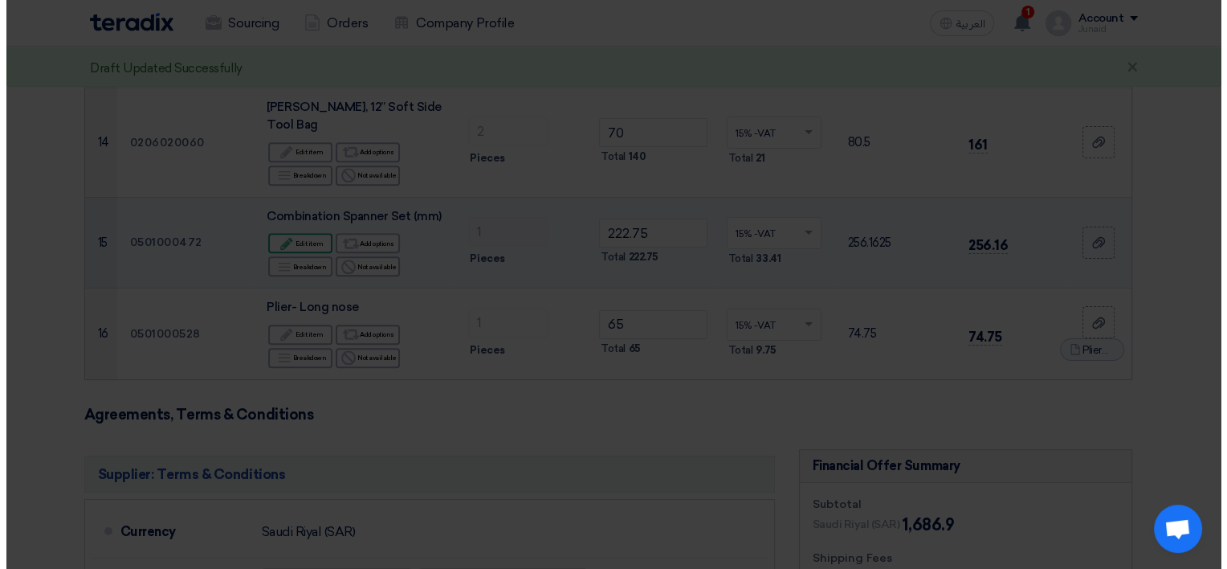
scroll to position [1305, 0]
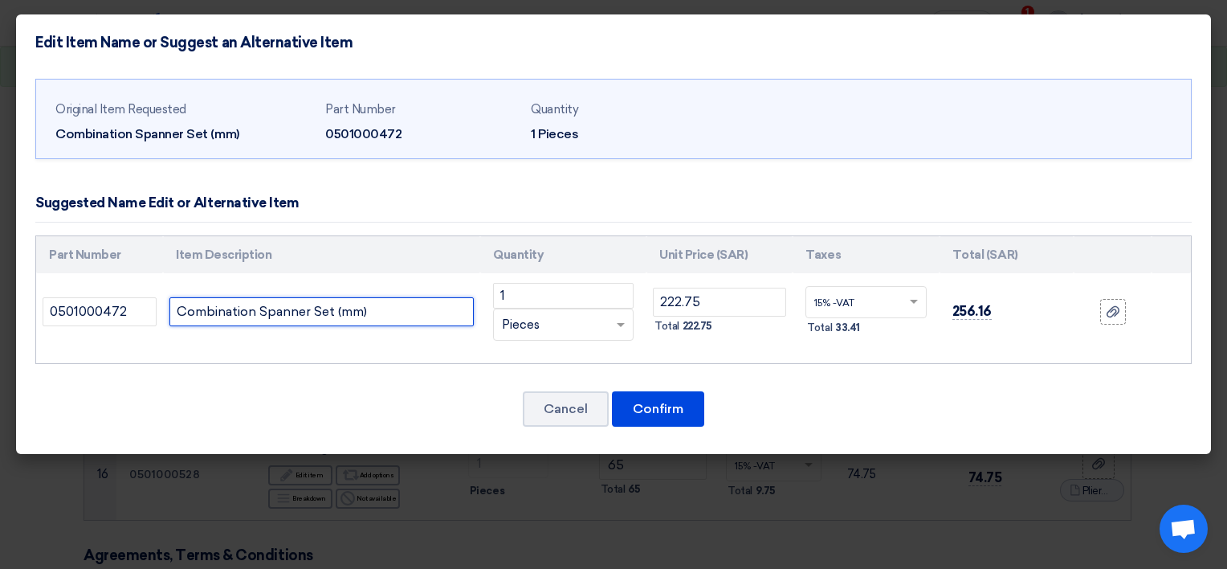
click at [346, 312] on input "Combination Spanner Set (mm)" at bounding box center [322, 311] width 304 height 29
click at [342, 317] on input "Combination Spanner Set (6 -32 mm)" at bounding box center [322, 311] width 304 height 29
click at [398, 308] on input "Combination Spanner Set ( 6 -32 mm)" at bounding box center [322, 311] width 304 height 29
type input "Combination Spanner Set ( 6 -32 mm )"
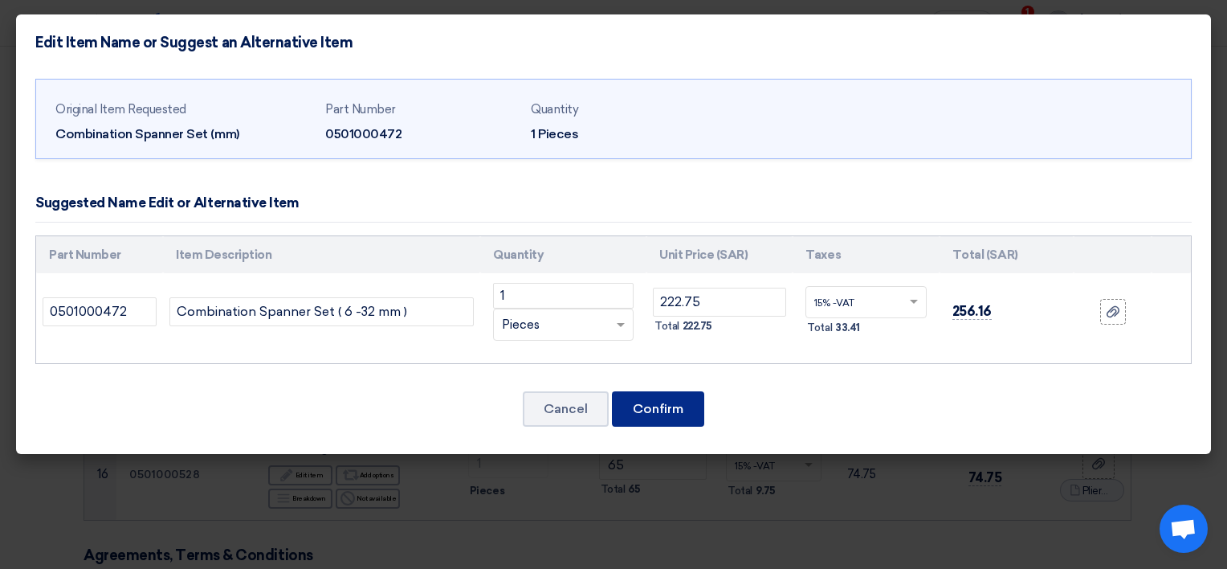
click at [652, 406] on button "Confirm" at bounding box center [658, 408] width 92 height 35
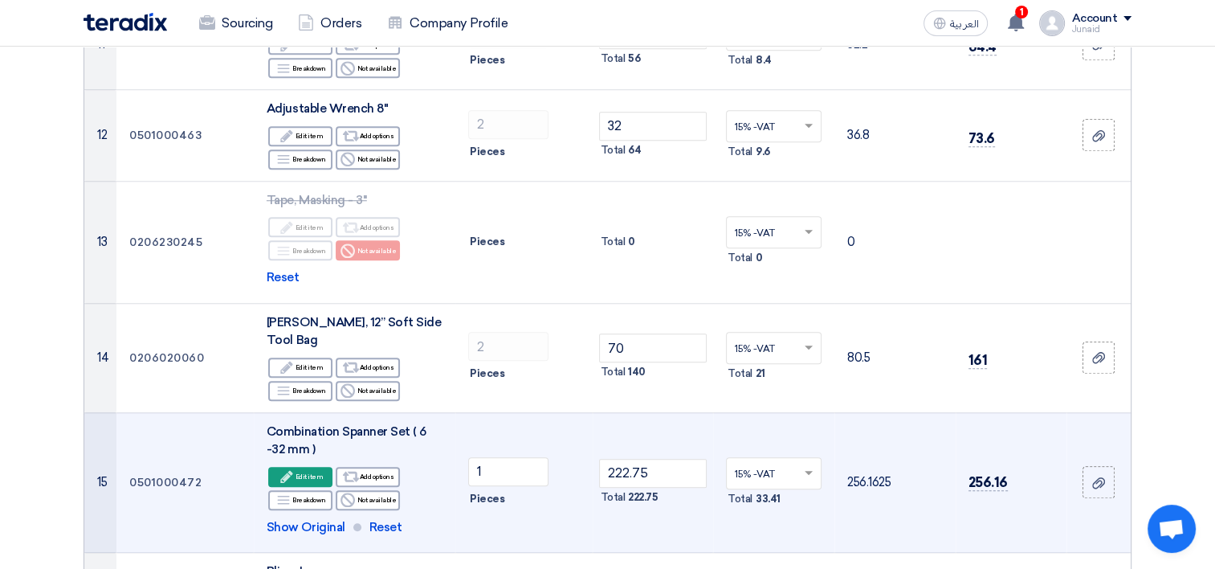
scroll to position [1366, 0]
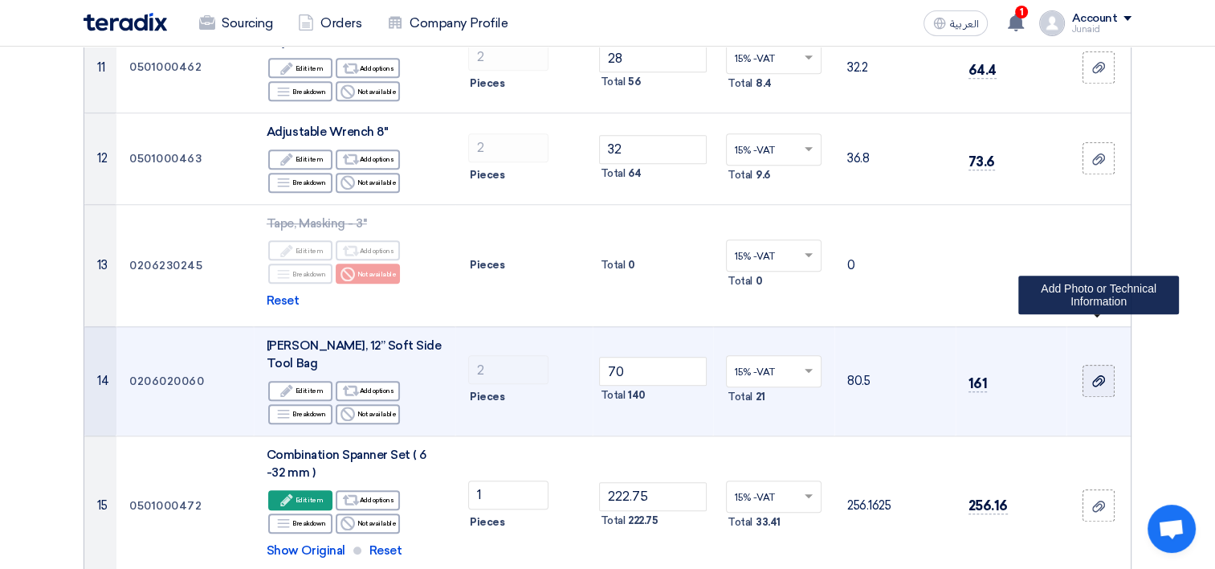
click at [1094, 372] on div at bounding box center [1099, 381] width 16 height 18
click at [0, 0] on input "file" at bounding box center [0, 0] width 0 height 0
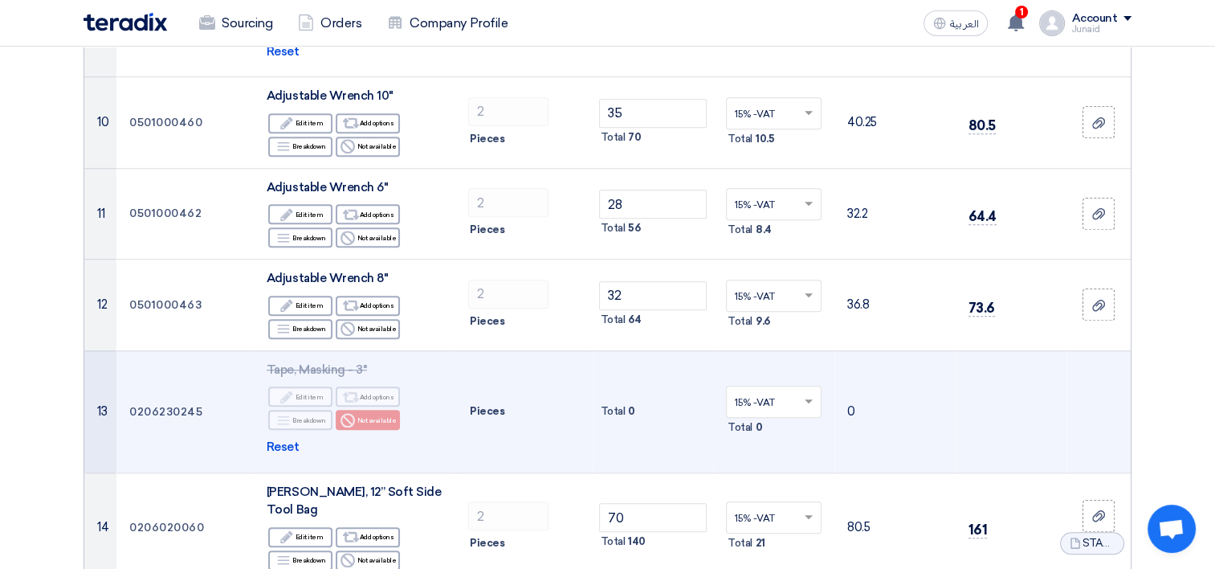
scroll to position [1125, 0]
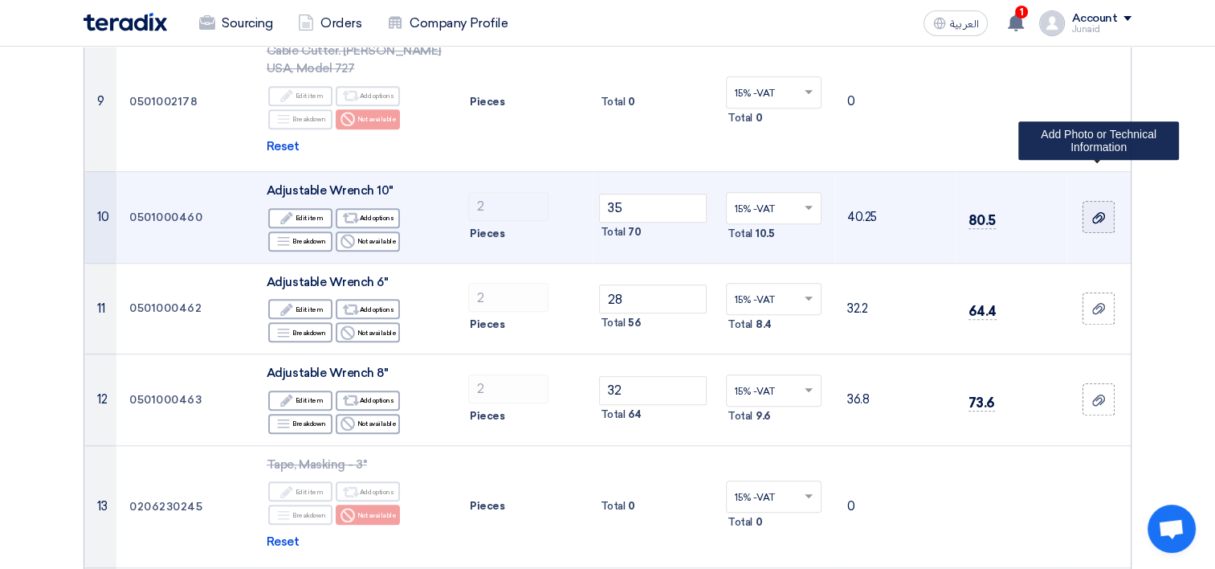
click at [1097, 211] on icon at bounding box center [1099, 217] width 13 height 13
click at [0, 0] on input "file" at bounding box center [0, 0] width 0 height 0
click at [1099, 201] on label at bounding box center [1099, 217] width 32 height 32
click at [0, 0] on input "file" at bounding box center [0, 0] width 0 height 0
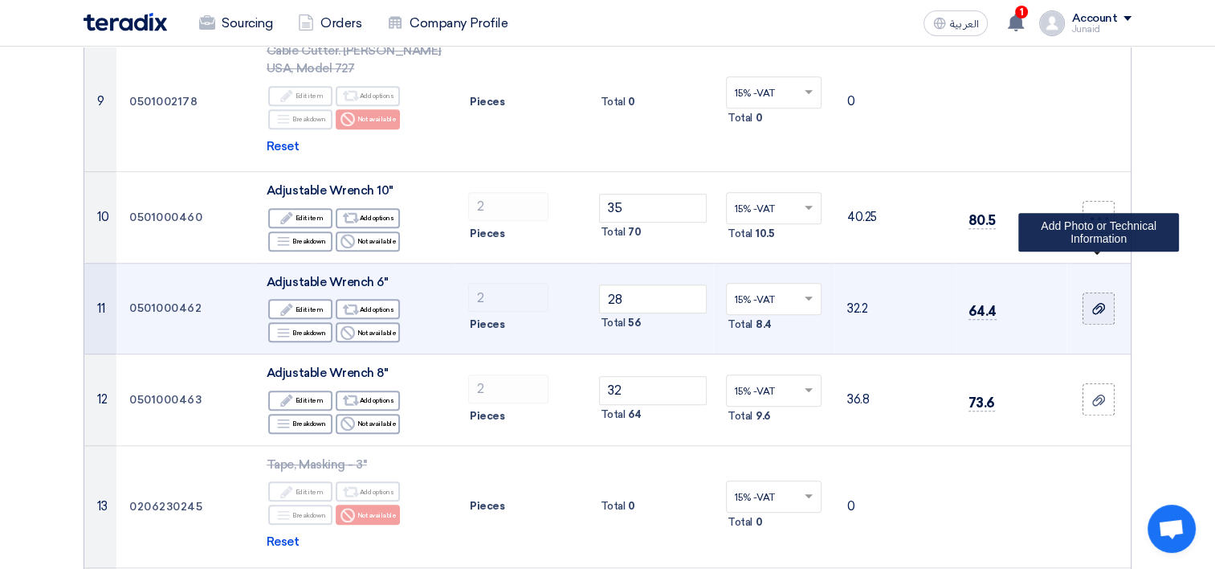
click at [1089, 292] on label at bounding box center [1099, 308] width 32 height 32
click at [0, 0] on input "file" at bounding box center [0, 0] width 0 height 0
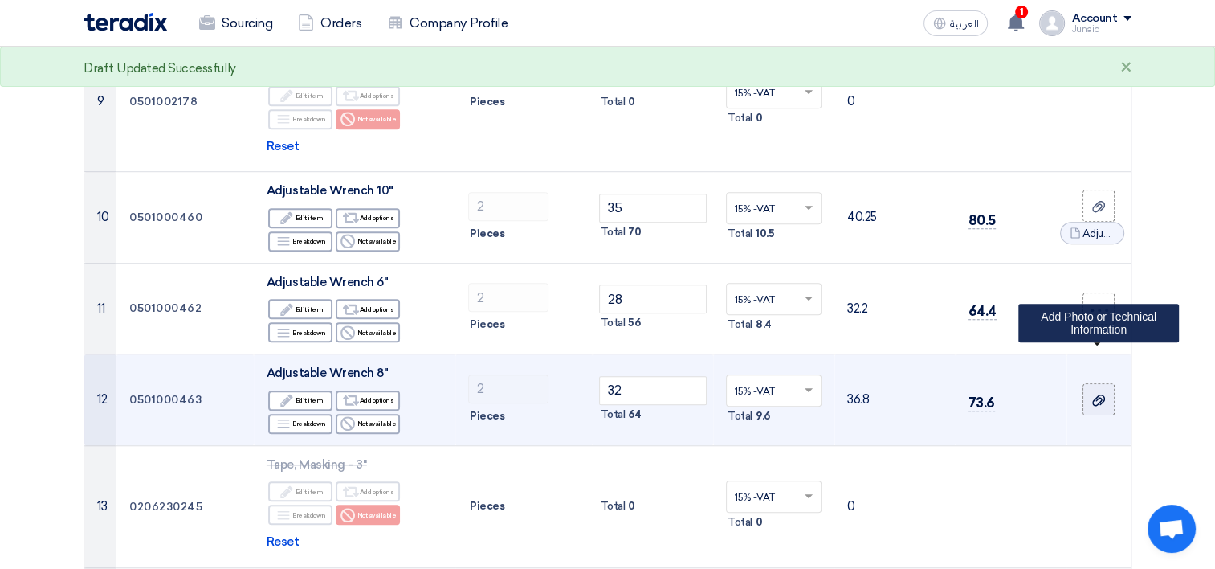
click at [1097, 394] on icon at bounding box center [1099, 400] width 13 height 13
click at [0, 0] on input "file" at bounding box center [0, 0] width 0 height 0
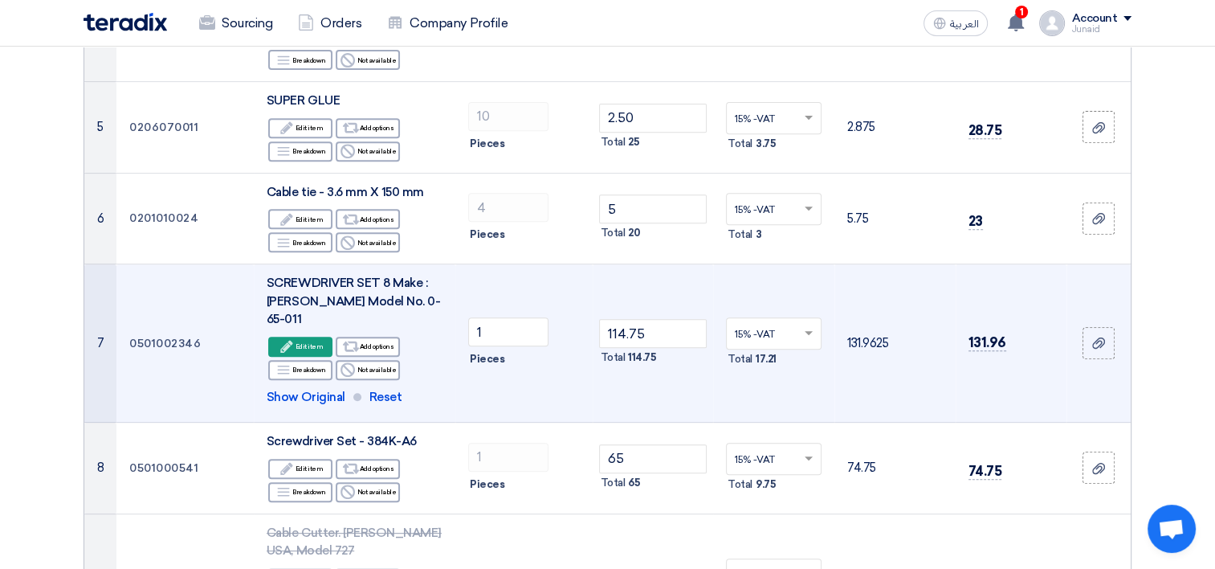
scroll to position [562, 0]
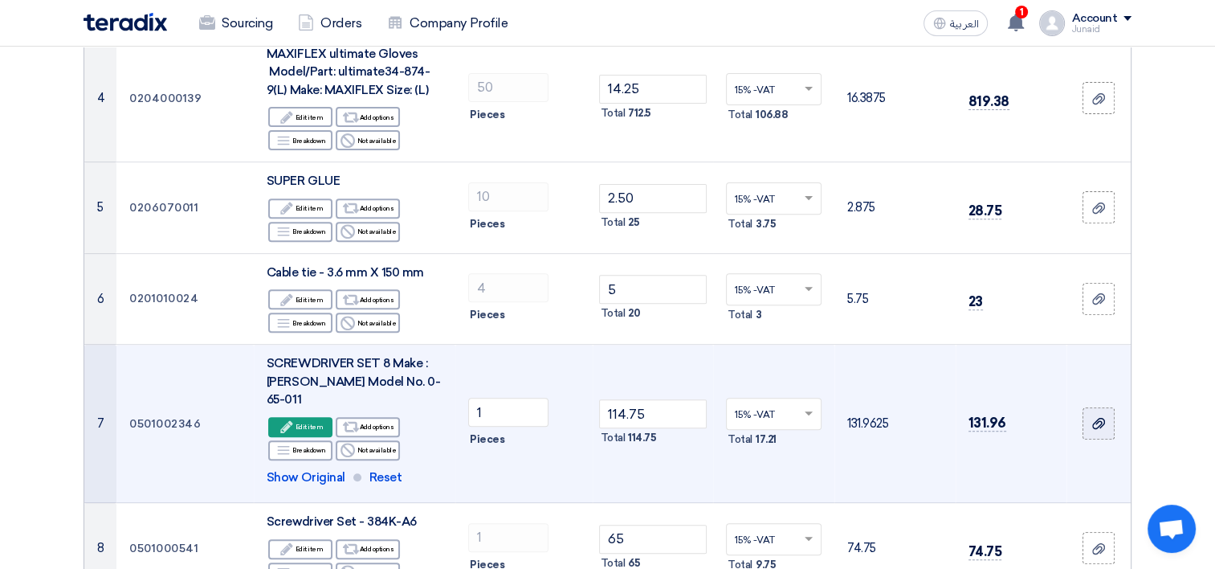
click at [1097, 417] on icon at bounding box center [1099, 423] width 13 height 13
click at [0, 0] on input "file" at bounding box center [0, 0] width 0 height 0
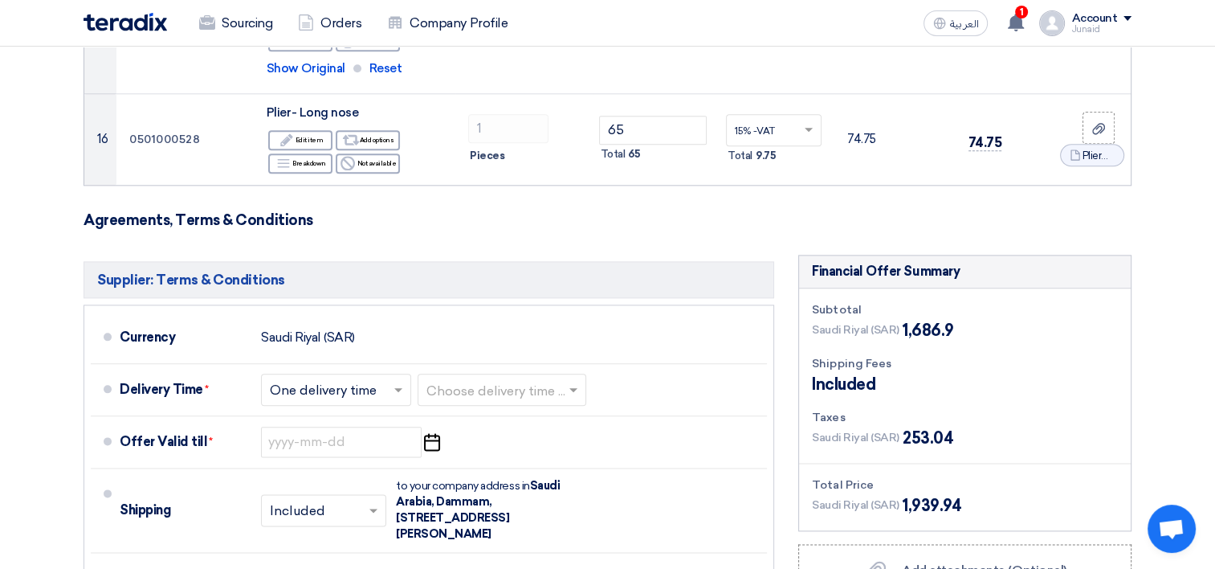
scroll to position [1928, 0]
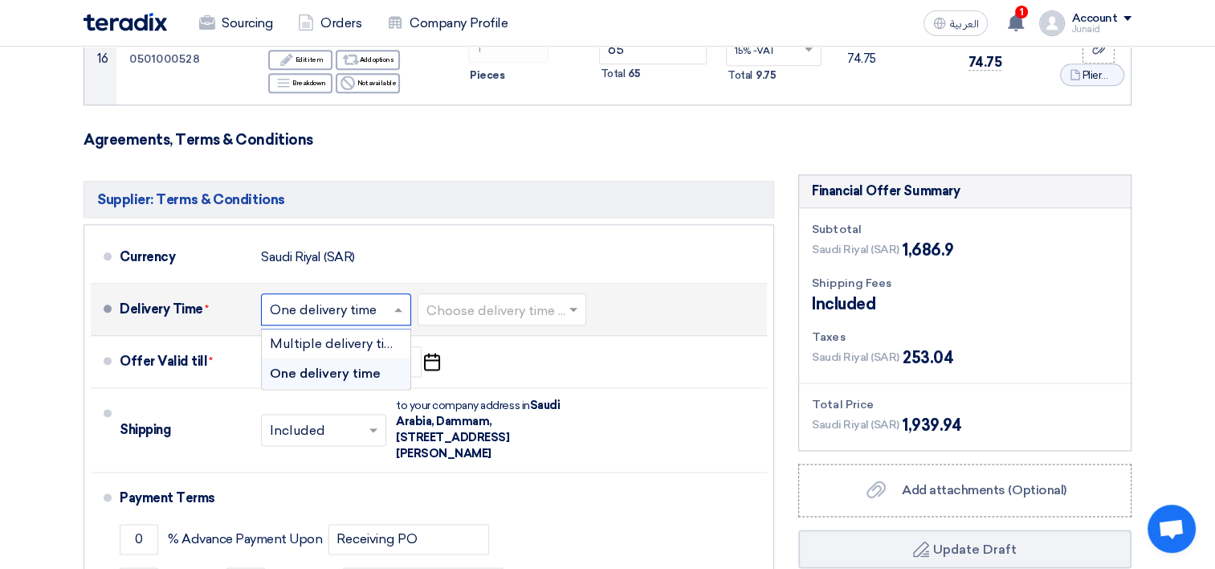
click at [347, 299] on input "text" at bounding box center [337, 310] width 134 height 23
click at [340, 366] on span "One delivery time" at bounding box center [325, 373] width 111 height 15
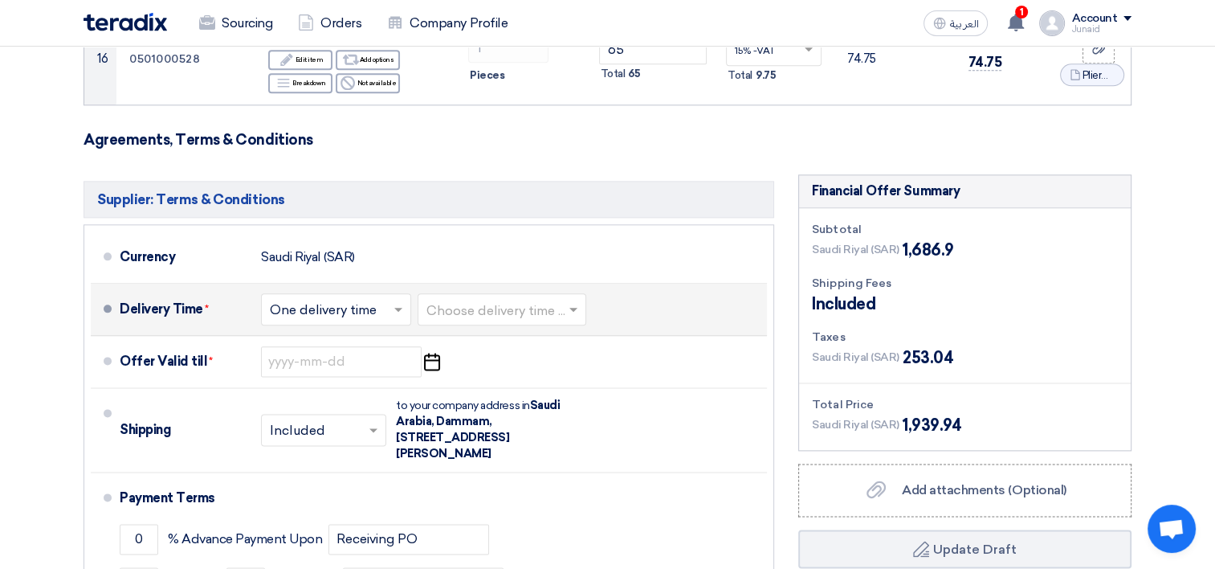
click at [504, 299] on input "text" at bounding box center [503, 310] width 153 height 23
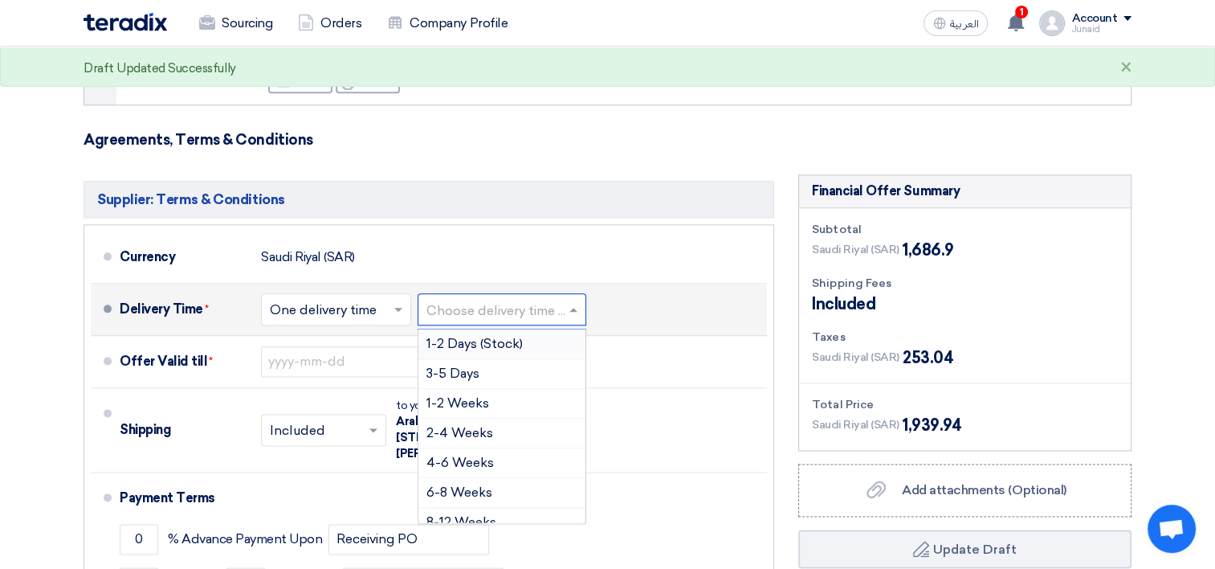
click at [487, 336] on span "1-2 Days (Stock)" at bounding box center [475, 343] width 96 height 15
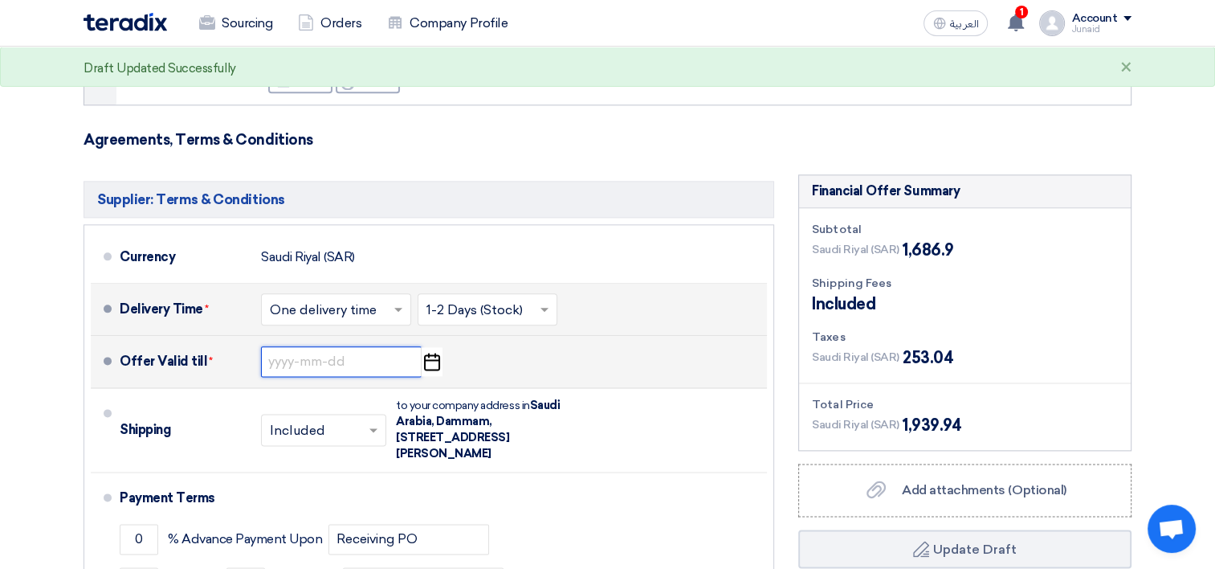
click at [348, 346] on input at bounding box center [341, 361] width 161 height 31
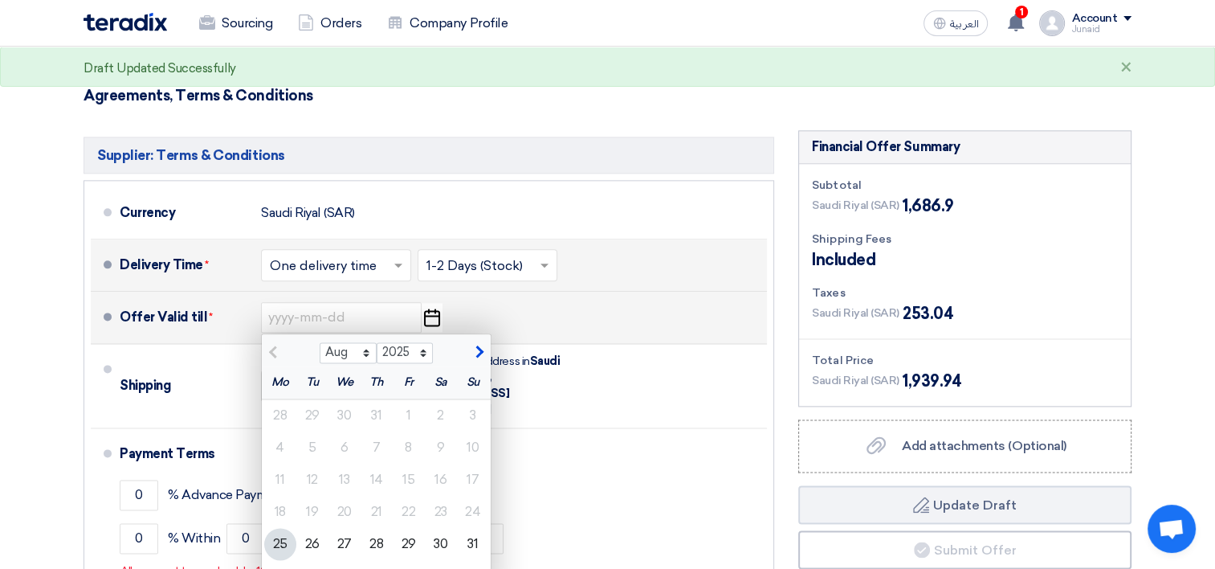
scroll to position [2008, 0]
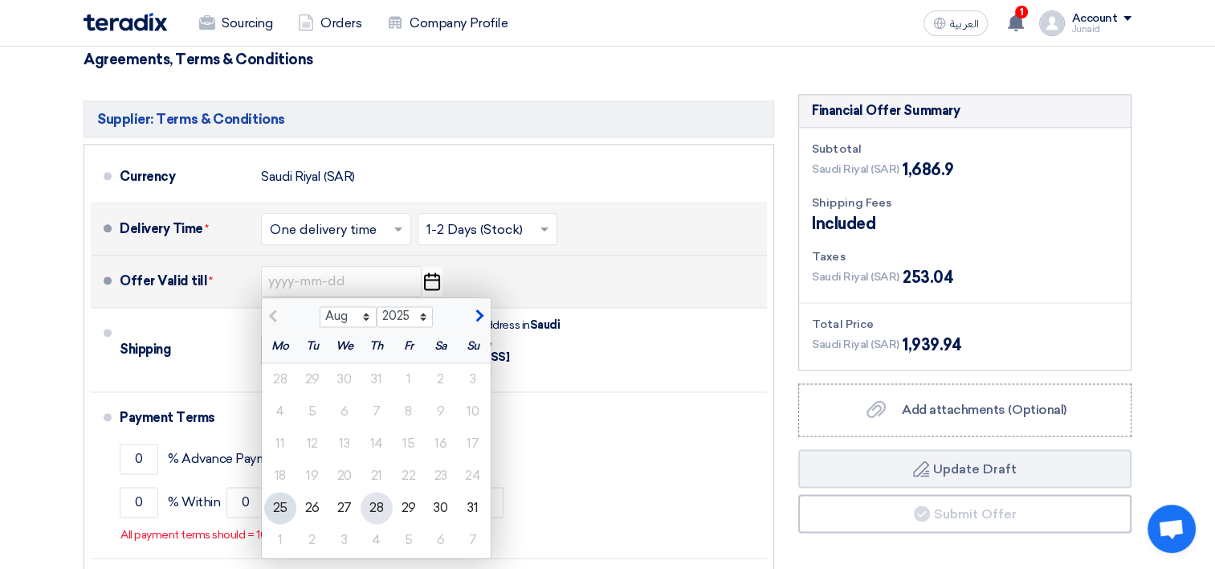
click at [385, 492] on div "28" at bounding box center [377, 508] width 32 height 32
type input "[DATE]"
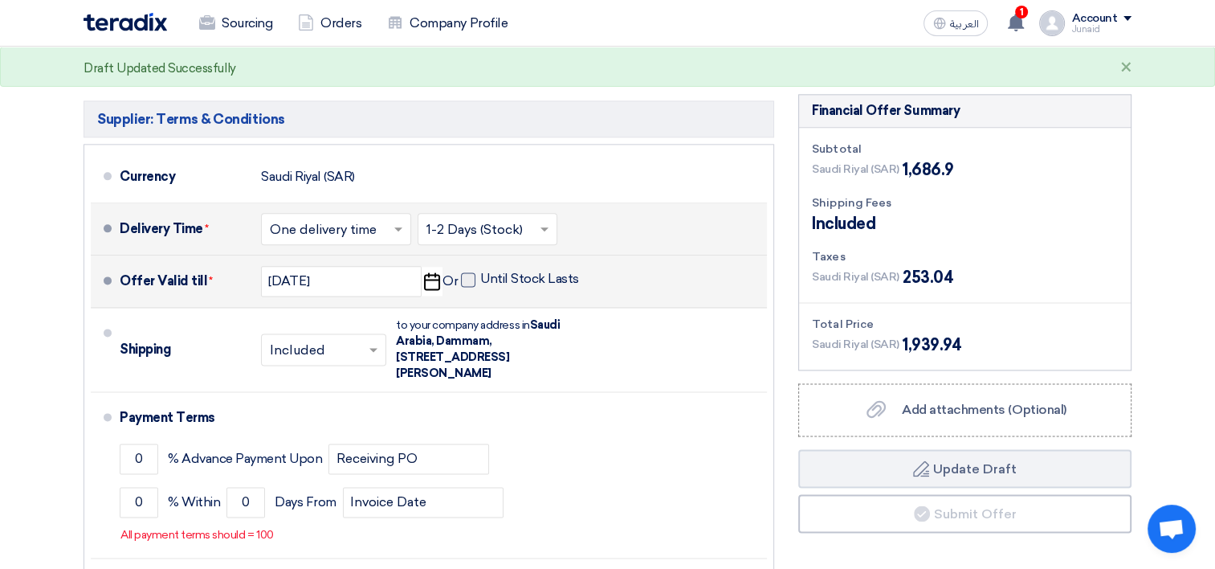
click at [468, 272] on span at bounding box center [468, 279] width 14 height 14
click at [480, 271] on input "Until Stock Lasts" at bounding box center [531, 286] width 102 height 31
checkbox input "true"
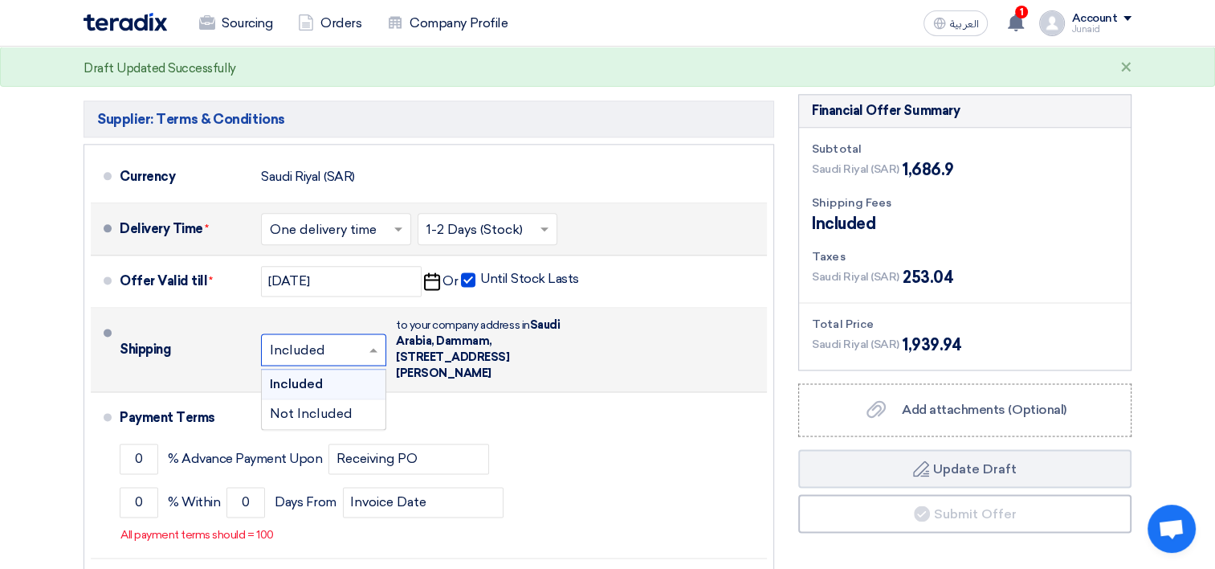
click at [344, 339] on input "text" at bounding box center [324, 350] width 109 height 23
click at [335, 370] on div "Included" at bounding box center [324, 385] width 124 height 30
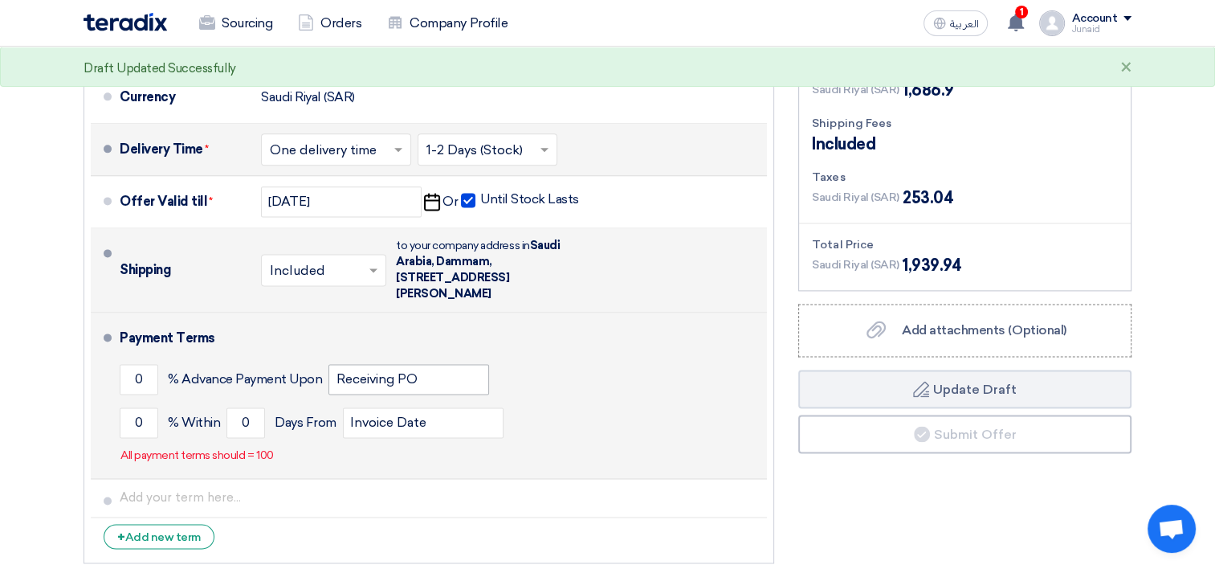
scroll to position [2089, 0]
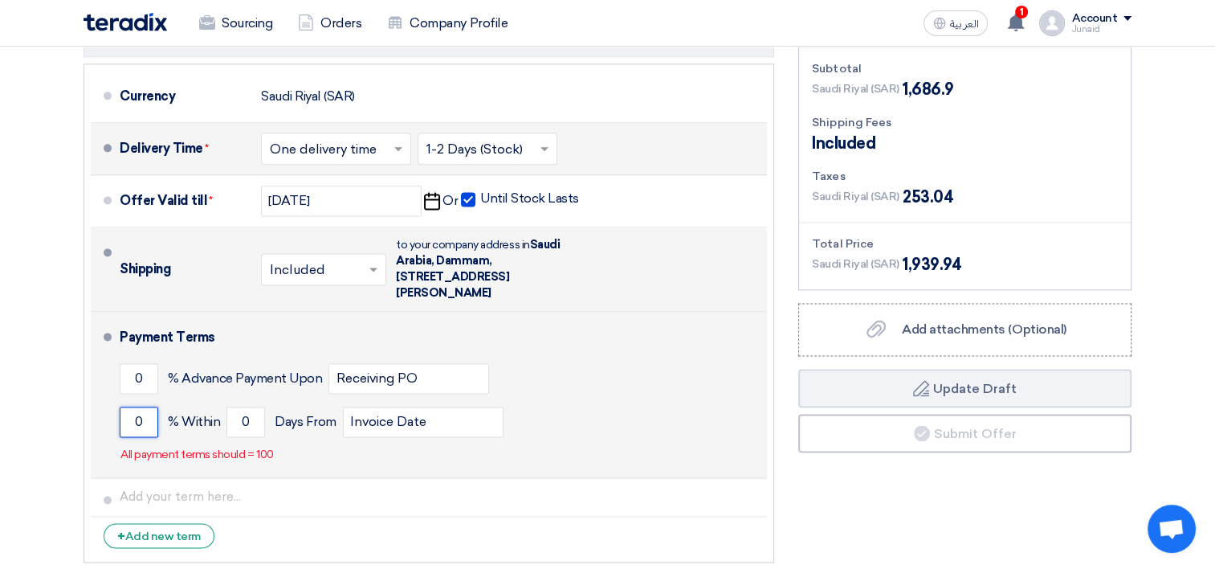
click at [151, 406] on input "0" at bounding box center [139, 421] width 39 height 31
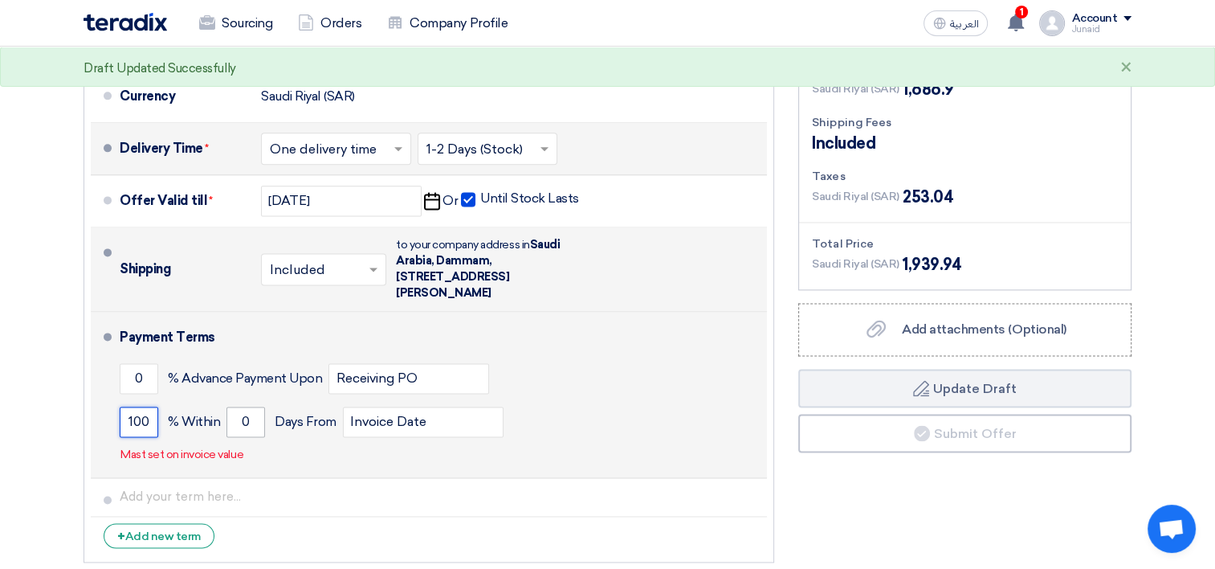
type input "100"
click at [257, 406] on input "0" at bounding box center [246, 421] width 39 height 31
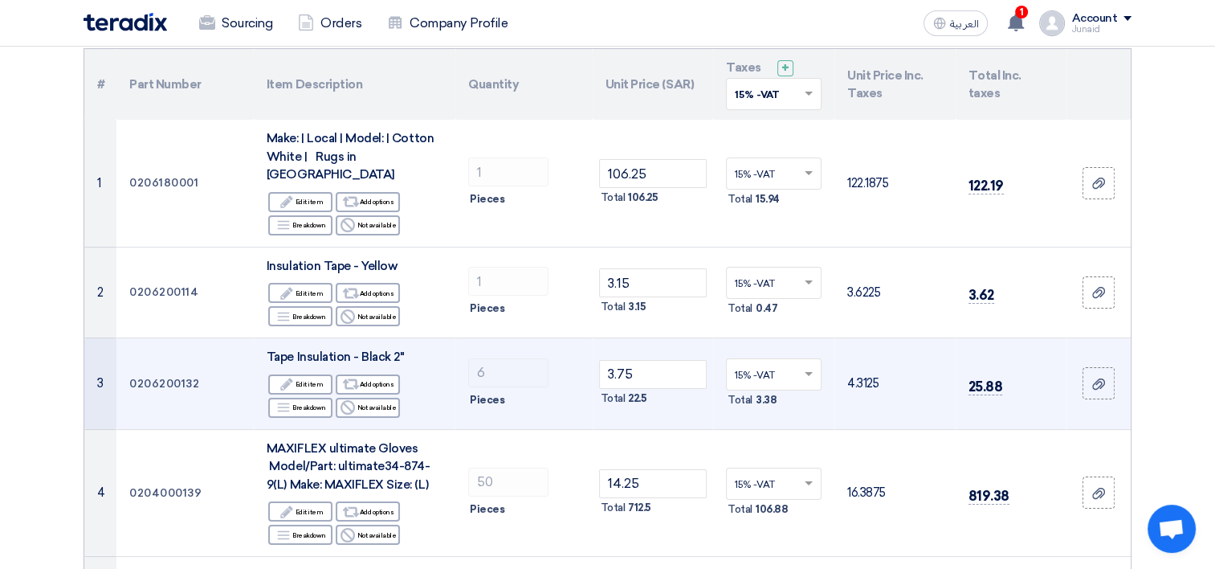
scroll to position [0, 0]
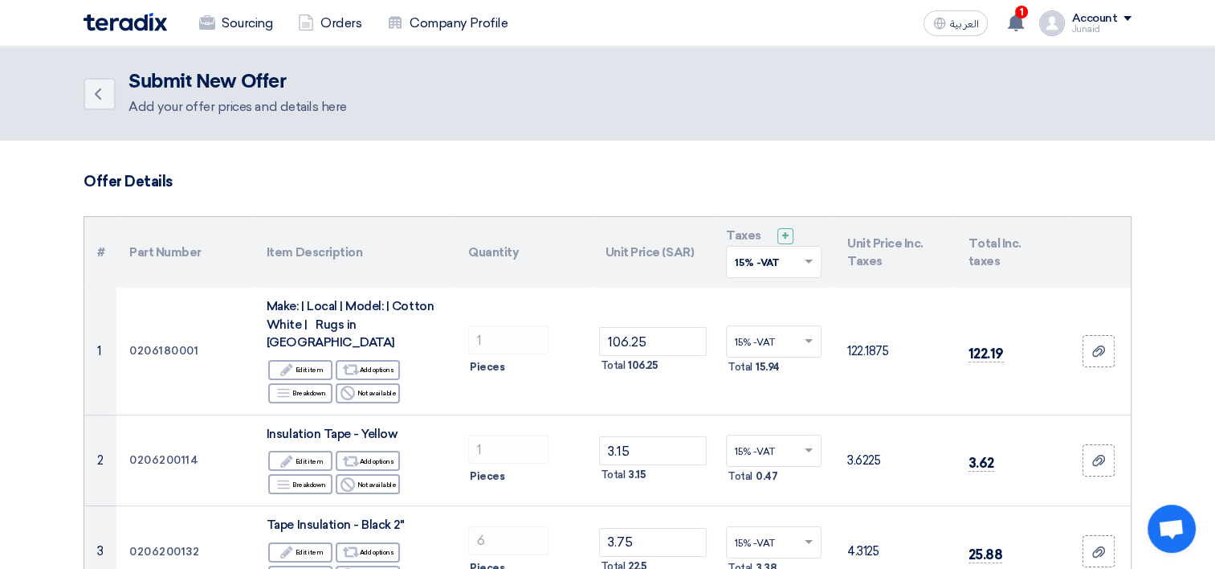
type input "30"
click at [811, 258] on span at bounding box center [811, 262] width 20 height 14
click at [807, 258] on span at bounding box center [811, 262] width 20 height 14
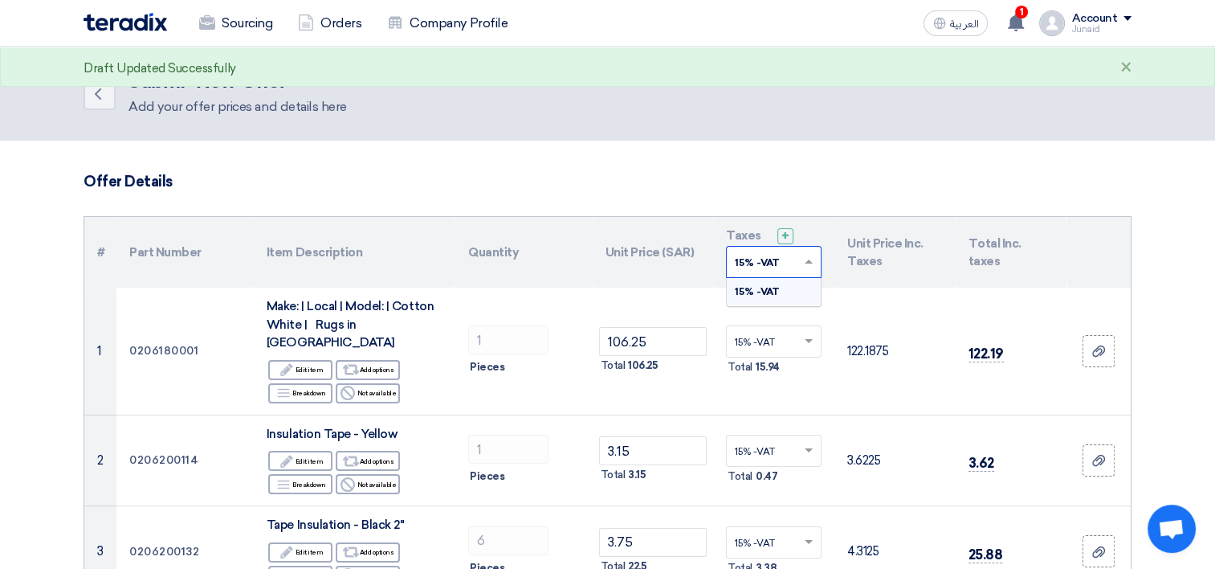
click at [808, 268] on span at bounding box center [811, 262] width 20 height 14
click at [810, 262] on span at bounding box center [809, 261] width 8 height 4
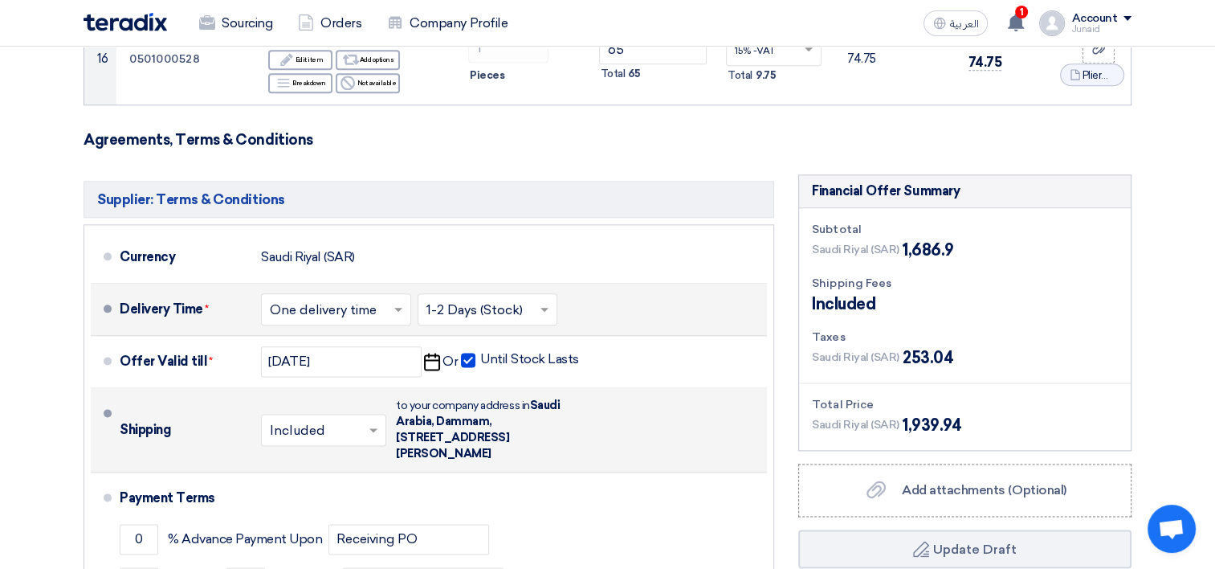
scroll to position [2008, 0]
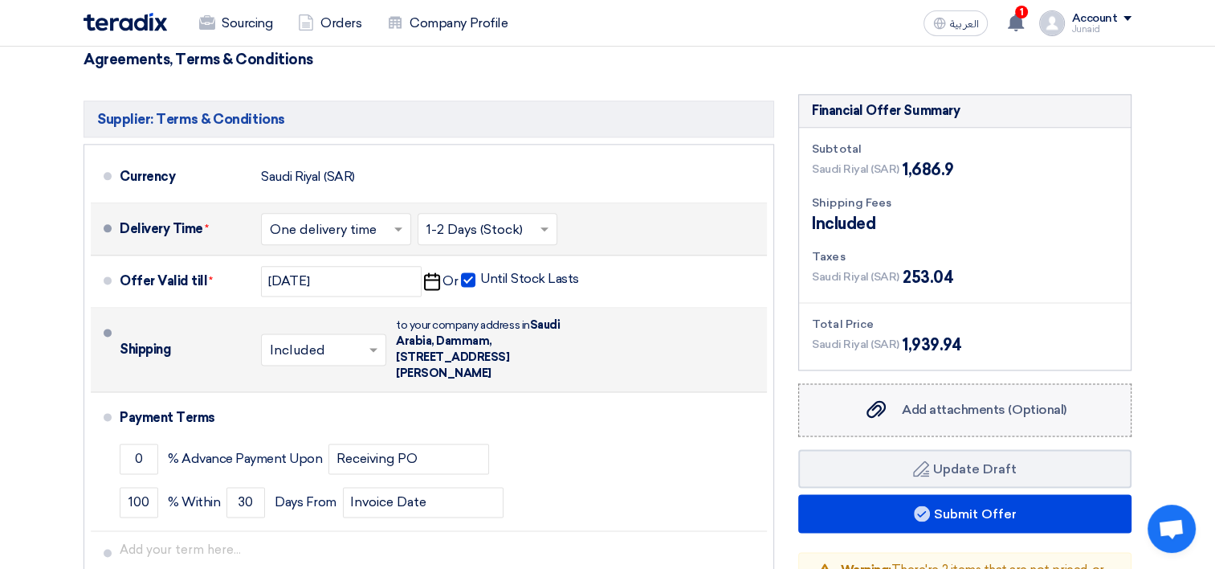
click at [925, 400] on div "Add attachments (Optional) Add attachments (Optional)" at bounding box center [965, 409] width 202 height 19
click at [0, 0] on input "Add attachments (Optional) Add attachments (Optional)" at bounding box center [0, 0] width 0 height 0
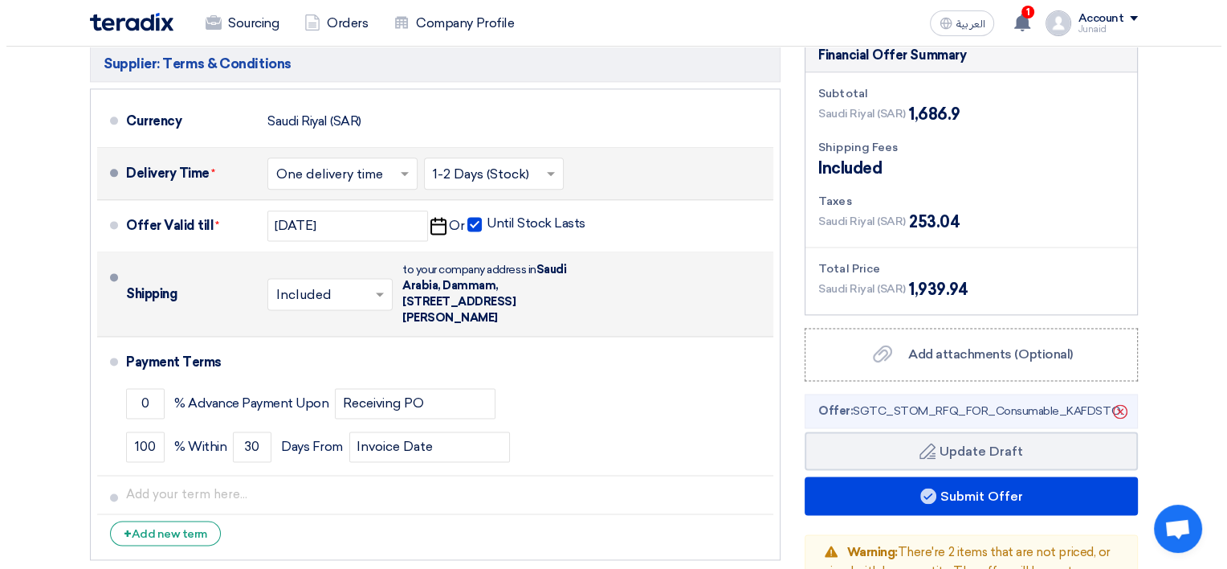
scroll to position [2089, 0]
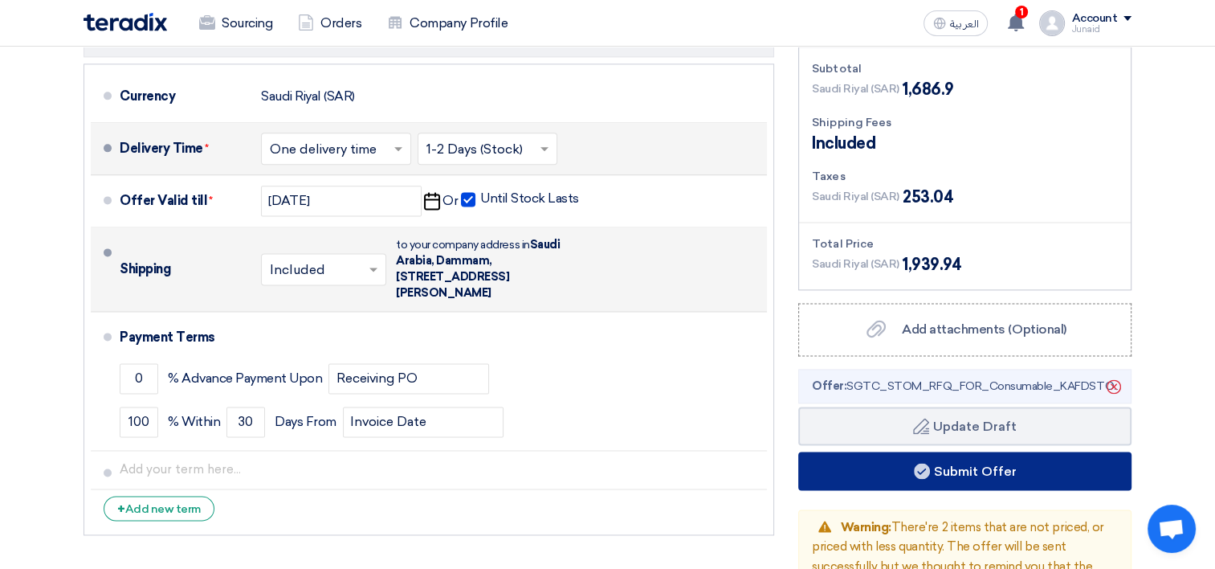
click at [916, 451] on button "Submit Offer" at bounding box center [965, 470] width 333 height 39
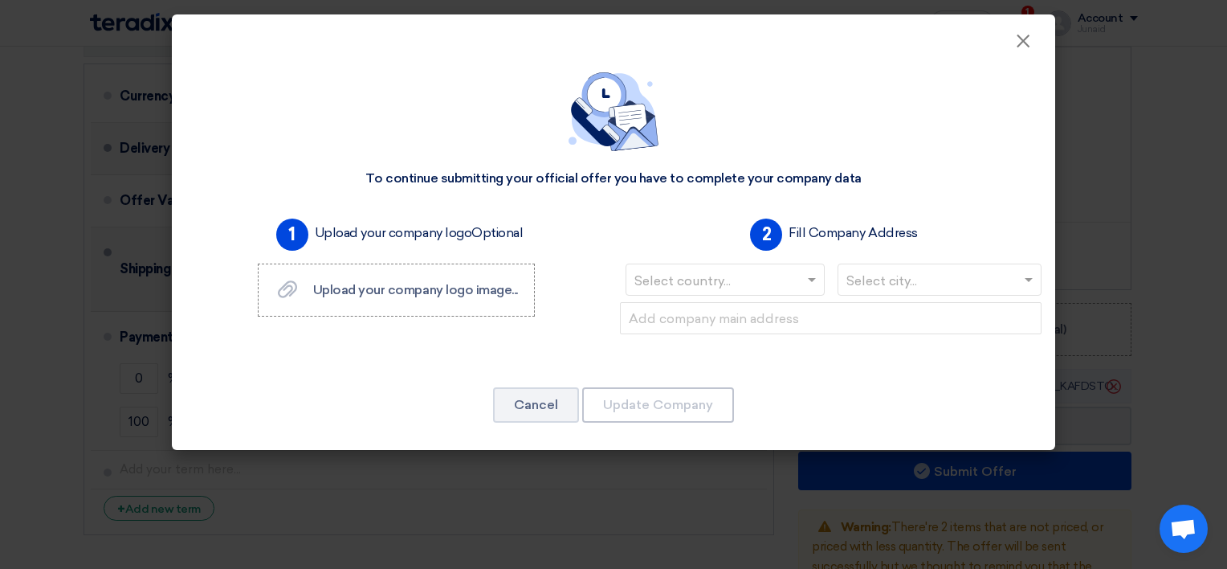
click at [767, 283] on input "text" at bounding box center [717, 281] width 165 height 27
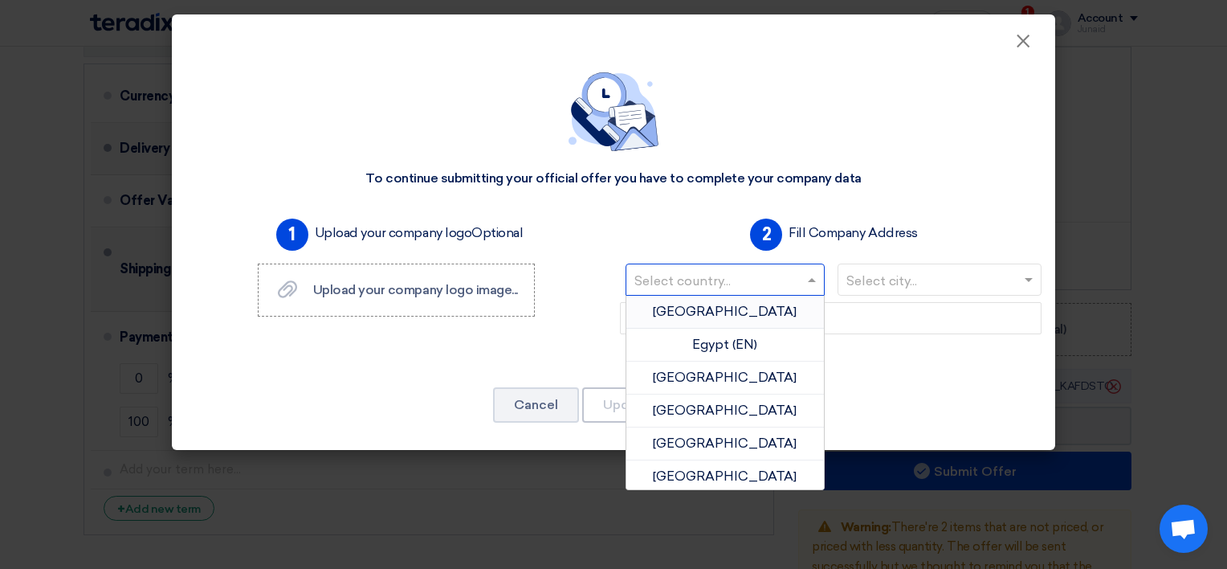
type input "S"
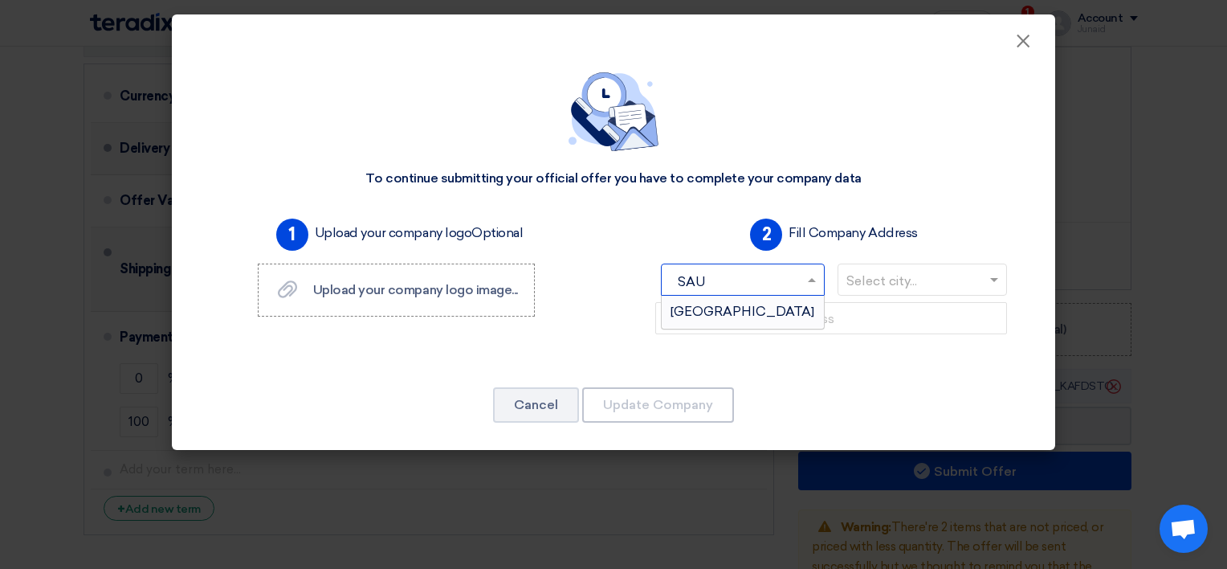
type input "SAUD"
click at [776, 312] on span "[GEOGRAPHIC_DATA]" at bounding box center [743, 311] width 144 height 15
click at [897, 278] on input "text" at bounding box center [932, 281] width 171 height 27
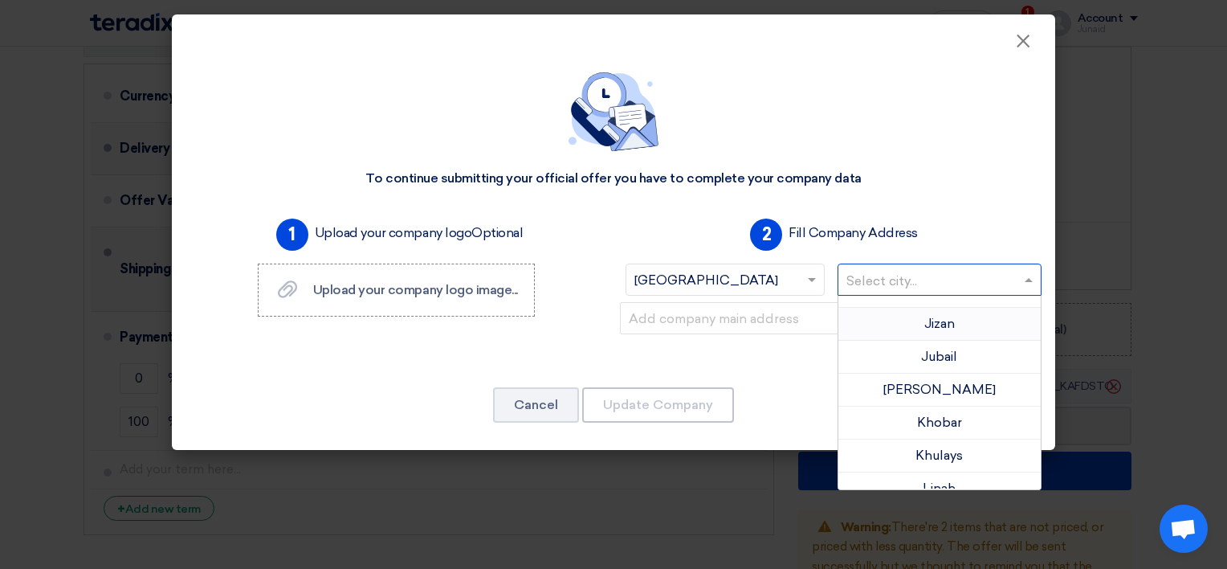
scroll to position [562, 0]
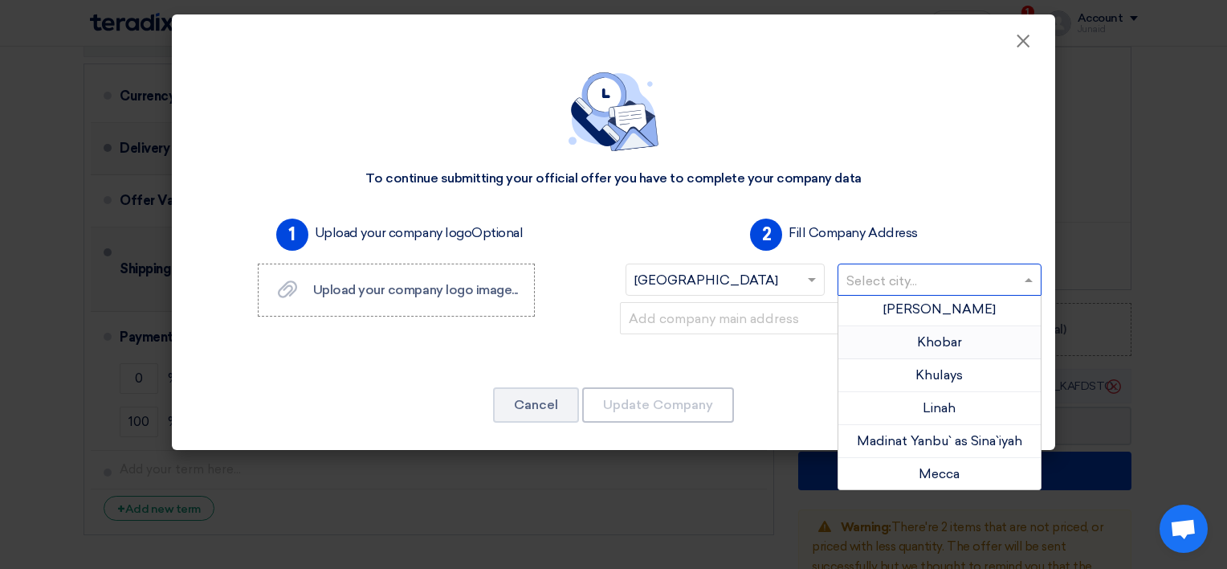
click at [937, 349] on div "Khobar" at bounding box center [940, 342] width 203 height 33
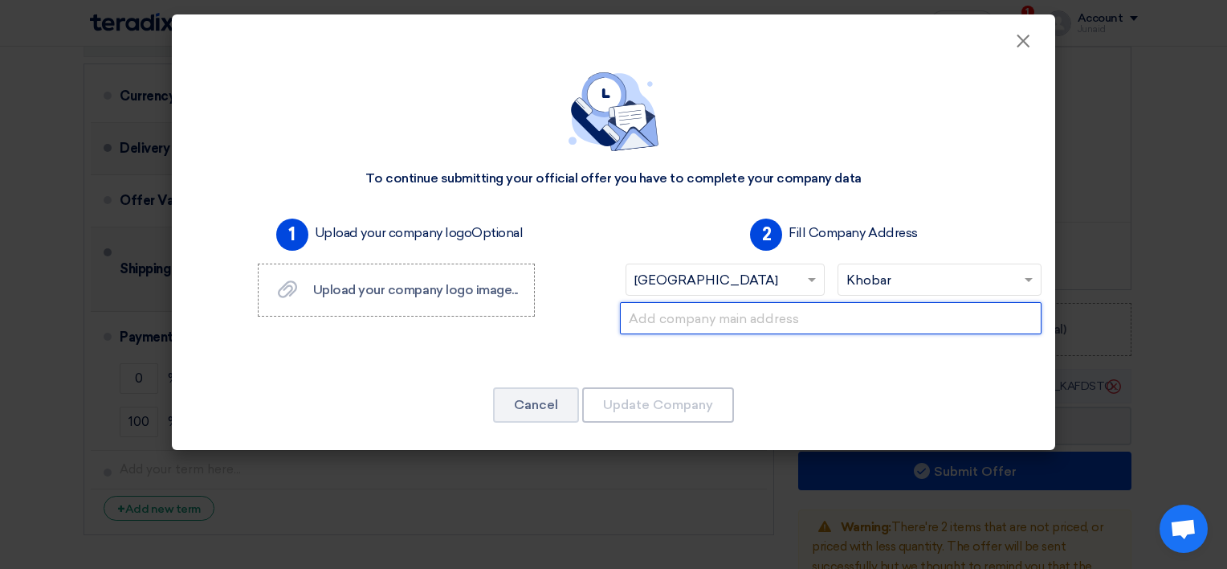
click at [787, 321] on input "text" at bounding box center [831, 318] width 422 height 32
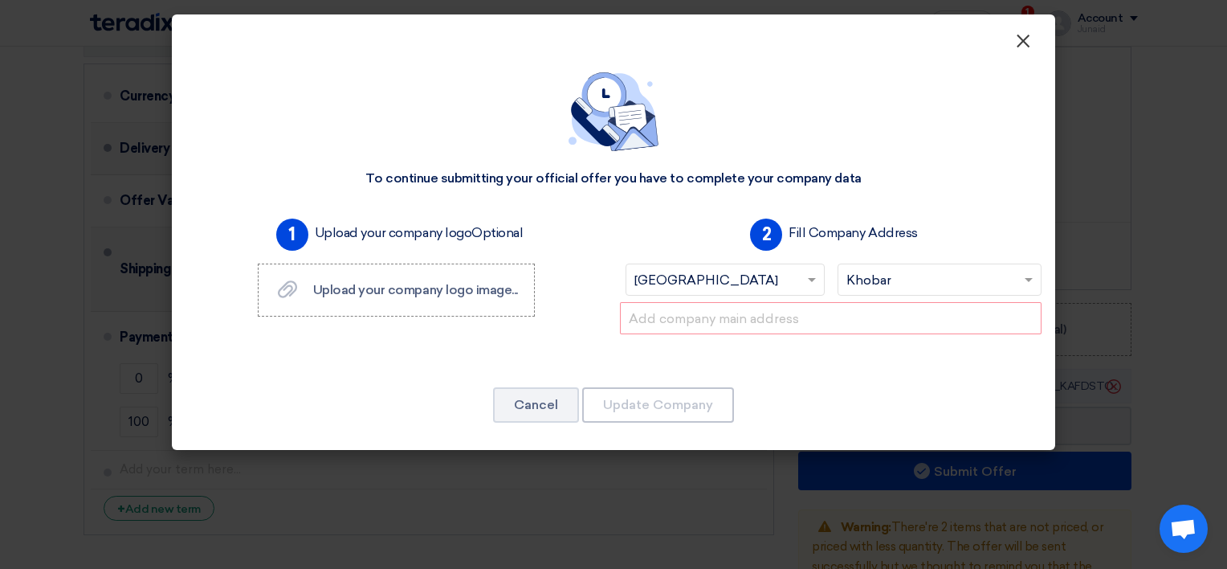
click at [1028, 45] on span "×" at bounding box center [1023, 45] width 16 height 32
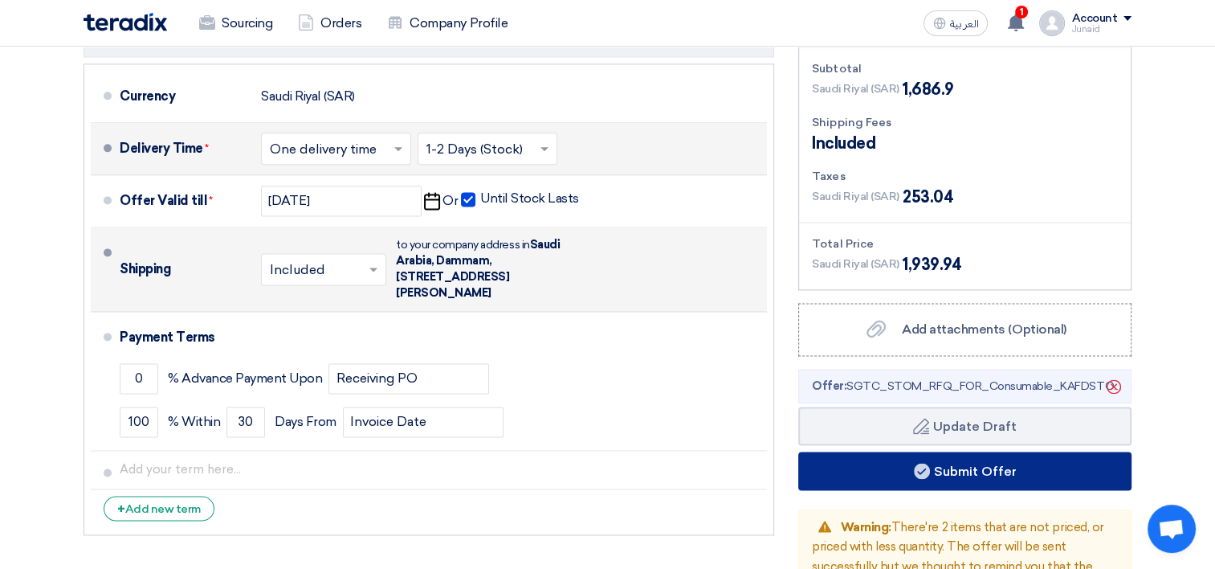
click at [974, 451] on button "Submit Offer" at bounding box center [965, 470] width 333 height 39
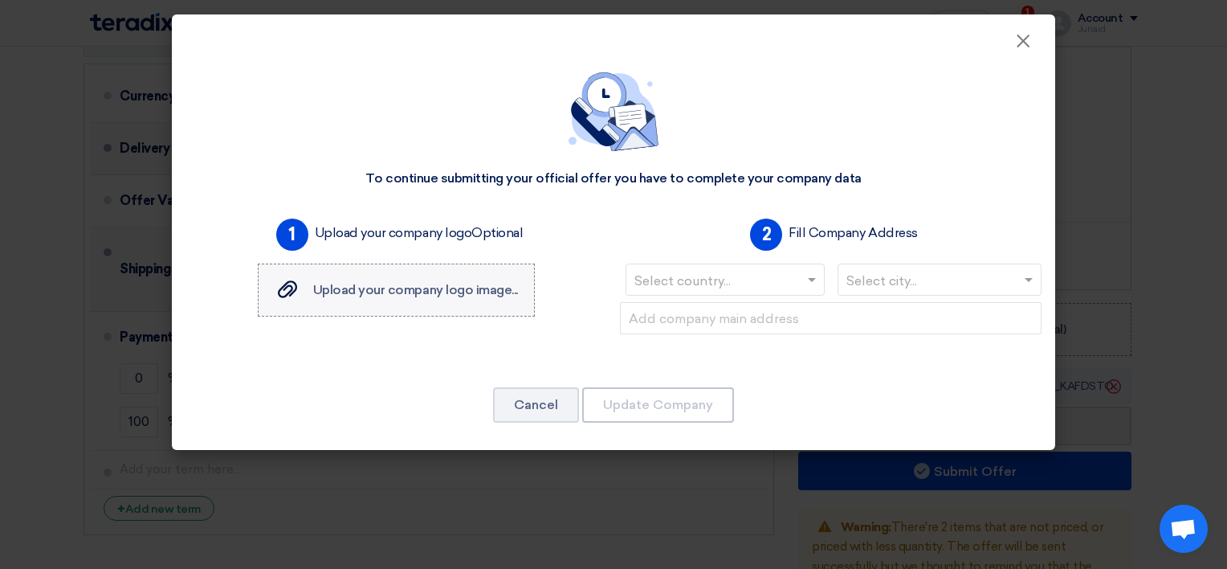
click at [469, 299] on div "Upload your company logo image... Upload your company logo image..." at bounding box center [396, 289] width 243 height 19
click at [0, 0] on input "Upload your company logo image... Upload your company logo image..." at bounding box center [0, 0] width 0 height 0
click at [533, 415] on button "Cancel" at bounding box center [536, 404] width 86 height 35
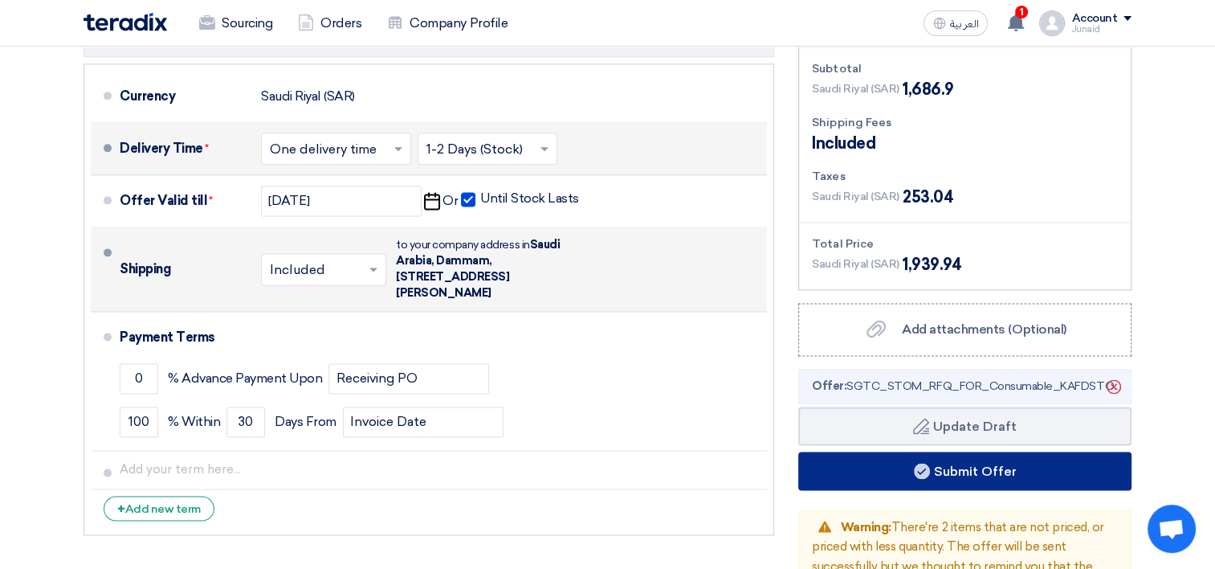
click at [936, 451] on button "Submit Offer" at bounding box center [965, 470] width 333 height 39
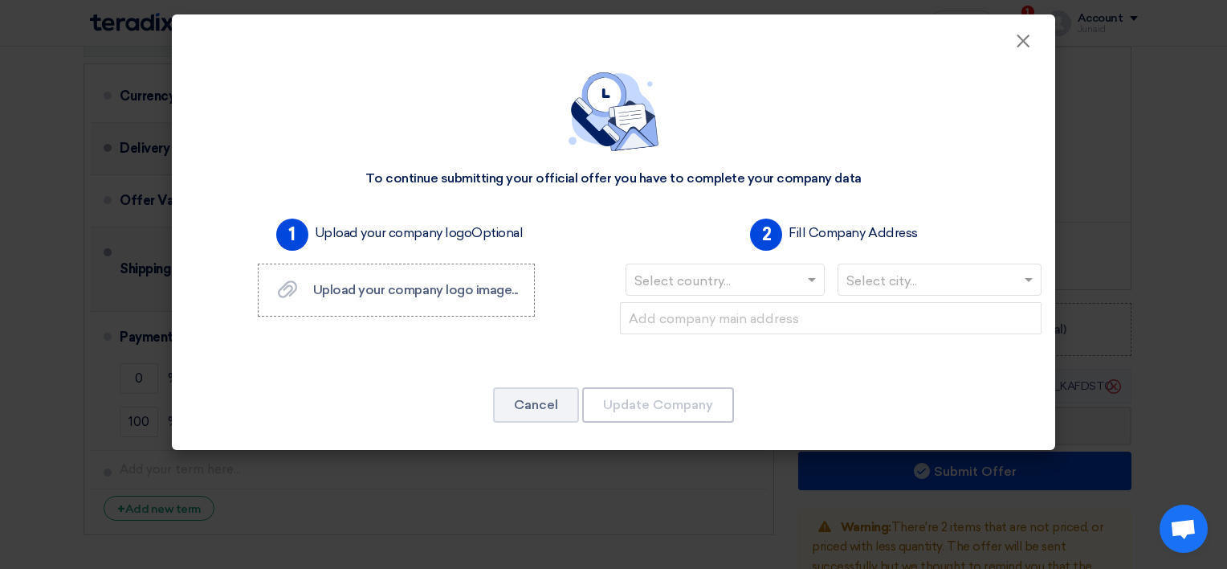
click at [786, 280] on input "text" at bounding box center [717, 281] width 165 height 27
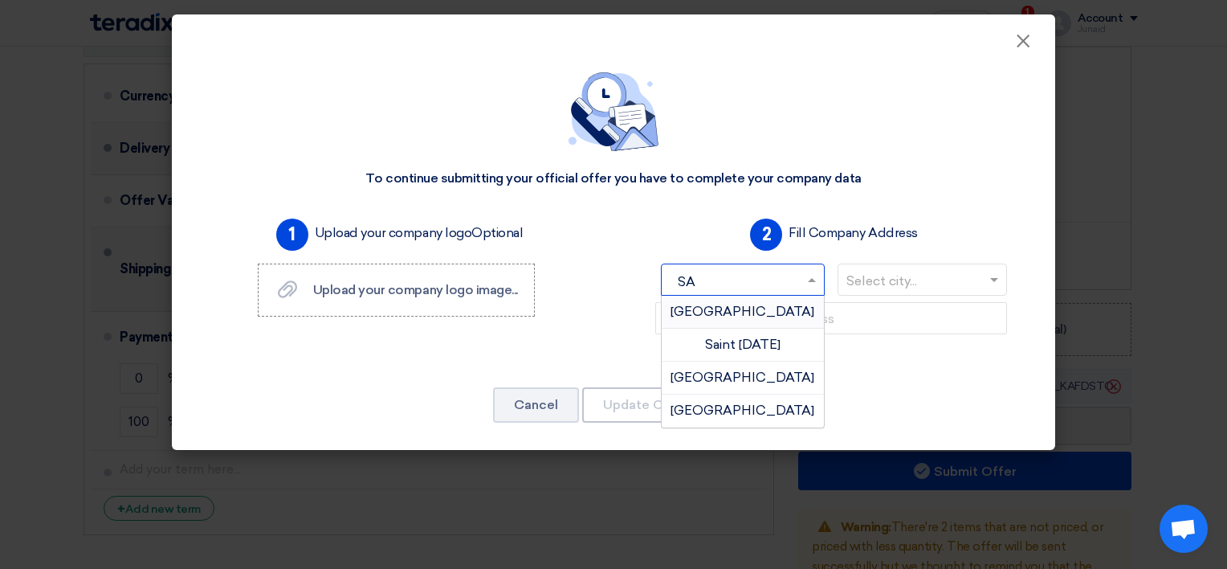
type input "SAU"
click at [754, 312] on span "[GEOGRAPHIC_DATA]" at bounding box center [743, 311] width 144 height 15
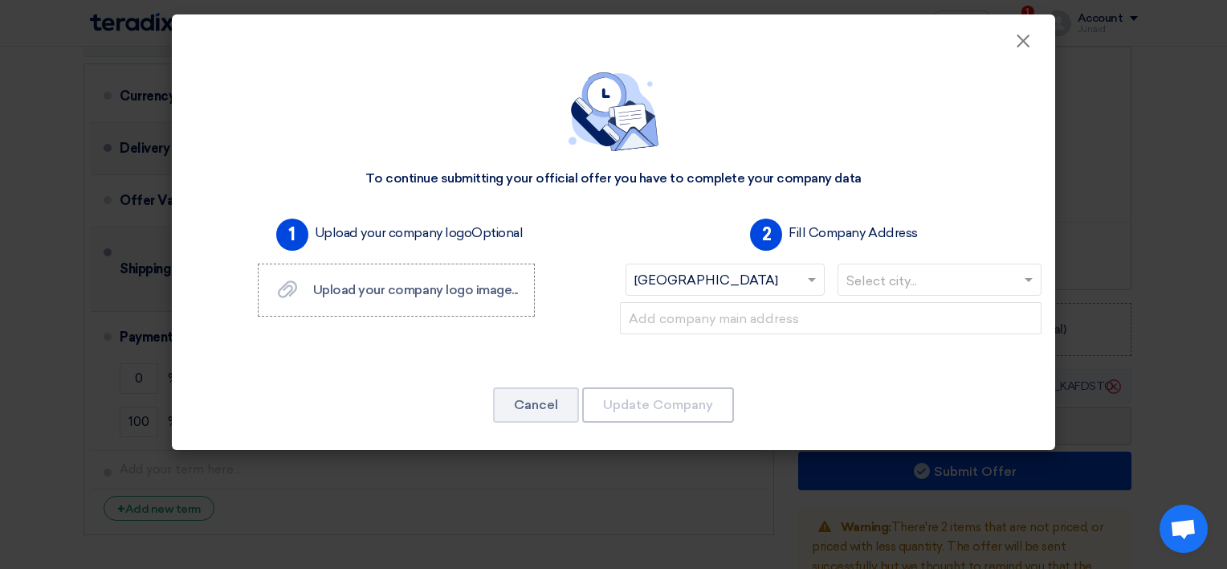
click at [877, 288] on input "text" at bounding box center [932, 281] width 171 height 27
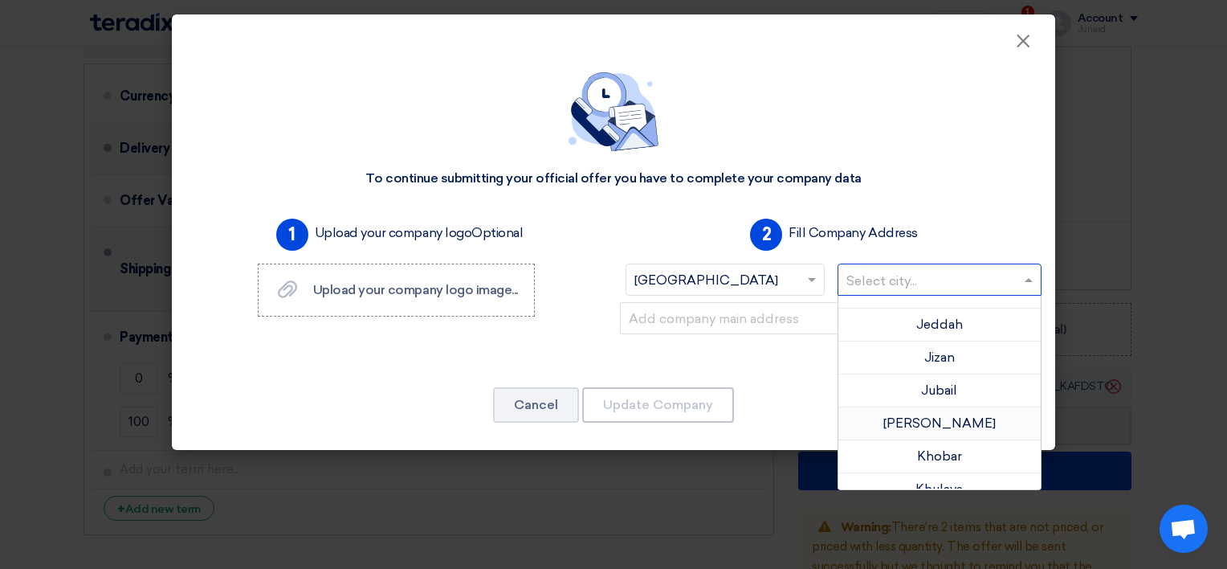
scroll to position [482, 0]
click at [935, 424] on span "Khobar" at bounding box center [939, 422] width 45 height 15
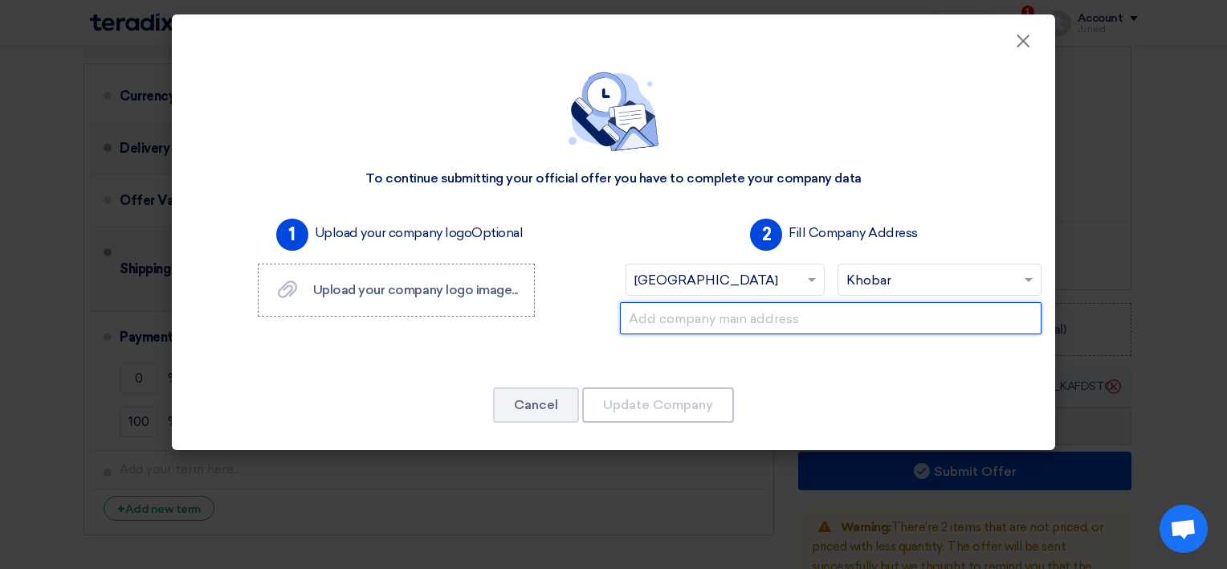
click at [777, 319] on input "text" at bounding box center [831, 318] width 422 height 32
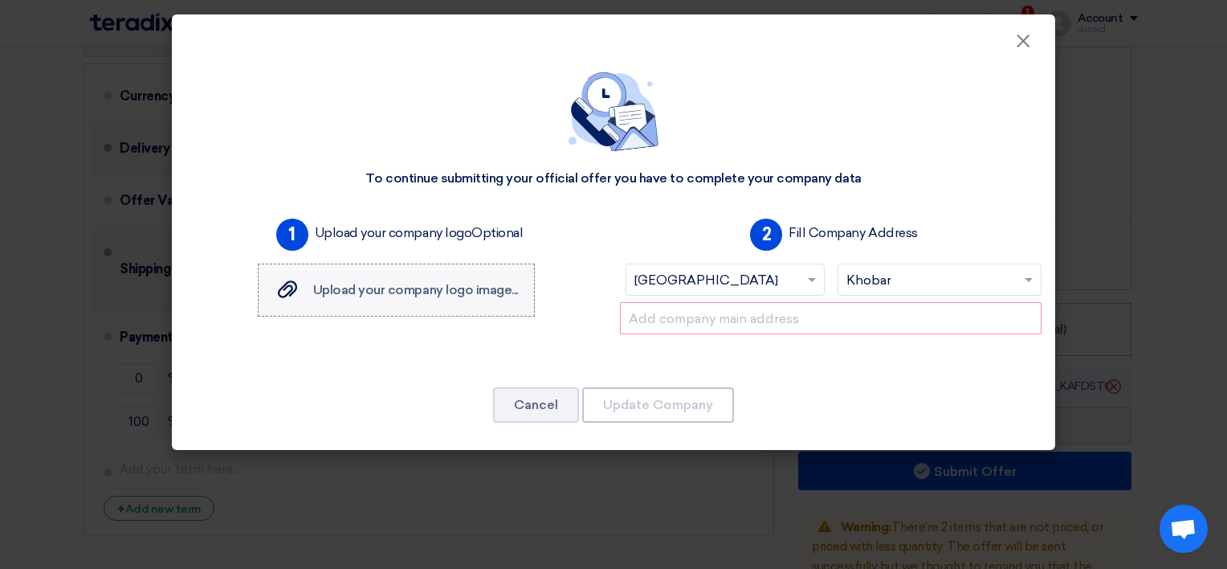
click at [323, 283] on span "Upload your company logo image..." at bounding box center [415, 289] width 205 height 15
click at [0, 0] on input "Upload your company logo image... Upload your company logo image..." at bounding box center [0, 0] width 0 height 0
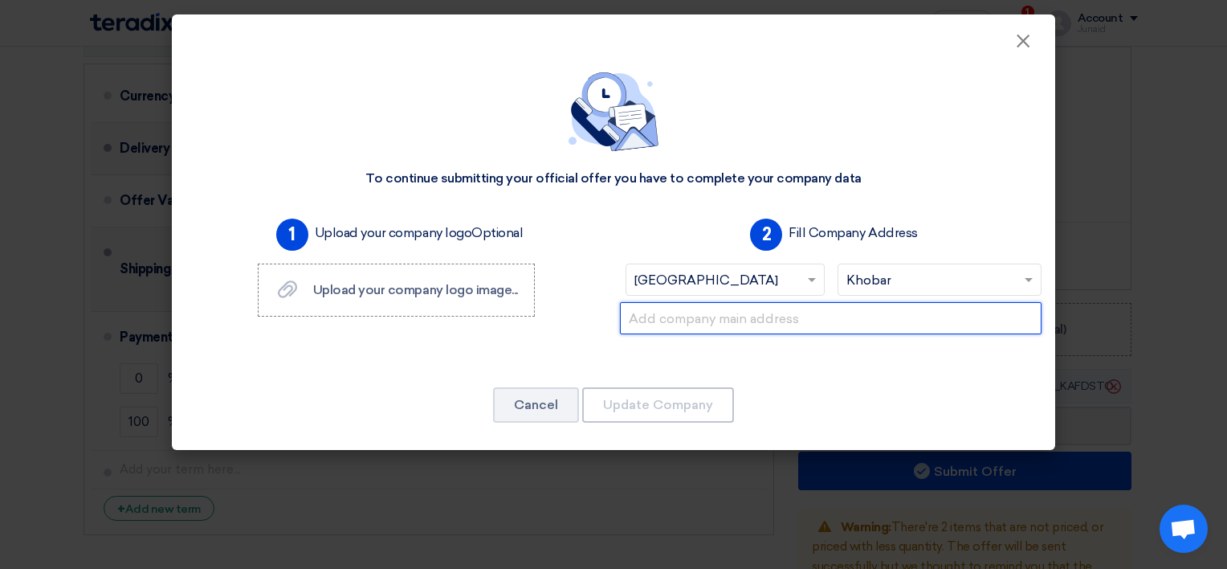
click at [753, 313] on input "text" at bounding box center [831, 318] width 422 height 32
click at [677, 317] on input "text" at bounding box center [831, 318] width 422 height 32
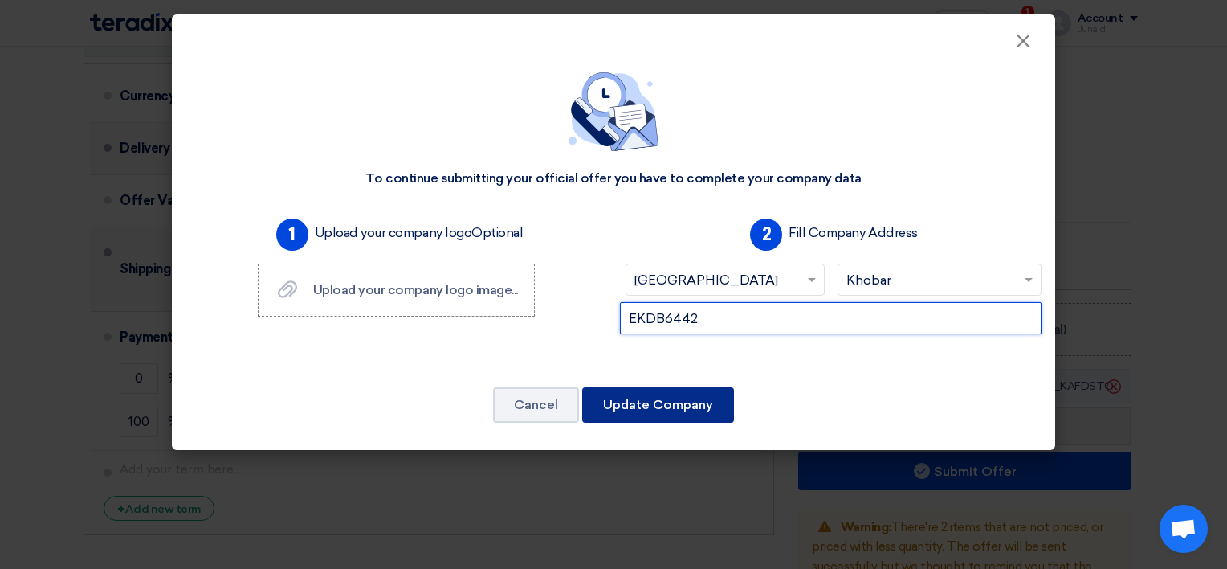
type input "EKDB6442"
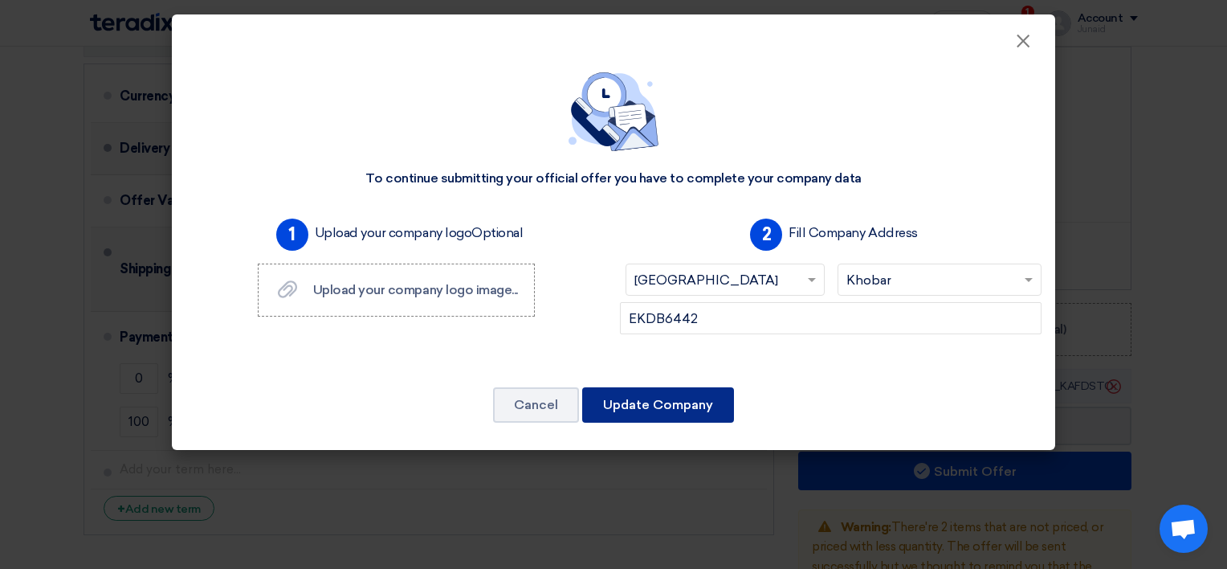
click at [639, 404] on button "Update Company" at bounding box center [658, 404] width 152 height 35
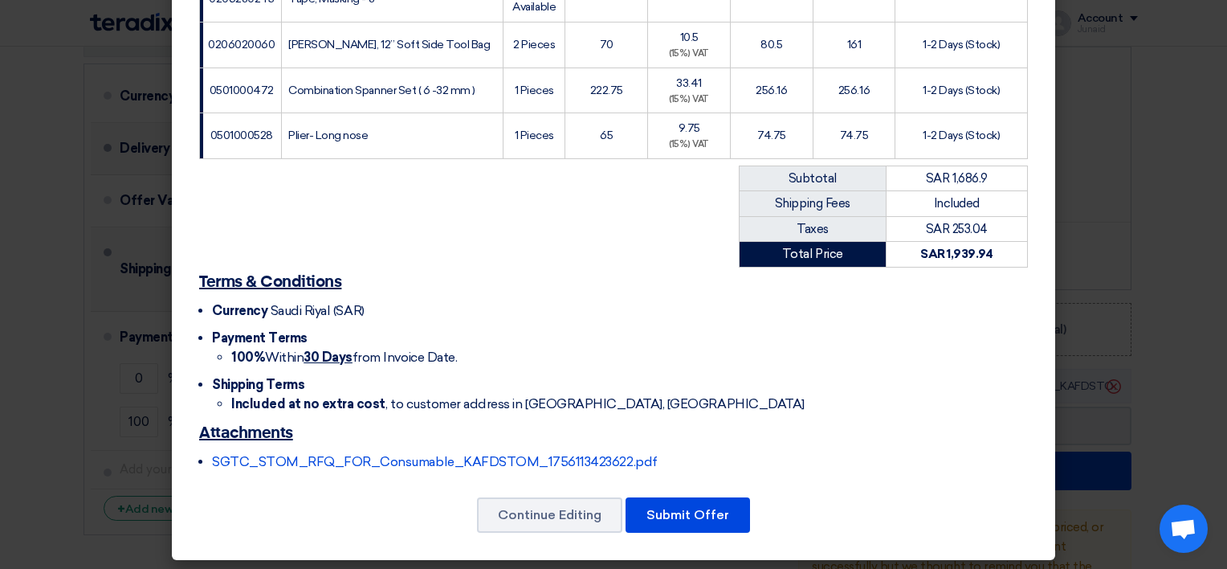
scroll to position [893, 0]
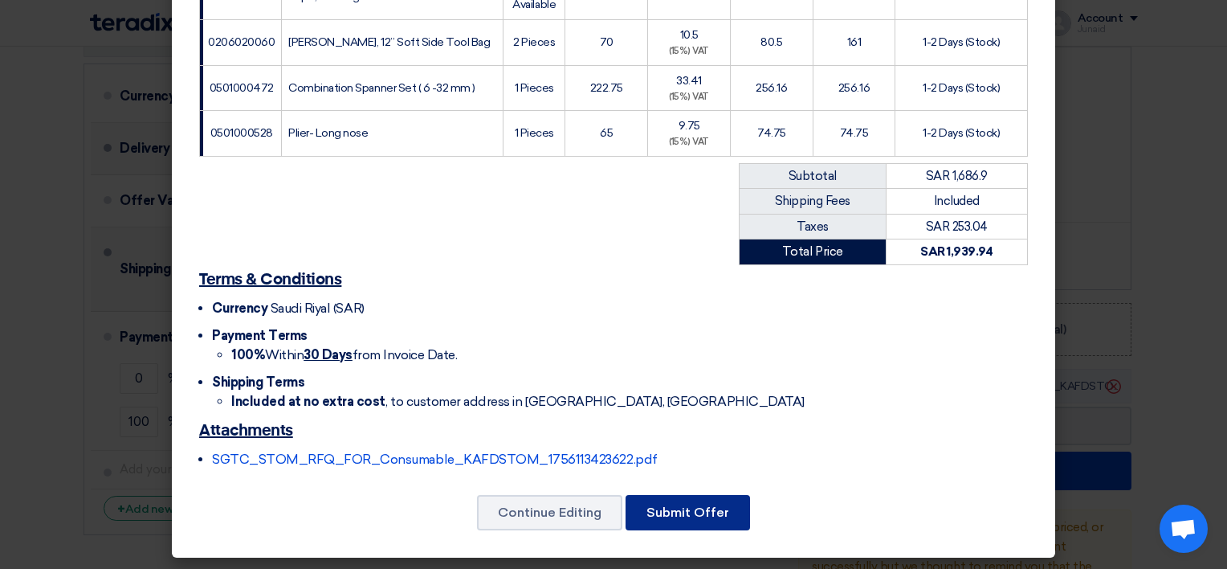
click at [729, 500] on button "Submit Offer" at bounding box center [688, 512] width 125 height 35
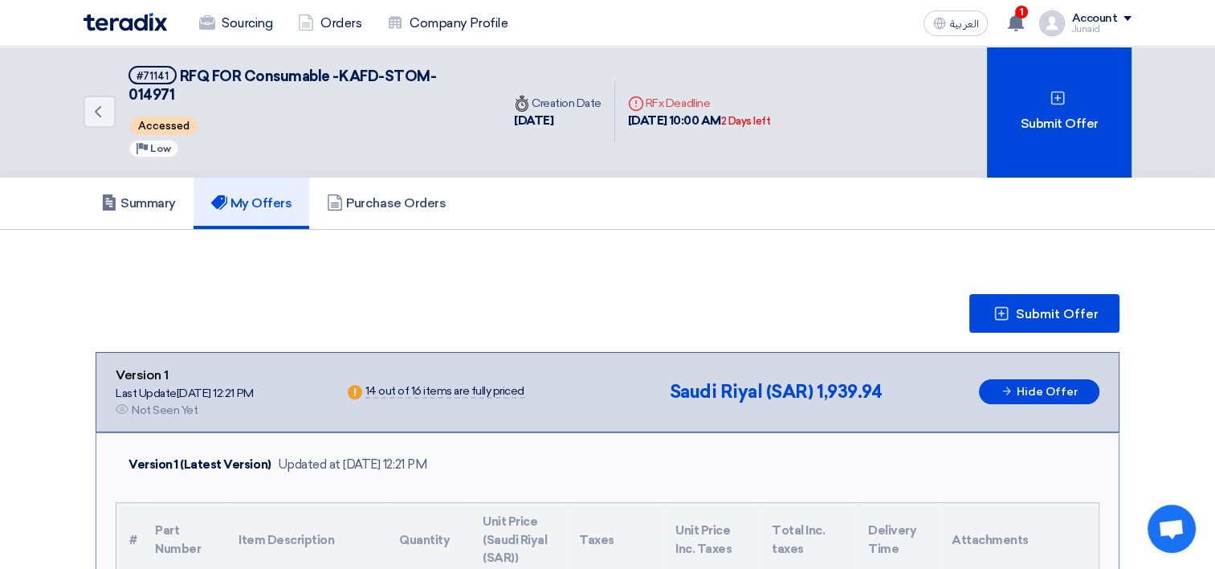
click at [151, 27] on img at bounding box center [126, 22] width 84 height 18
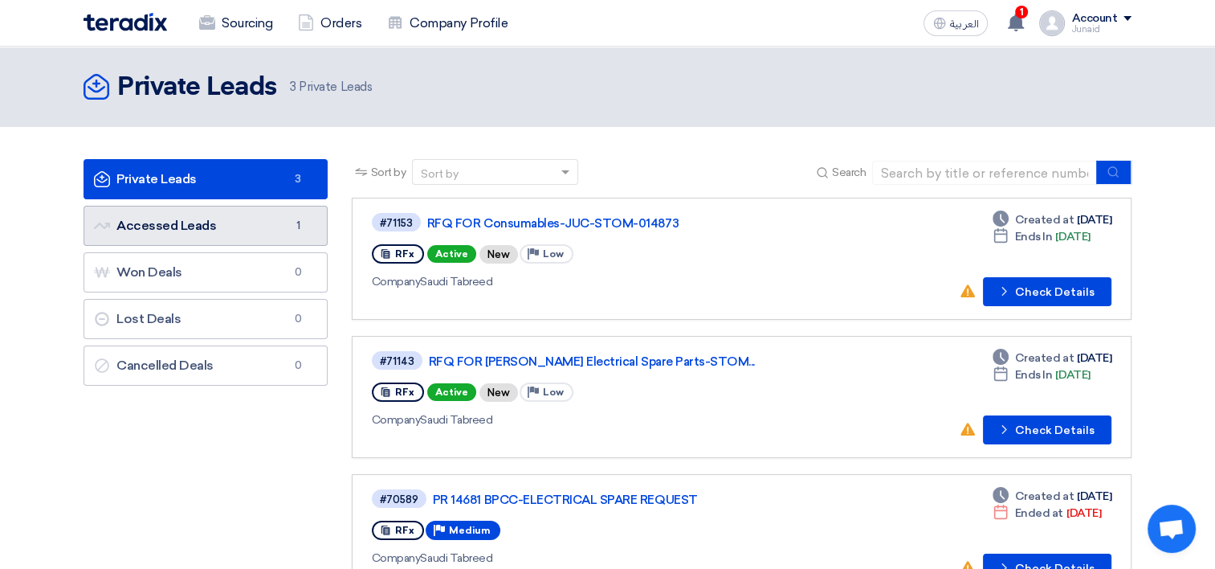
click at [240, 228] on link "Accessed Leads Accessed Leads 1" at bounding box center [206, 226] width 244 height 40
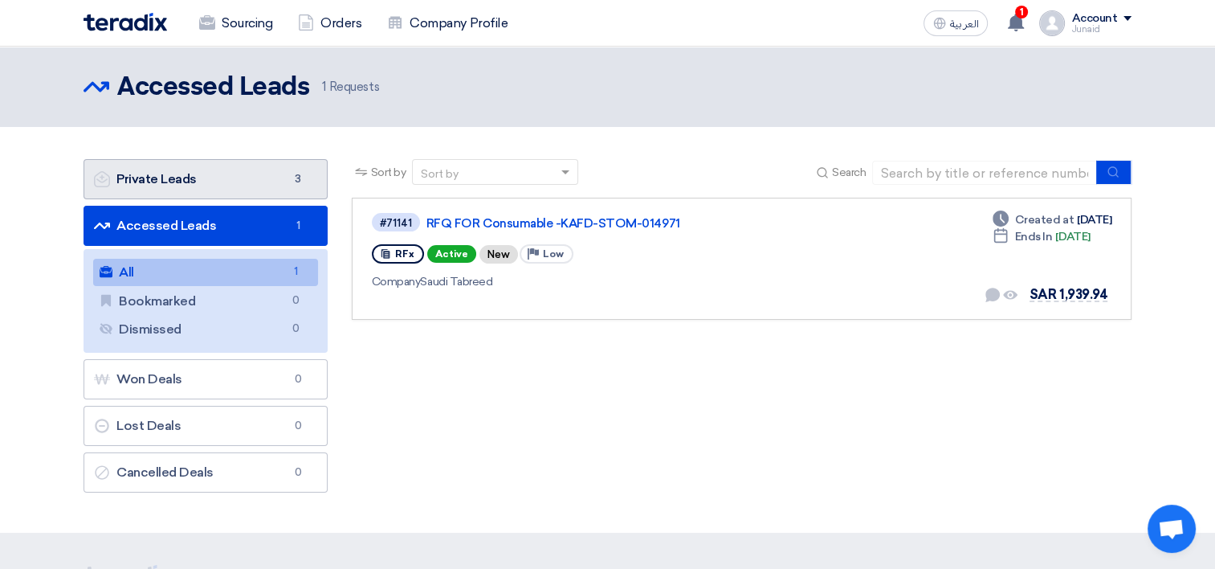
click at [174, 183] on link "Private Leads Private Leads 3" at bounding box center [206, 179] width 244 height 40
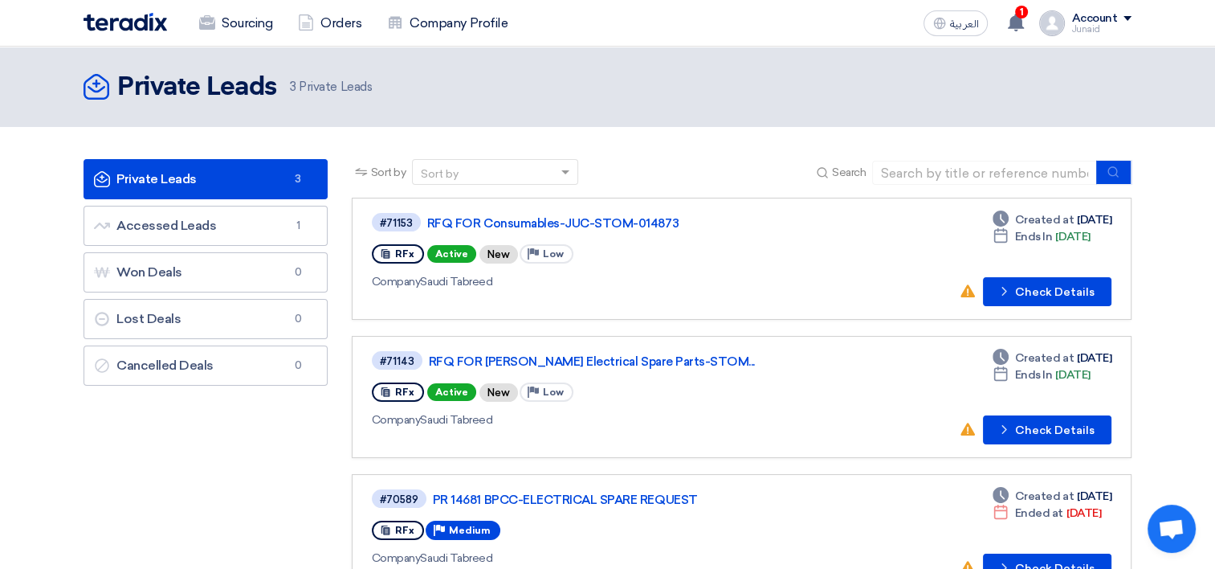
click at [1093, 26] on div "Junaid" at bounding box center [1102, 29] width 60 height 9
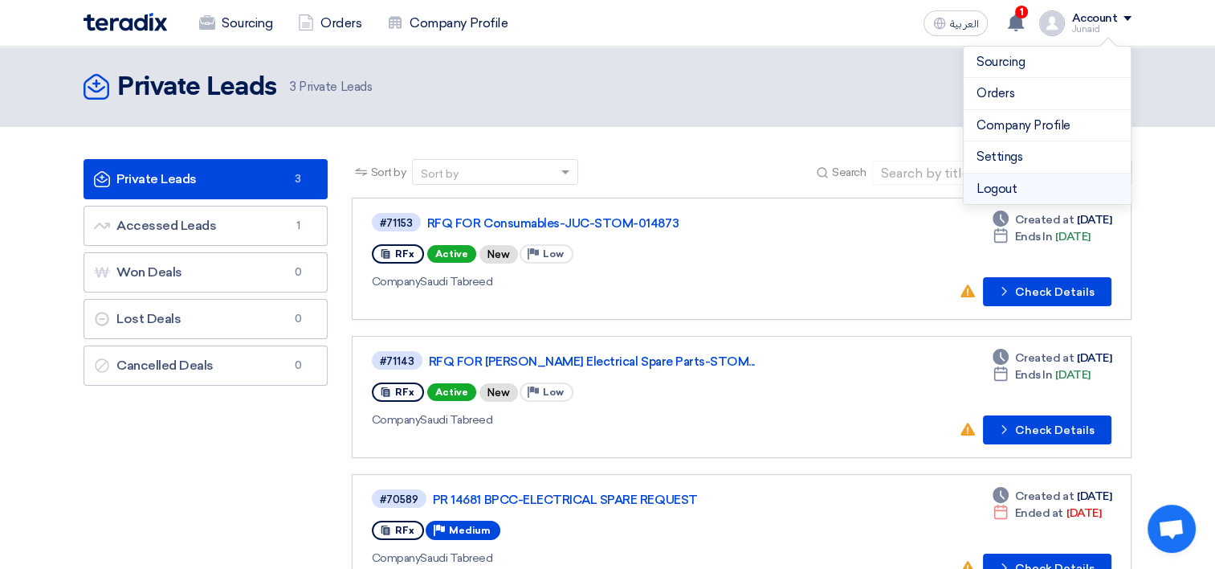
click at [1015, 186] on li "Logout" at bounding box center [1047, 189] width 167 height 31
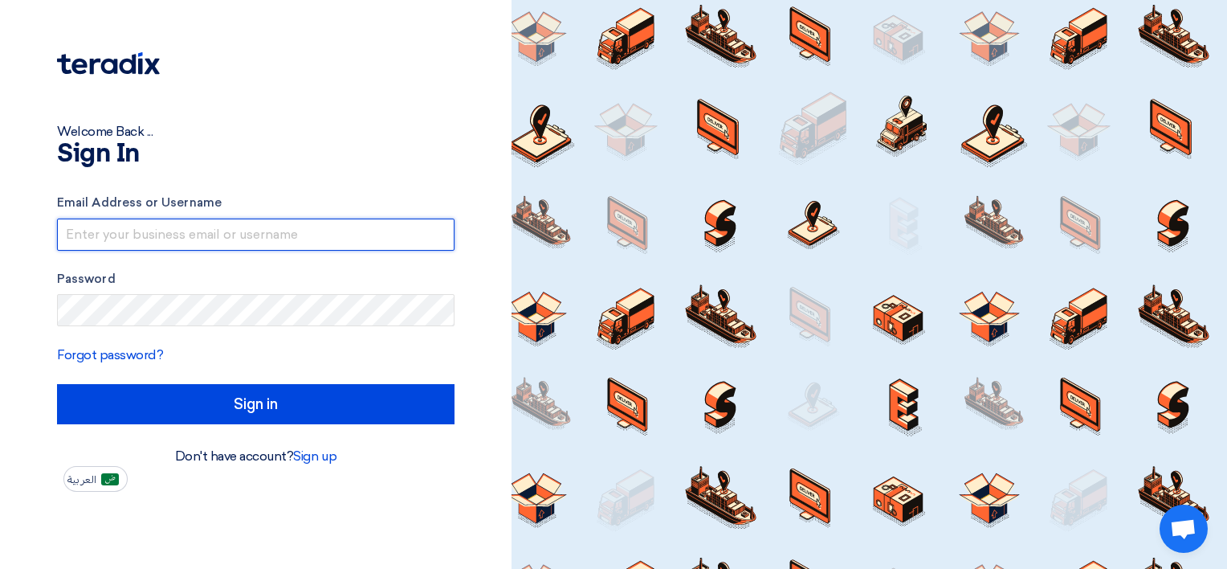
click at [206, 245] on input "text" at bounding box center [256, 235] width 398 height 32
paste input "[EMAIL_ADDRESS][DOMAIN_NAME]"
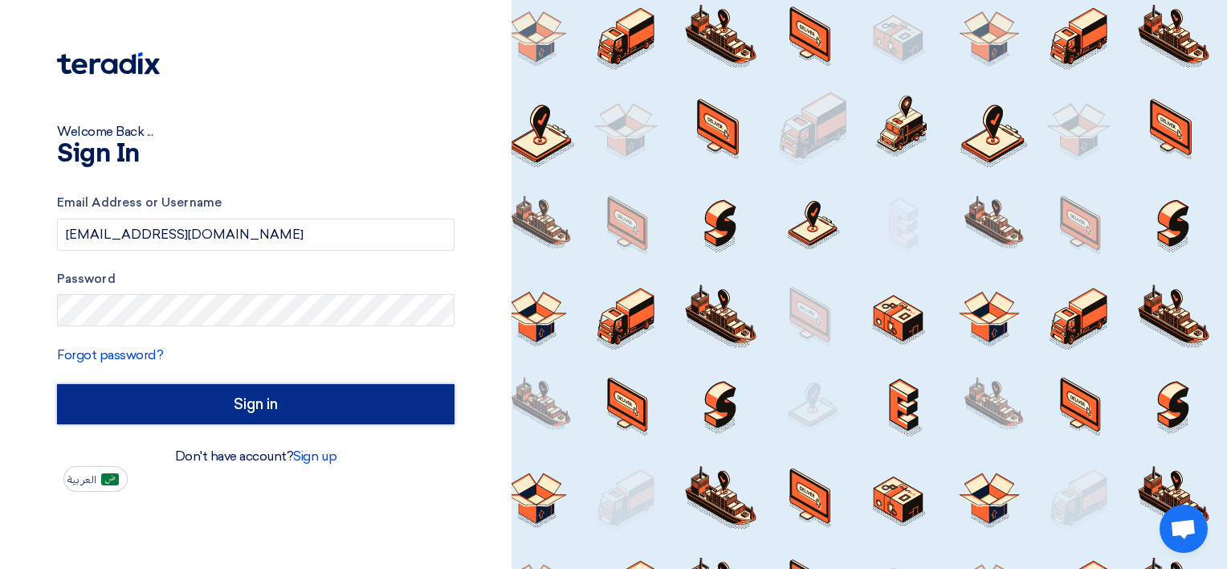
click at [161, 394] on input "Sign in" at bounding box center [256, 404] width 398 height 40
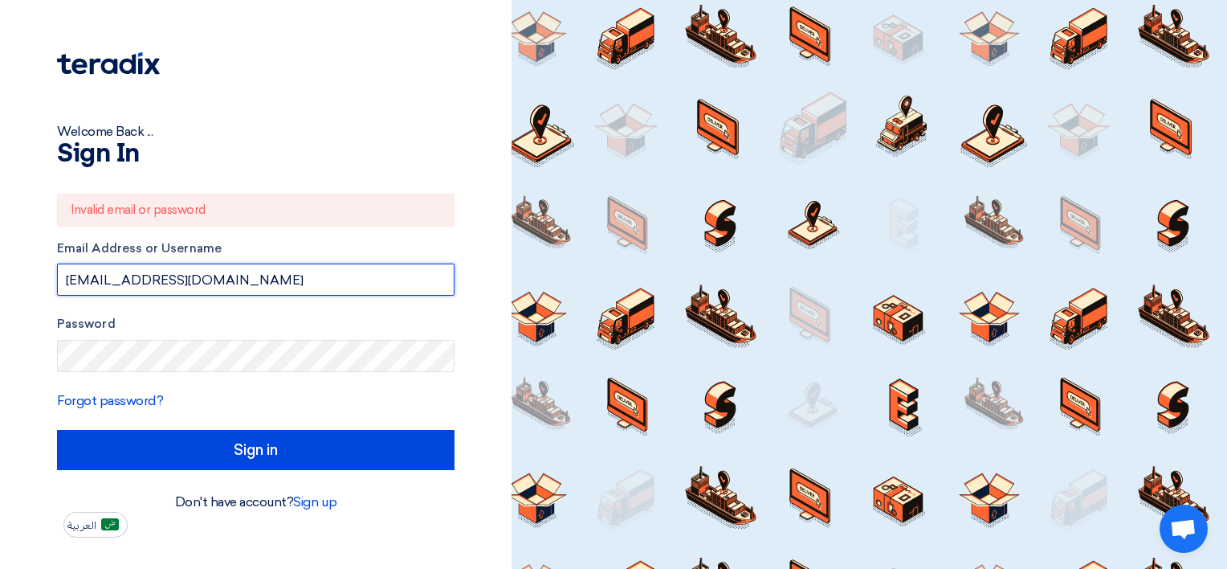
click at [284, 284] on input "[EMAIL_ADDRESS][DOMAIN_NAME]" at bounding box center [256, 279] width 398 height 32
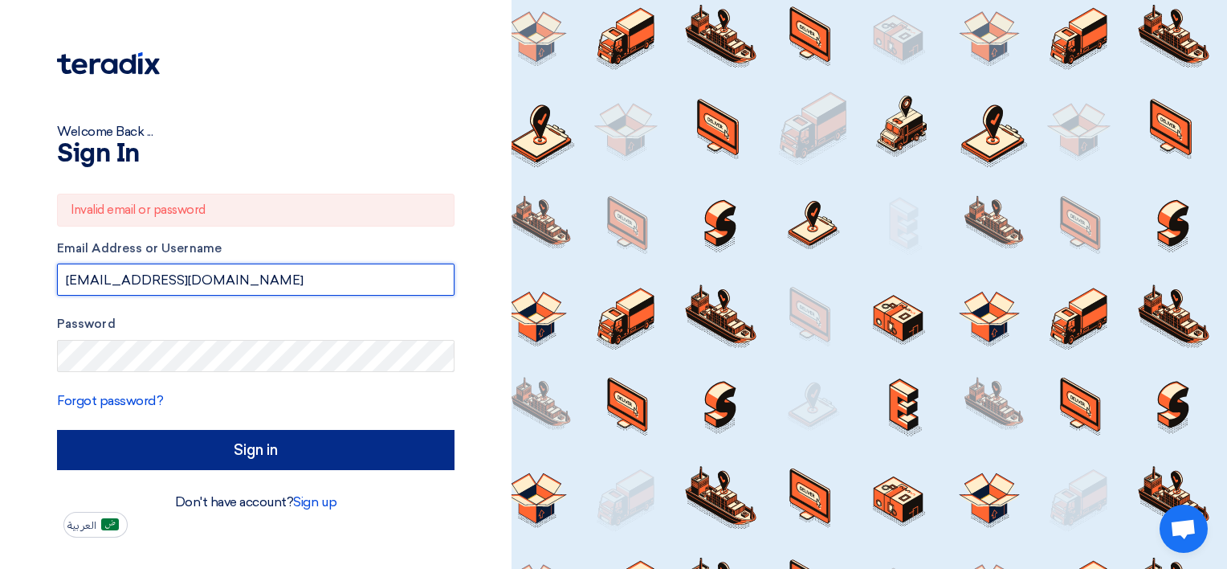
type input "[EMAIL_ADDRESS][DOMAIN_NAME]"
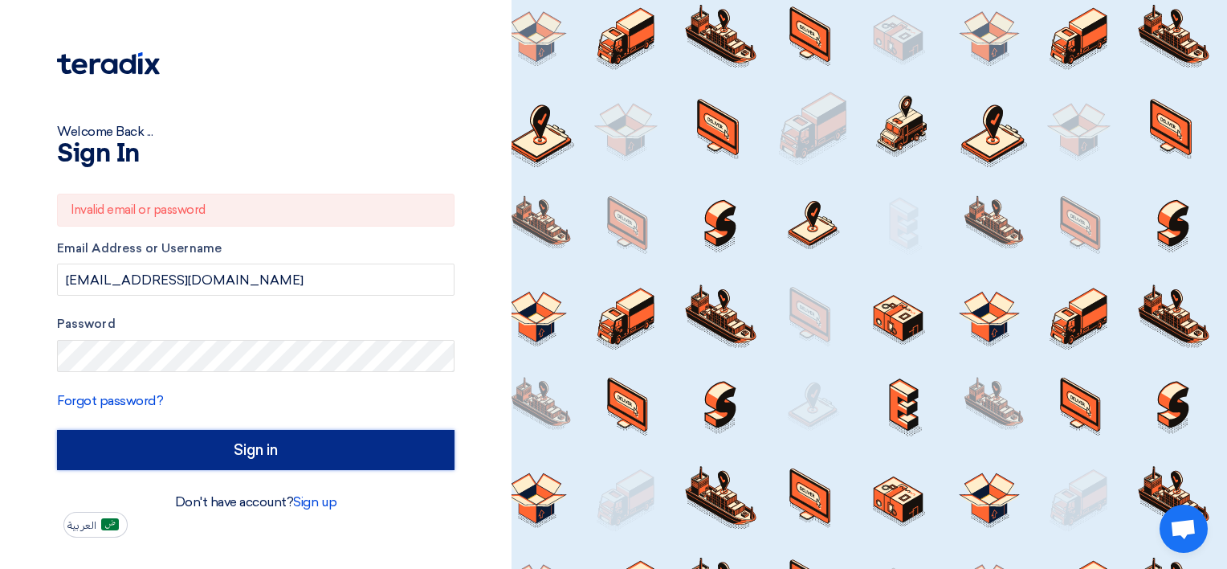
click at [215, 436] on input "Sign in" at bounding box center [256, 450] width 398 height 40
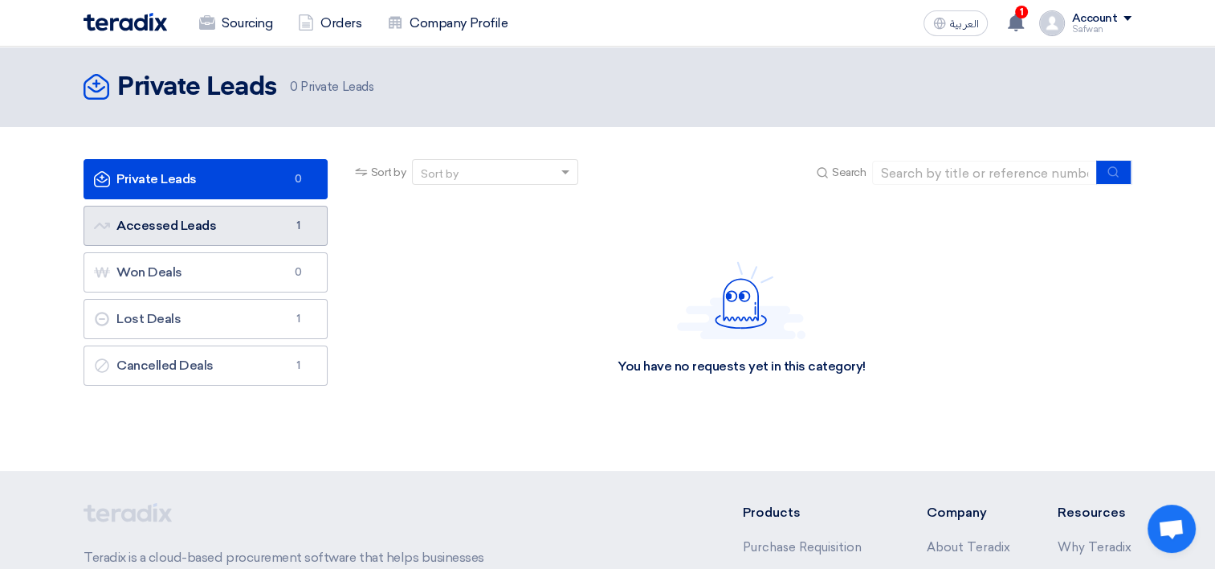
click at [219, 213] on link "Accessed Leads Accessed Leads 1" at bounding box center [206, 226] width 244 height 40
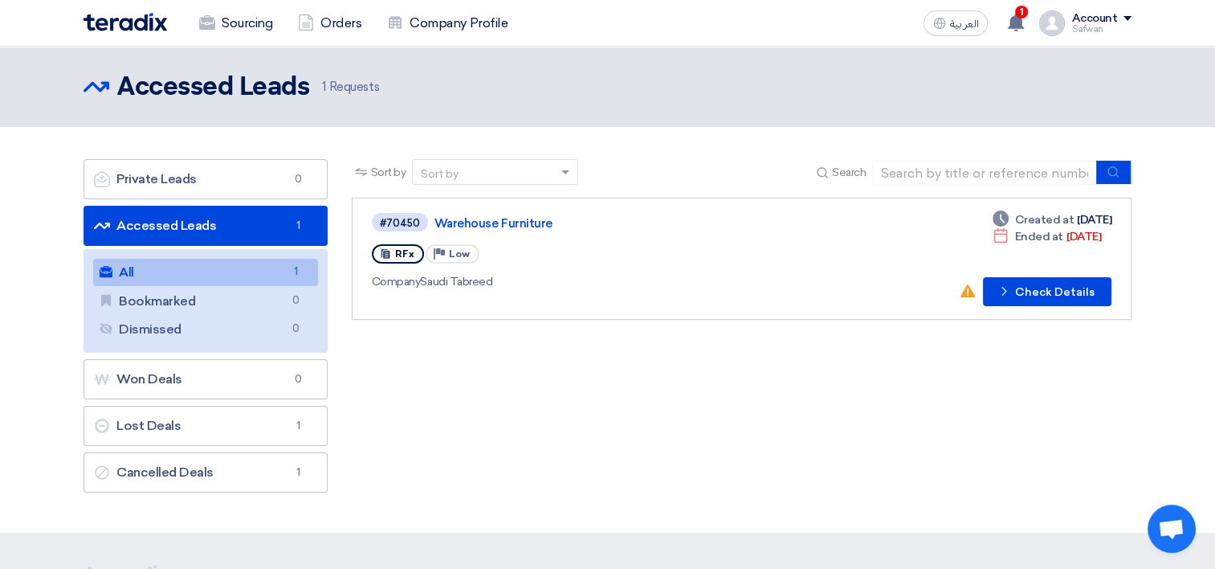
click at [1126, 20] on span at bounding box center [1128, 18] width 8 height 5
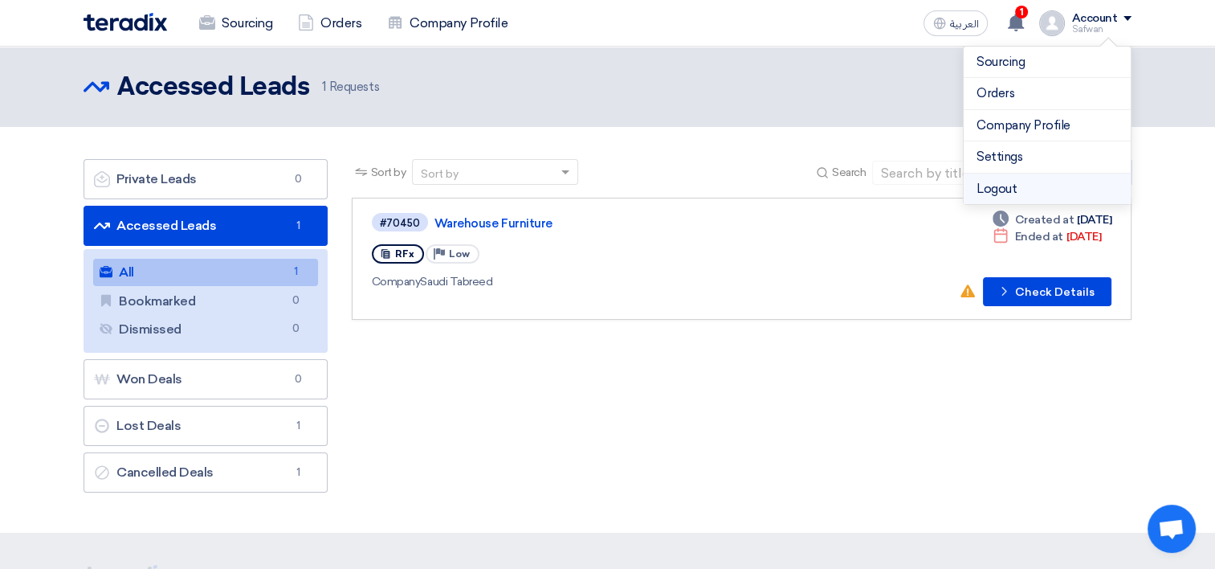
click at [1025, 182] on li "Logout" at bounding box center [1047, 189] width 167 height 31
